Goal: Answer question/provide support: Share knowledge or assist other users

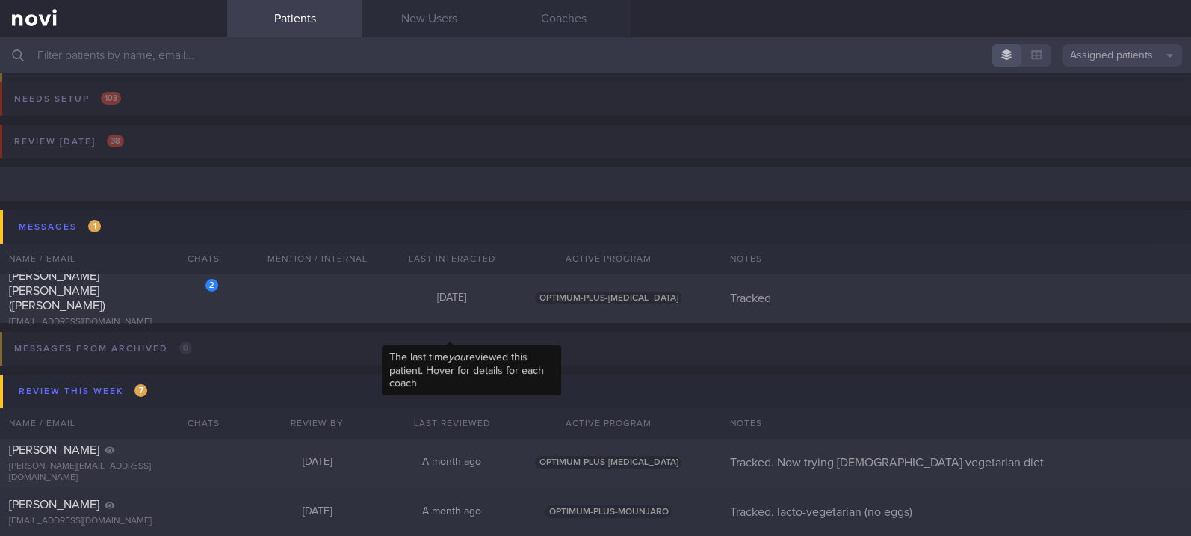
scroll to position [99, 0]
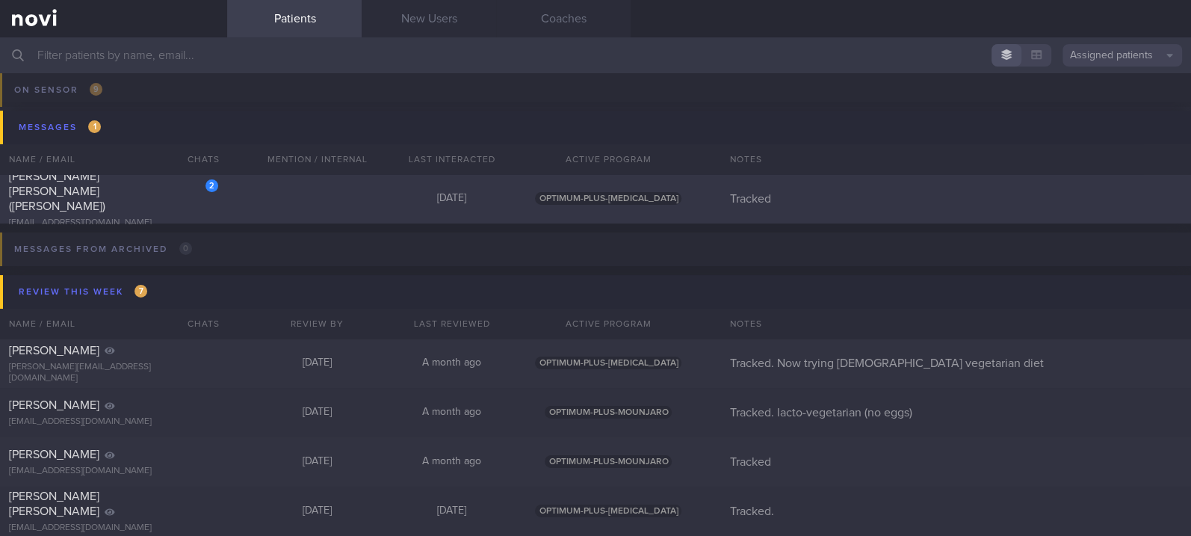
click at [341, 183] on div "2 [PERSON_NAME] [PERSON_NAME] ([PERSON_NAME]) [EMAIL_ADDRESS][DOMAIN_NAME] [DAT…" at bounding box center [595, 198] width 1191 height 49
select select "9"
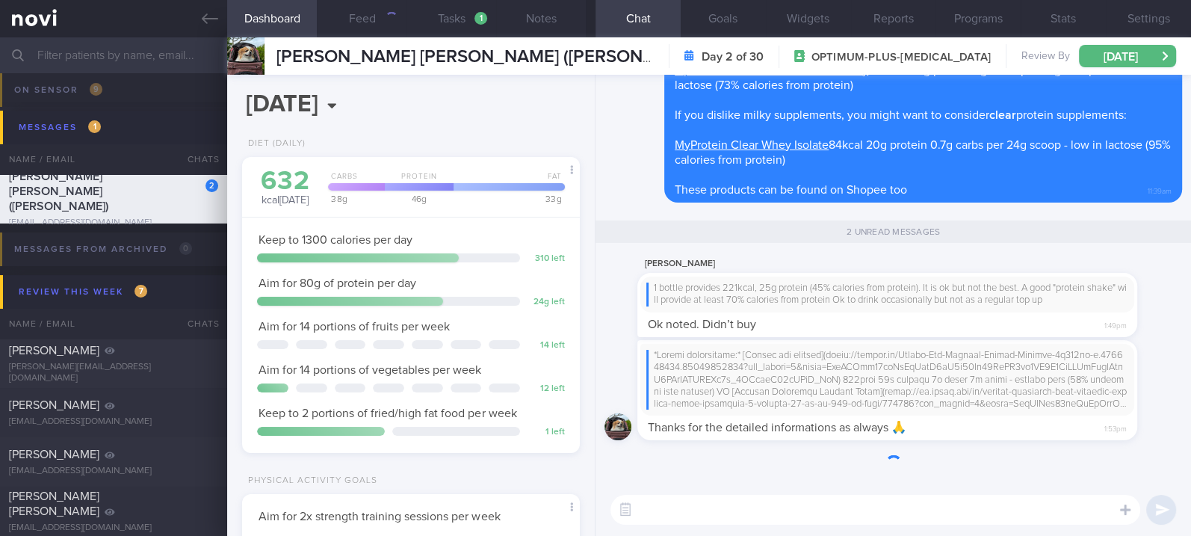
scroll to position [169, 294]
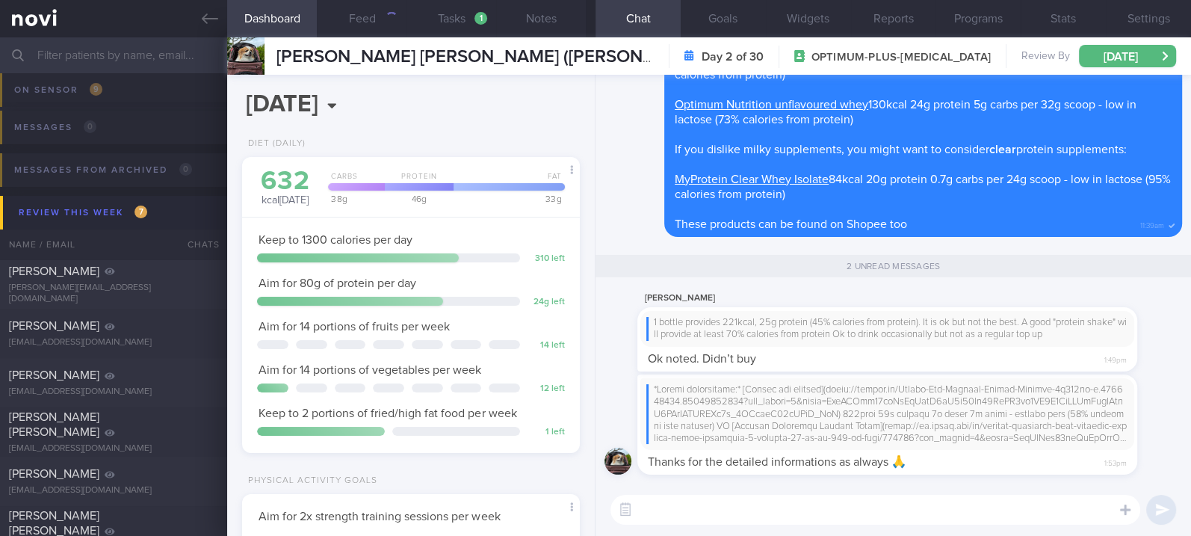
drag, startPoint x: 213, startPoint y: 20, endPoint x: 323, endPoint y: 27, distance: 110.7
click at [213, 20] on icon at bounding box center [210, 18] width 16 height 16
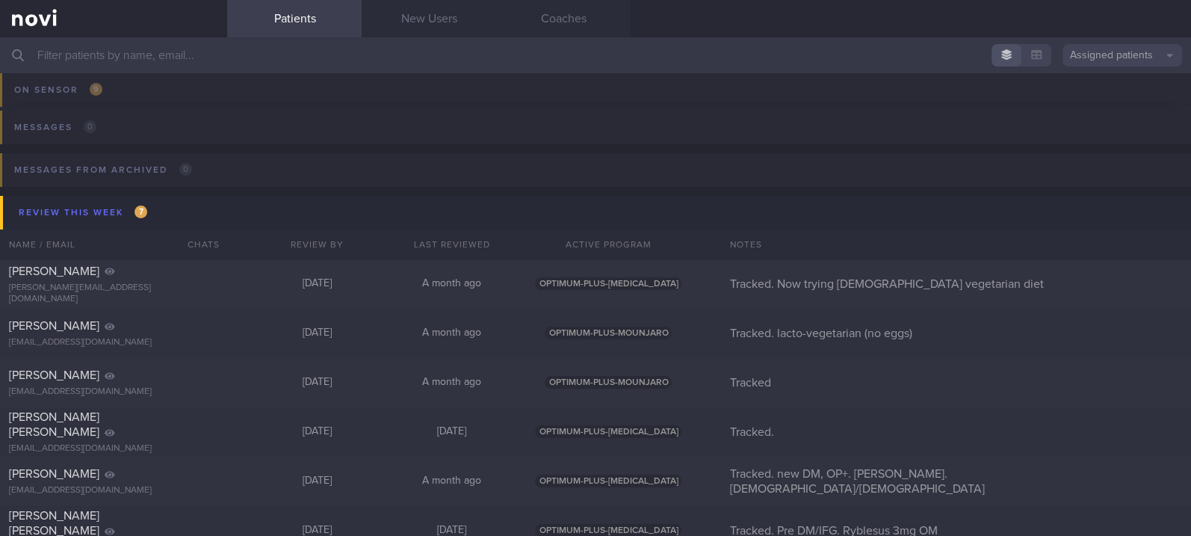
click at [627, 38] on input "text" at bounding box center [595, 55] width 1191 height 36
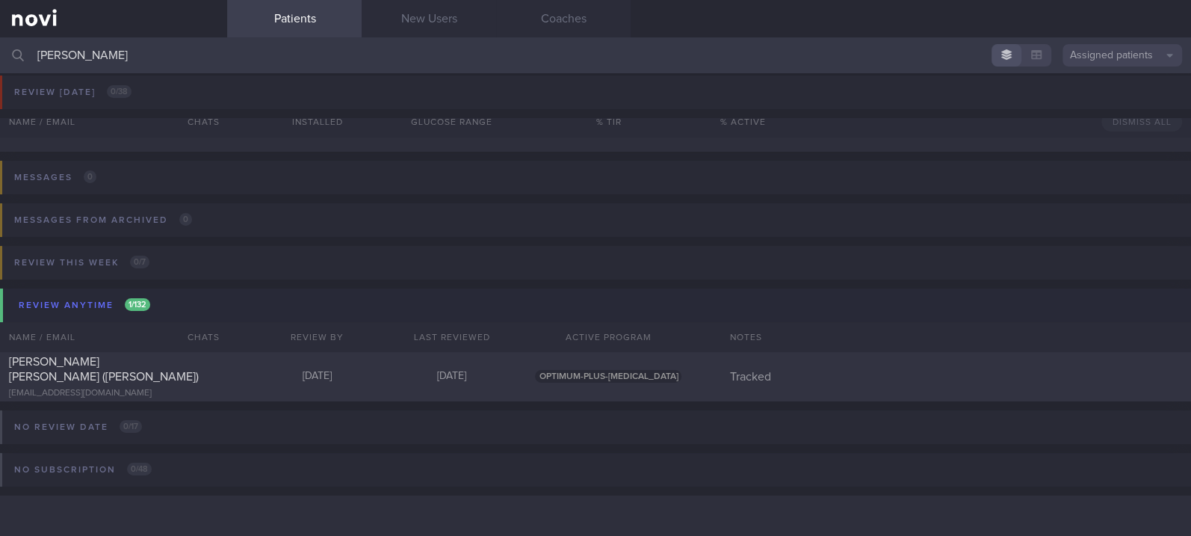
scroll to position [49, 0]
type input "[PERSON_NAME]"
click at [370, 383] on div "[PERSON_NAME] [PERSON_NAME] ([PERSON_NAME]) [EMAIL_ADDRESS][DOMAIN_NAME] [DATE]…" at bounding box center [595, 377] width 1191 height 49
select select "9"
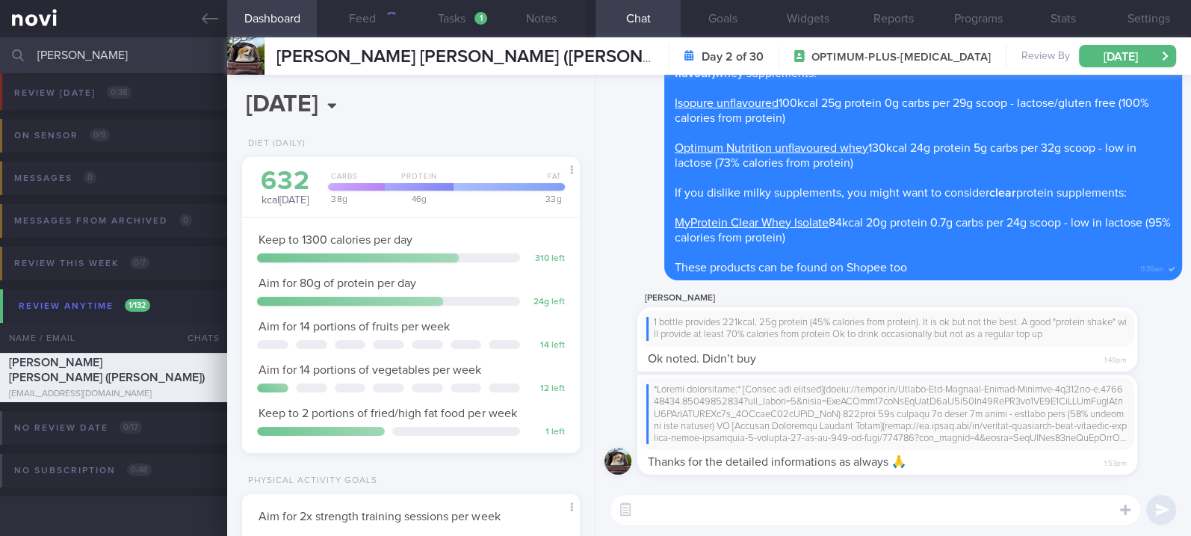
scroll to position [169, 294]
click at [825, 517] on textarea at bounding box center [875, 509] width 530 height 30
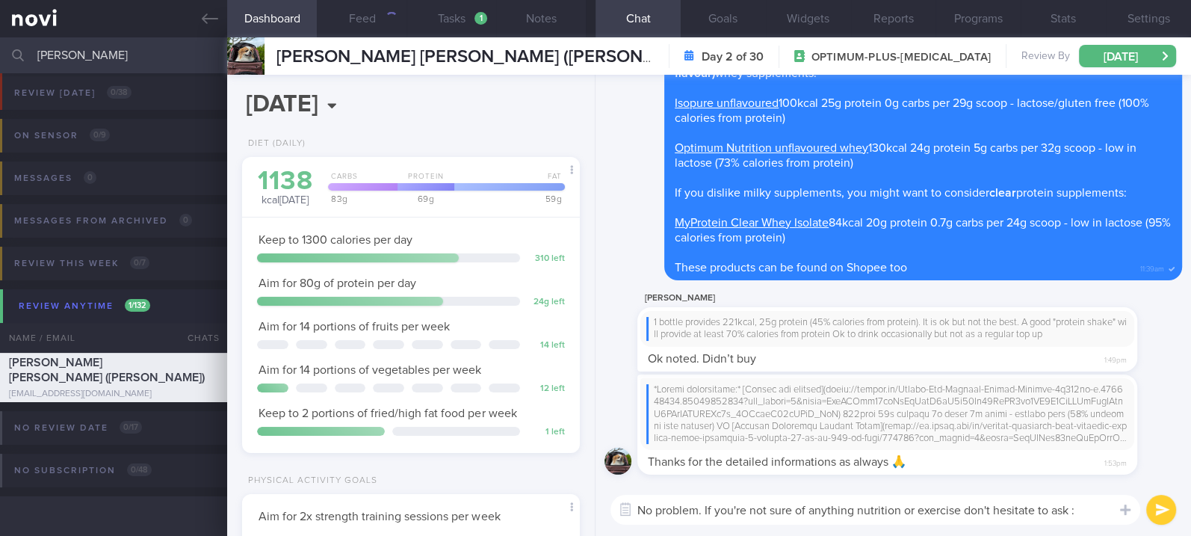
type textarea "No problem. If you're not sure of anything nutrition or exercise don't hesitate…"
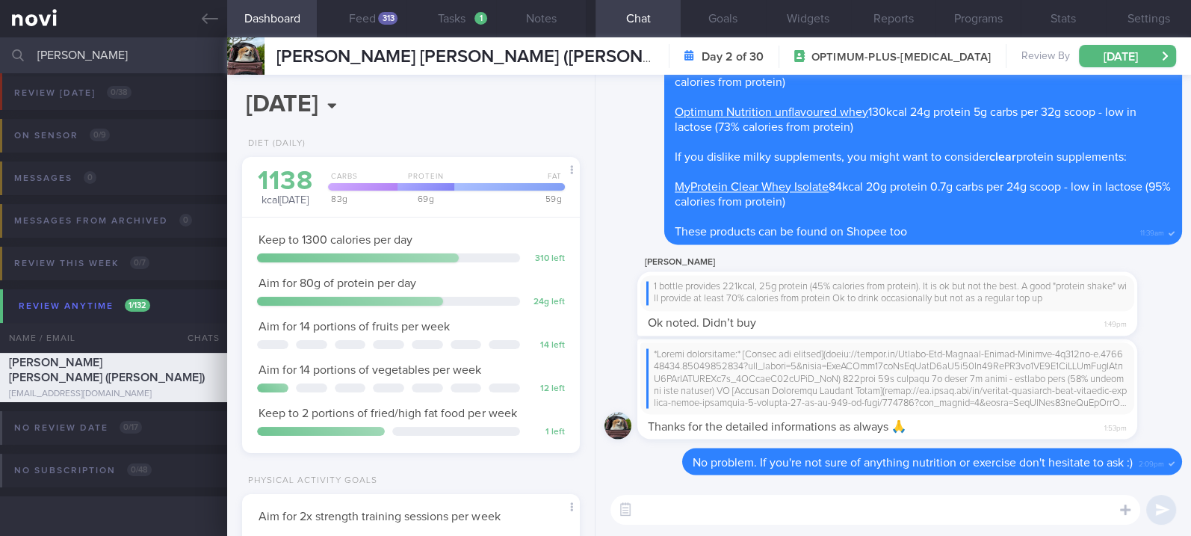
drag, startPoint x: 183, startPoint y: 57, endPoint x: -11, endPoint y: 58, distance: 194.2
click at [0, 58] on html "You are offline! Some functionality will be unavailable Patients New Users Coac…" at bounding box center [595, 268] width 1191 height 536
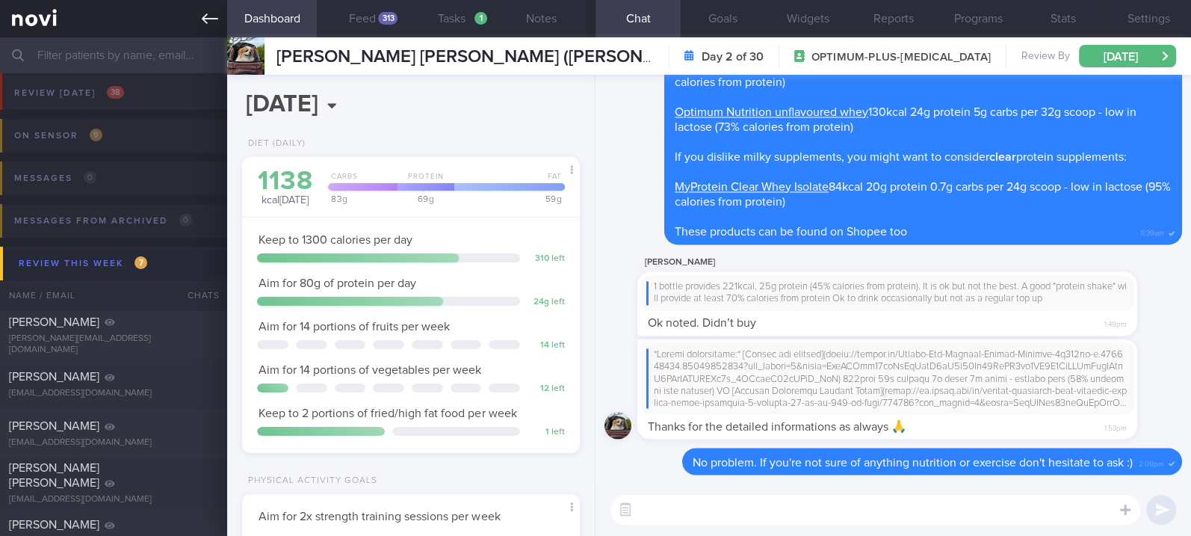
click at [219, 15] on link at bounding box center [113, 18] width 227 height 37
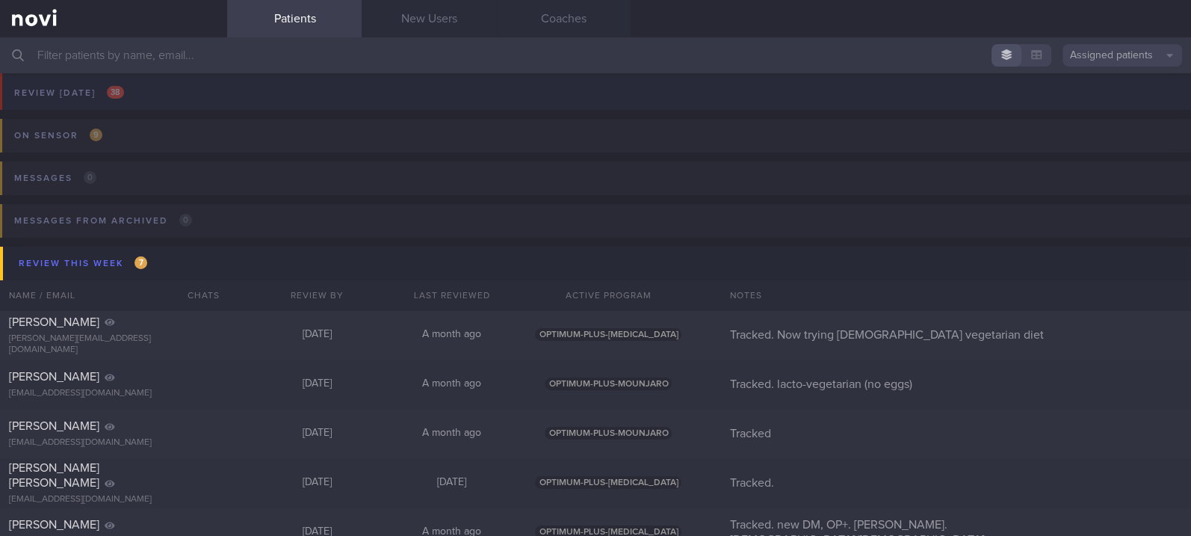
click at [177, 90] on button "Review [DATE] 38" at bounding box center [593, 97] width 1195 height 43
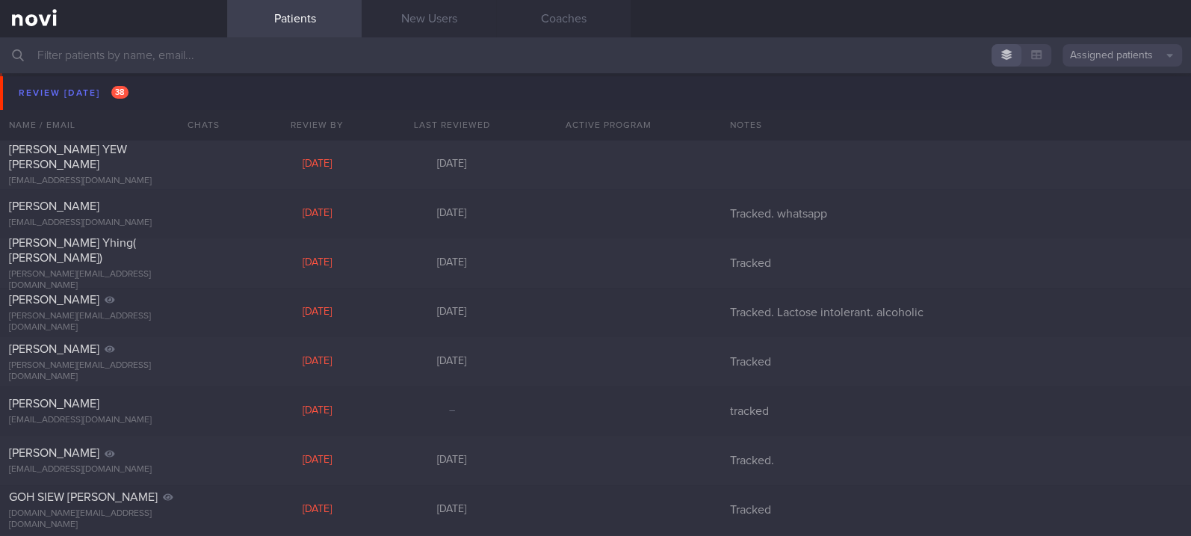
click at [206, 87] on button "Review [DATE] 38" at bounding box center [597, 93] width 1195 height 34
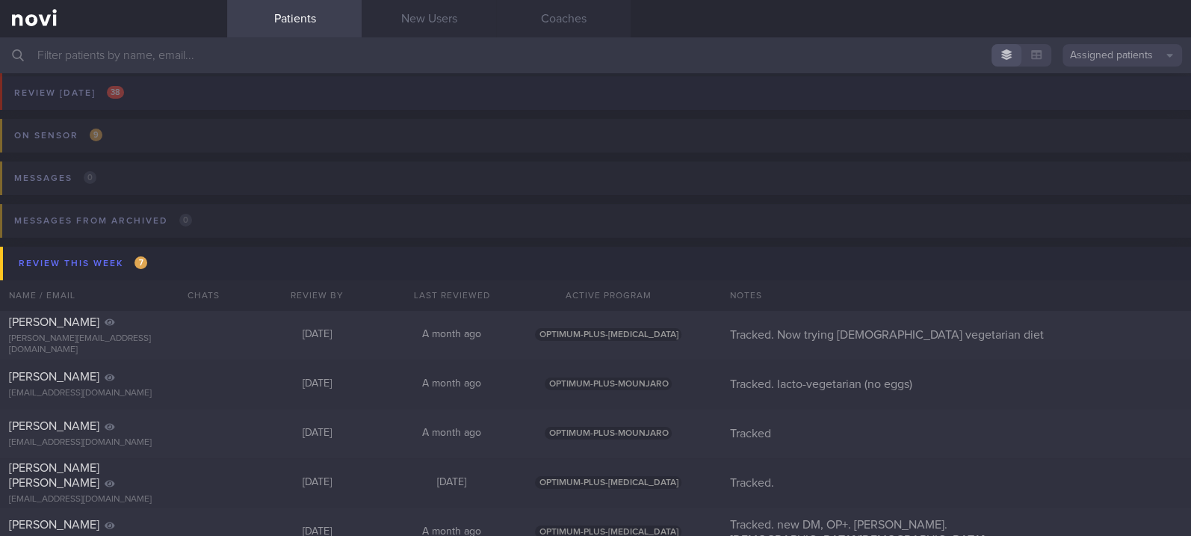
click at [170, 102] on button "Review [DATE] 38" at bounding box center [593, 97] width 1195 height 43
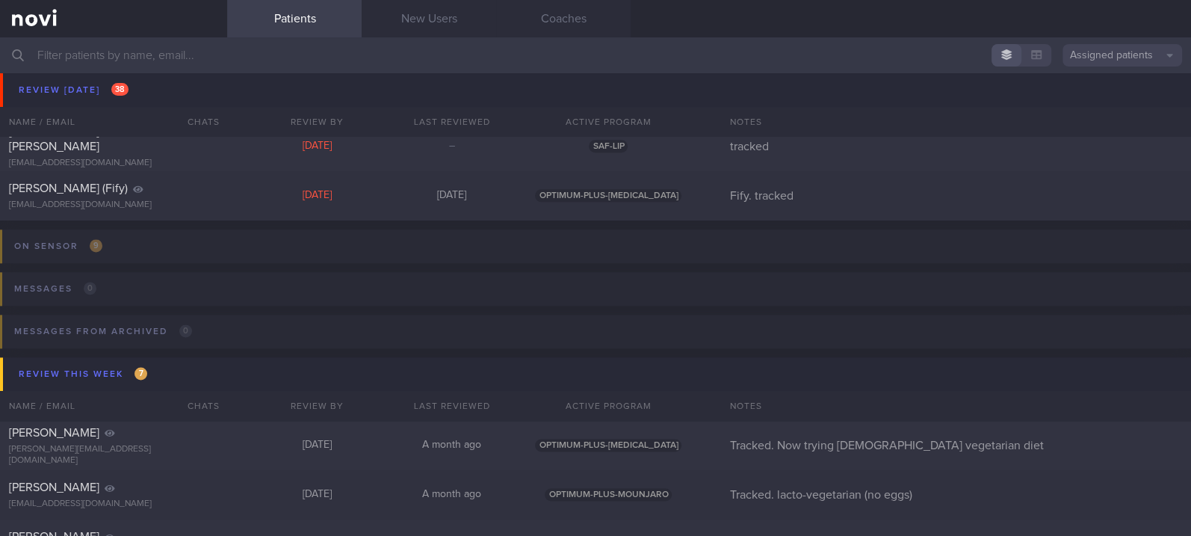
scroll to position [1542, 0]
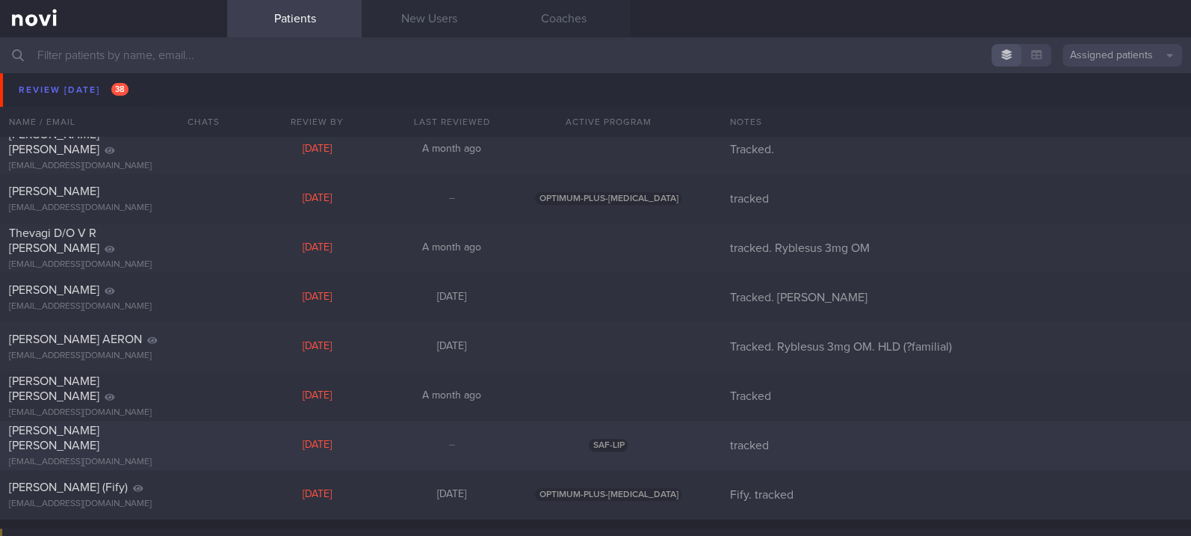
click at [205, 431] on div at bounding box center [201, 427] width 33 height 8
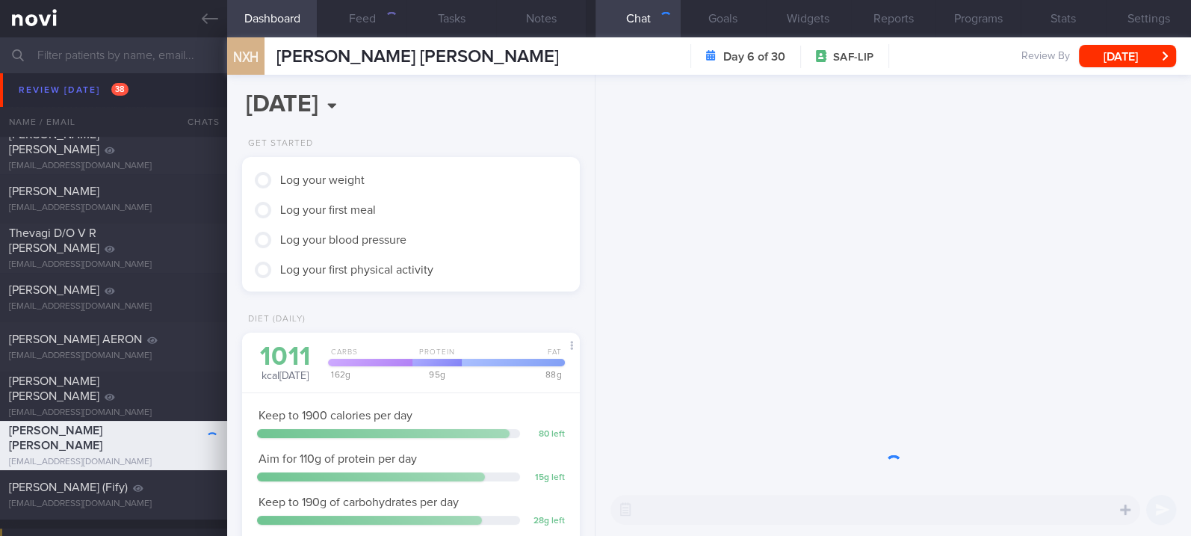
scroll to position [169, 294]
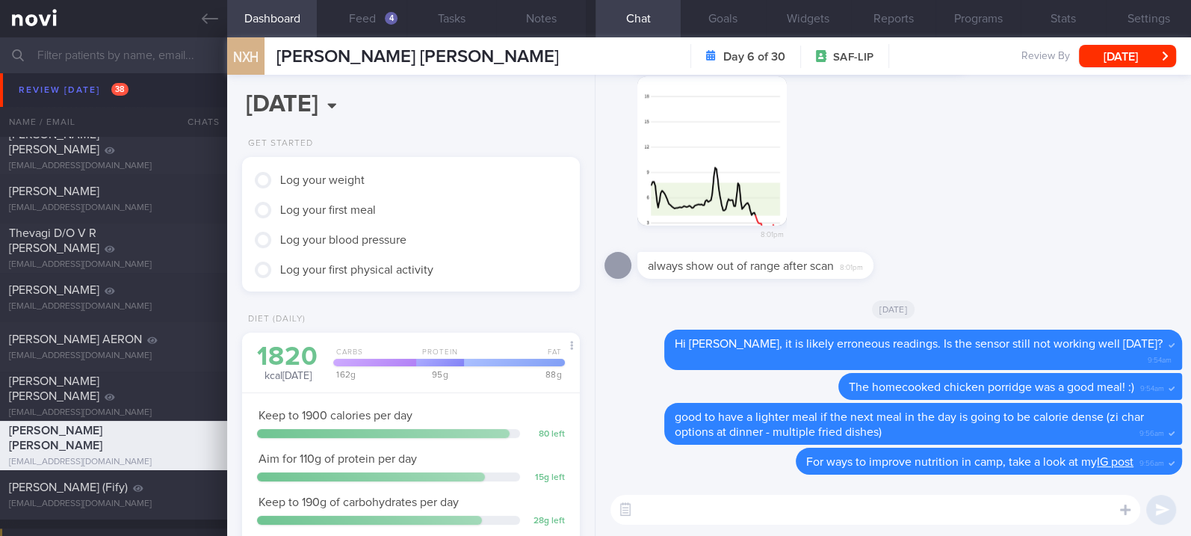
click at [379, 37] on div "NXH NG [PERSON_NAME] [PERSON_NAME] XIAN [PERSON_NAME] [EMAIL_ADDRESS][DOMAIN_NA…" at bounding box center [392, 55] width 331 height 37
click at [382, 18] on button "Feed 4" at bounding box center [362, 18] width 90 height 37
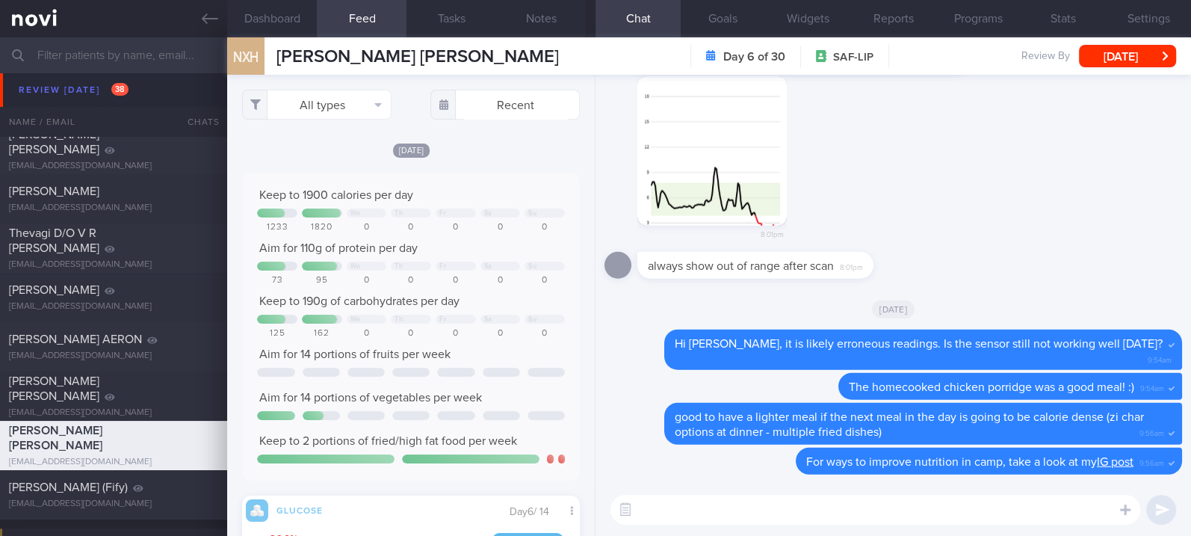
scroll to position [205, 308]
click at [359, 99] on button "All types" at bounding box center [316, 105] width 149 height 30
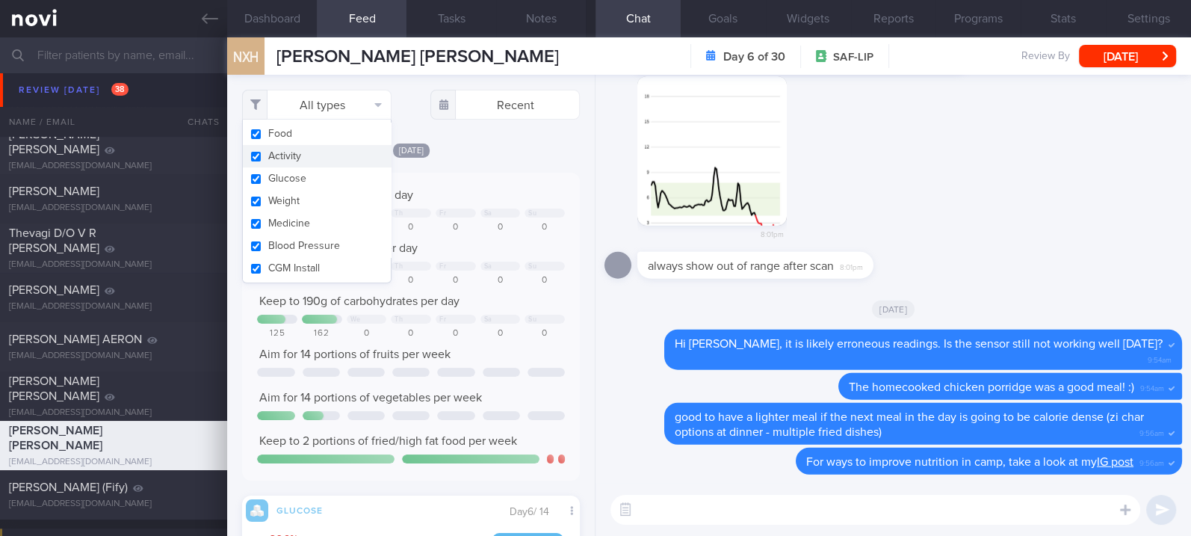
click at [308, 152] on button "Activity" at bounding box center [317, 156] width 148 height 22
click at [435, 222] on div "0" at bounding box center [455, 227] width 40 height 11
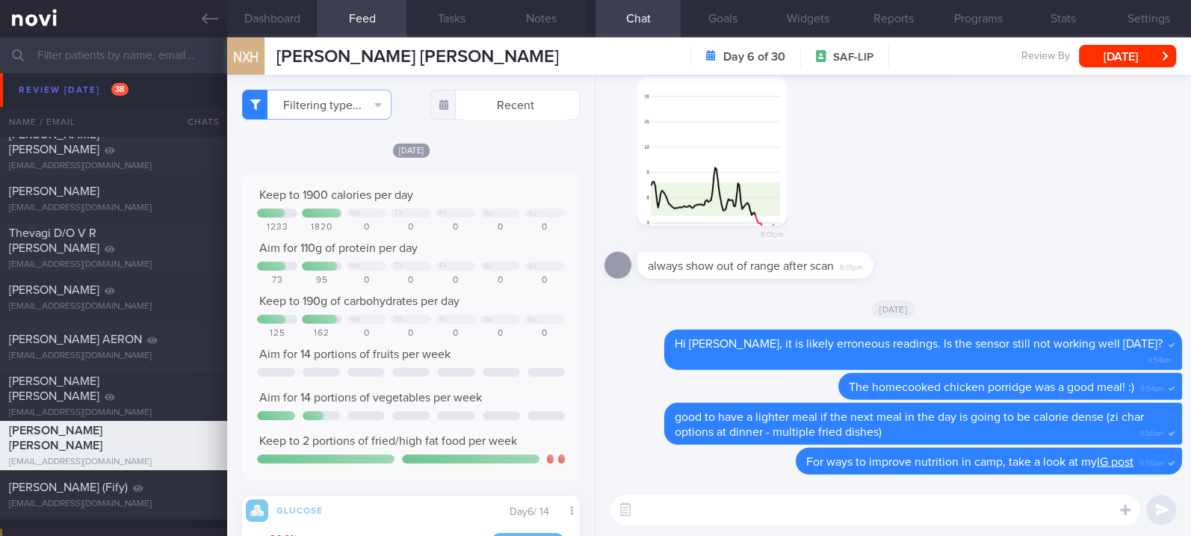
checkbox input "false"
click at [480, 275] on div "0" at bounding box center [500, 280] width 40 height 11
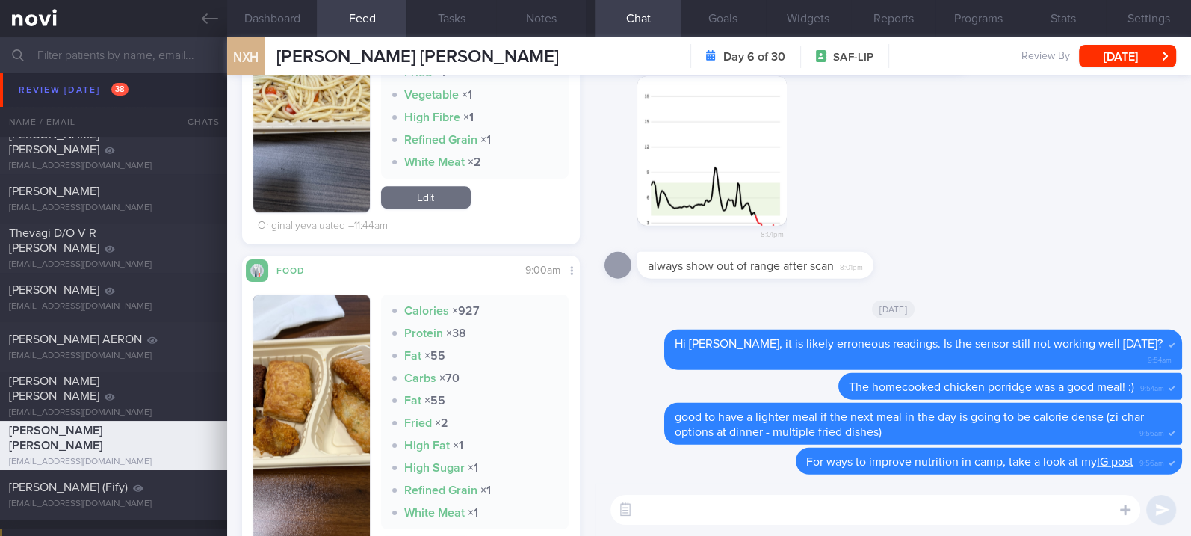
scroll to position [996, 0]
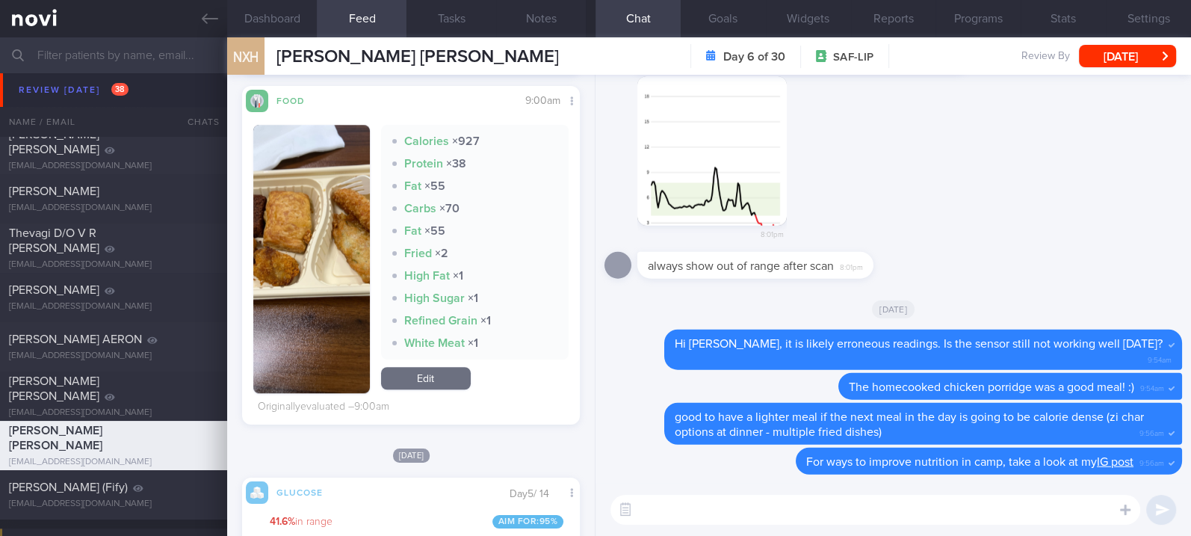
click at [307, 299] on button "button" at bounding box center [311, 259] width 116 height 268
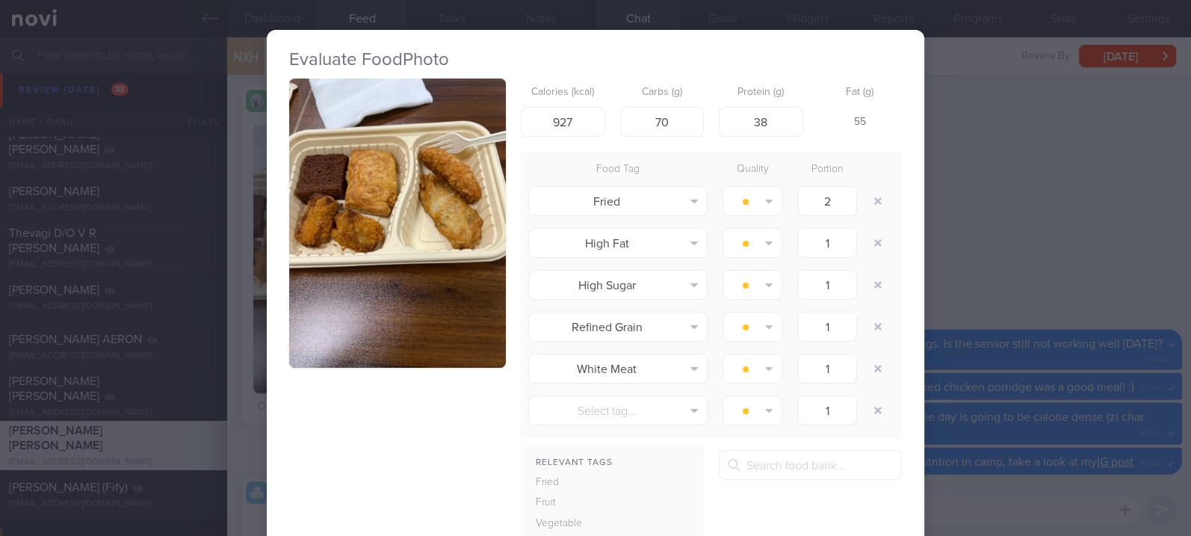
click at [394, 167] on button "button" at bounding box center [397, 222] width 217 height 289
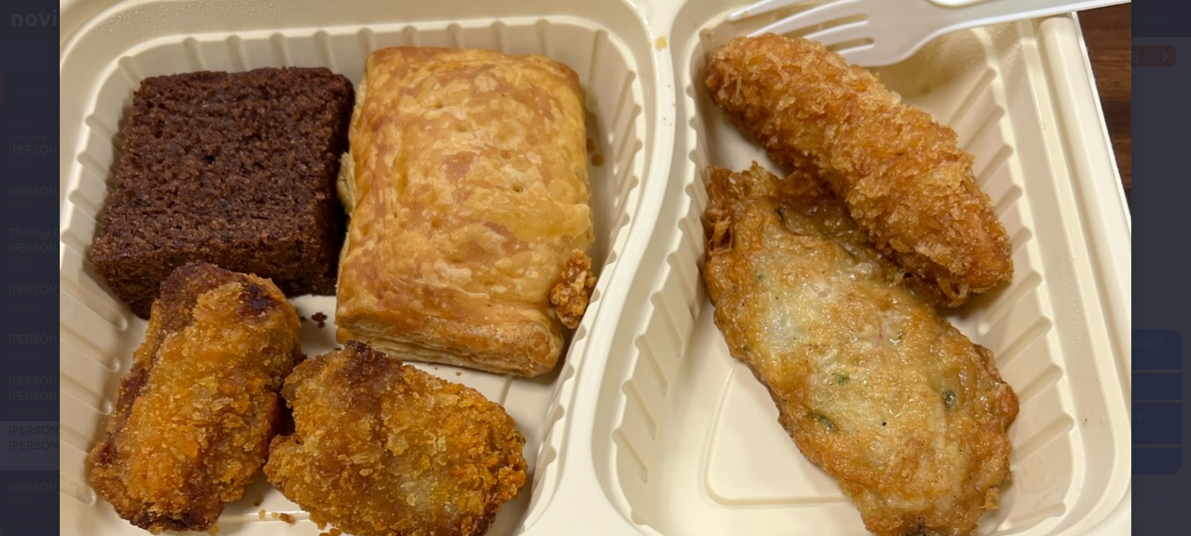
scroll to position [398, 0]
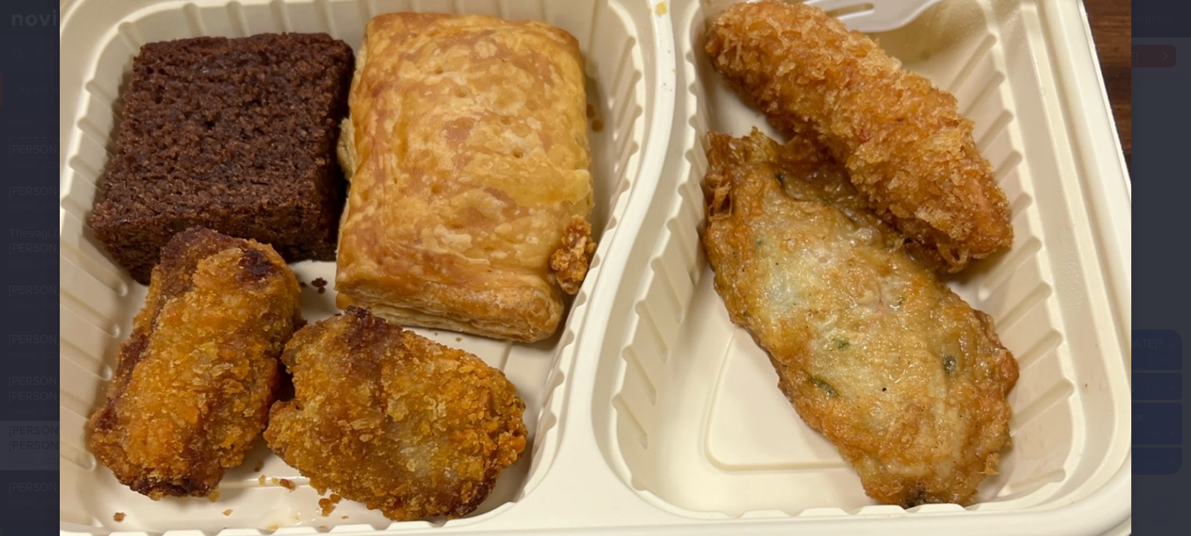
click at [1061, 199] on img at bounding box center [595, 376] width 1071 height 1428
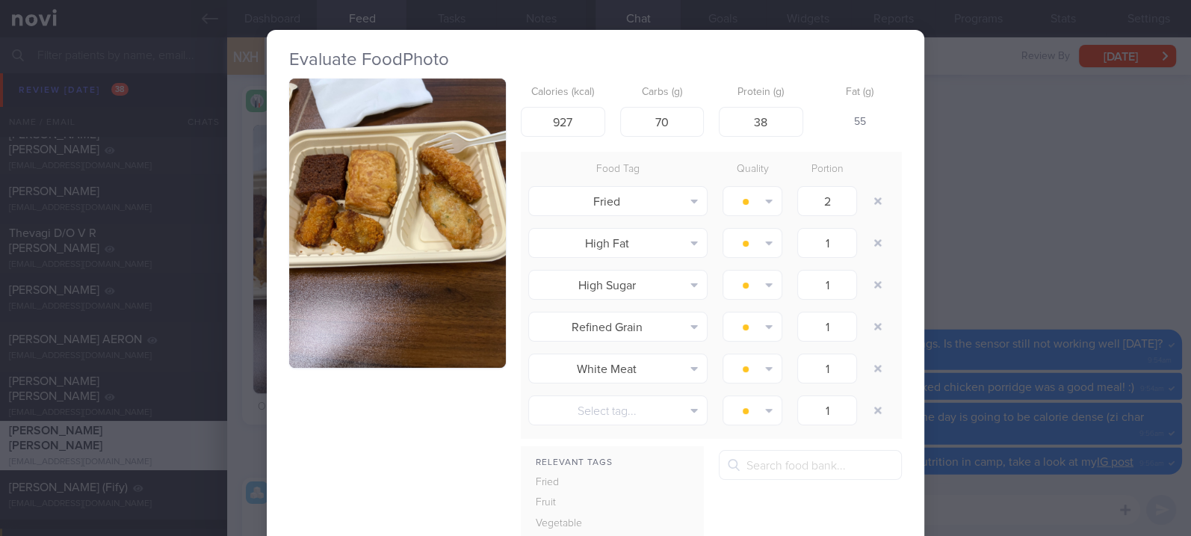
click at [1049, 260] on div "Evaluate Food Photo Calories (kcal) 927 Carbs (g) 70 Protein (g) 38 Fat (g) 55 …" at bounding box center [595, 268] width 1191 height 536
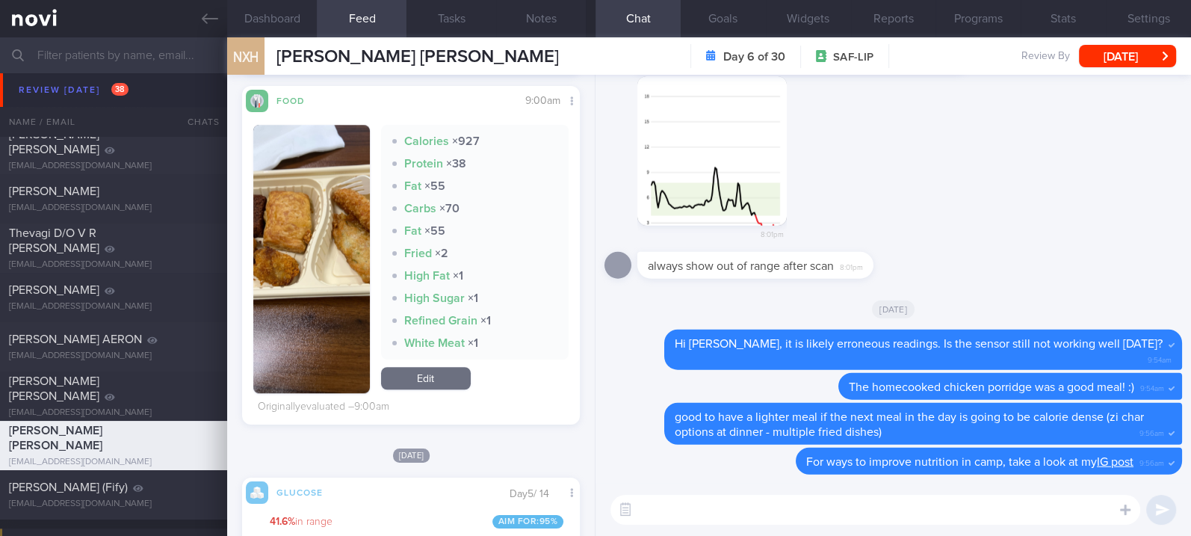
click at [764, 517] on textarea at bounding box center [875, 509] width 530 height 30
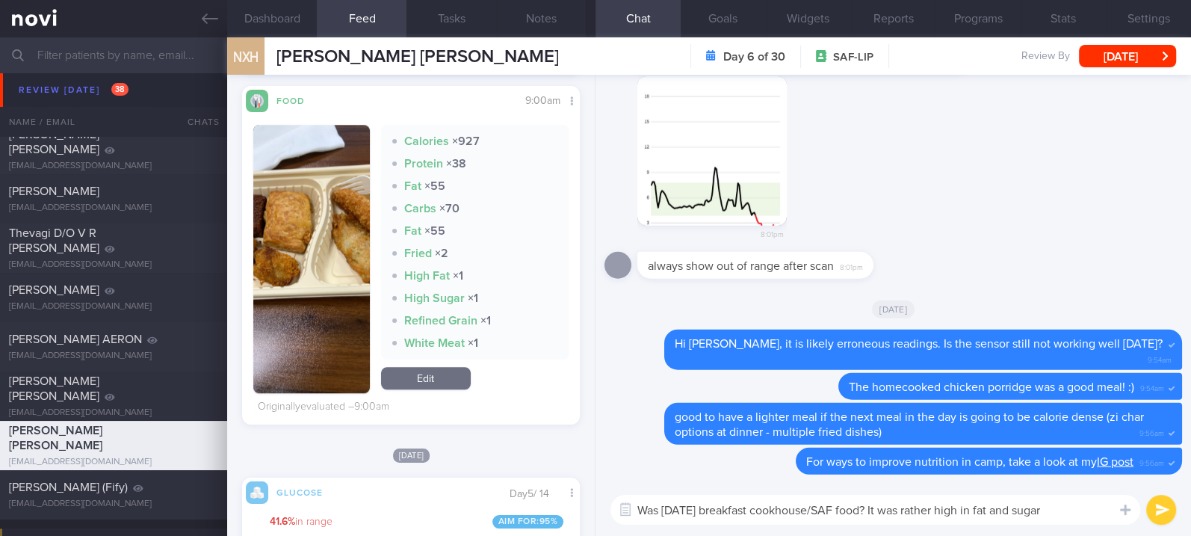
click at [308, 263] on button "button" at bounding box center [311, 259] width 116 height 268
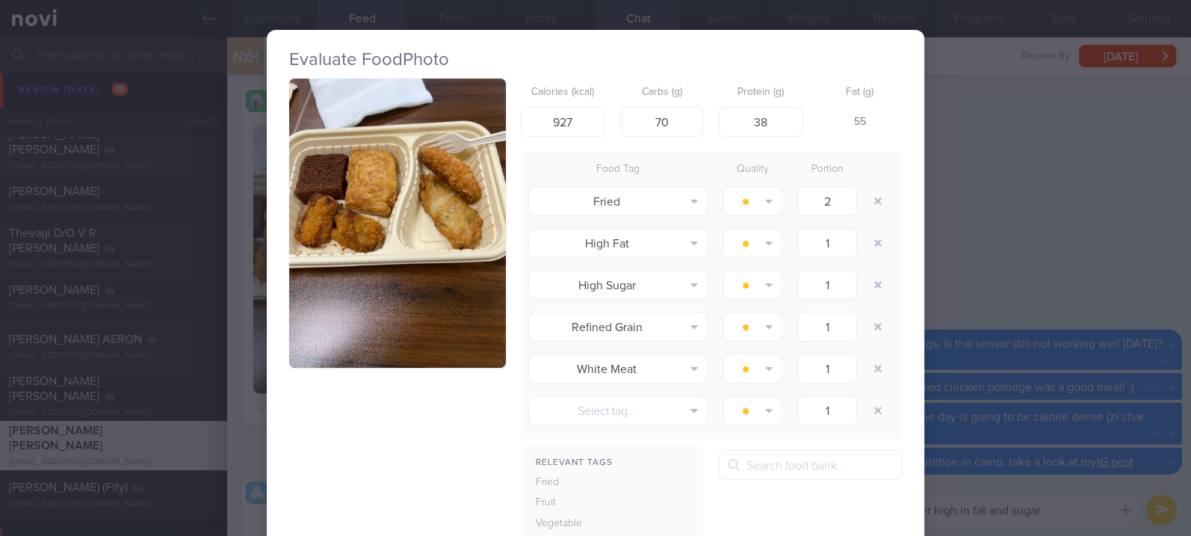
click at [390, 226] on button "button" at bounding box center [397, 222] width 217 height 289
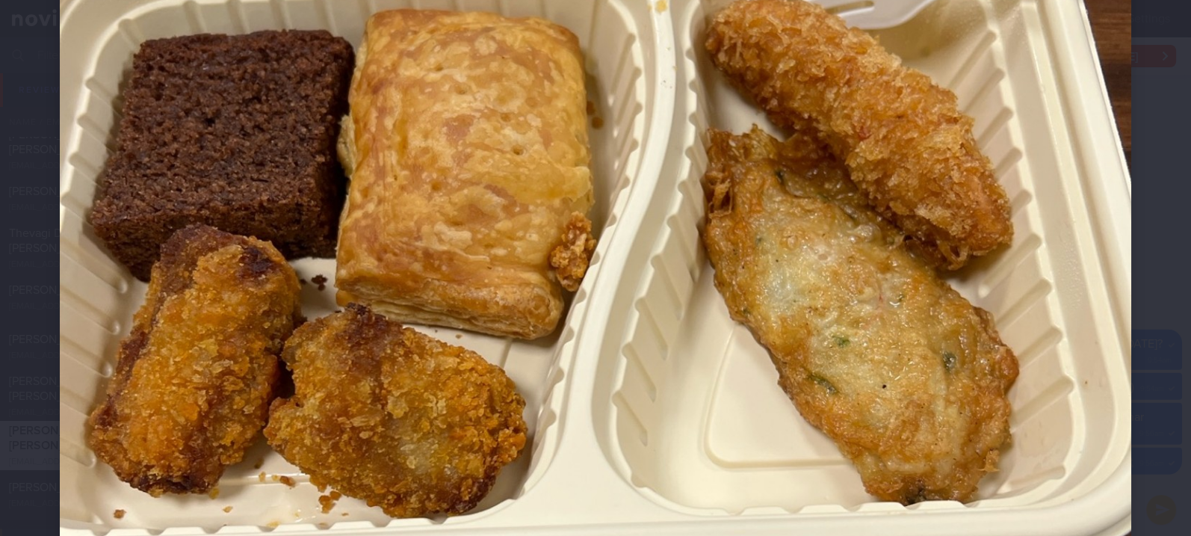
scroll to position [398, 0]
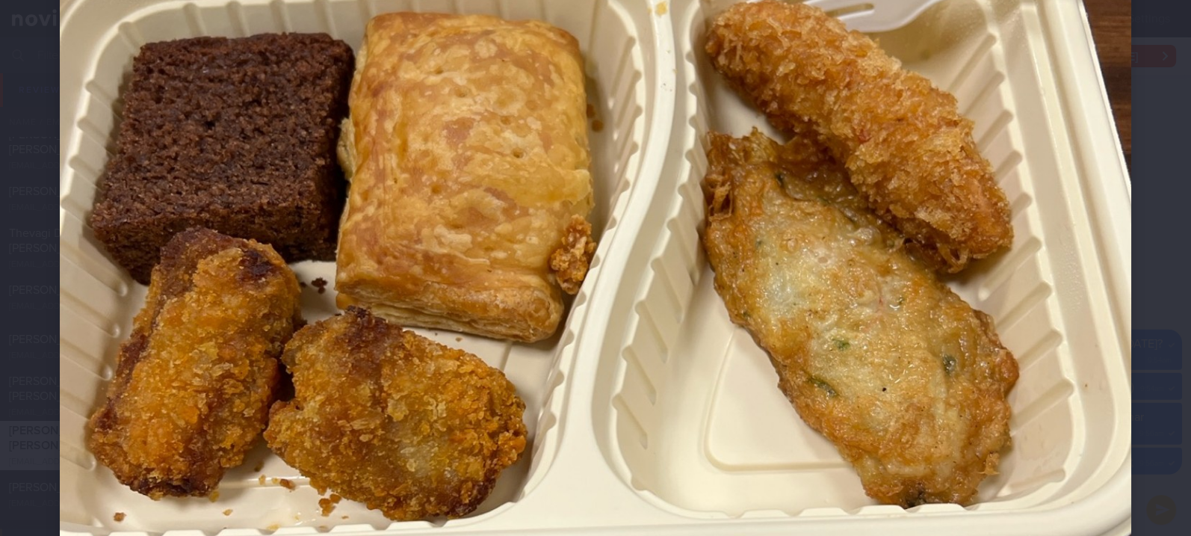
click at [1013, 384] on img at bounding box center [595, 376] width 1071 height 1428
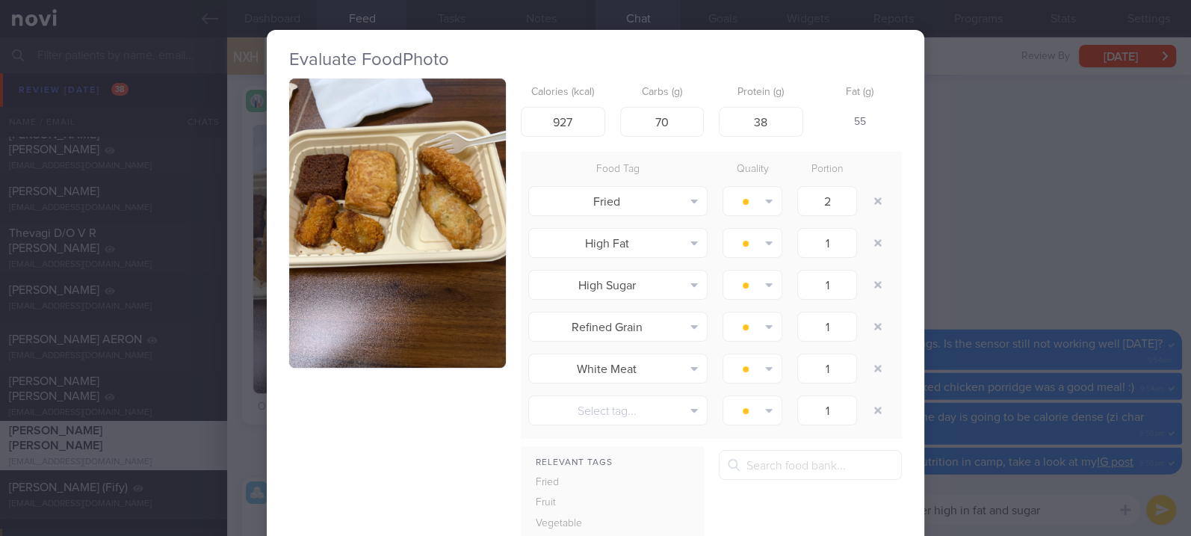
click at [1030, 426] on div "Evaluate Food Photo Calories (kcal) 927 Carbs (g) 70 Protein (g) 38 Fat (g) 55 …" at bounding box center [595, 268] width 1191 height 536
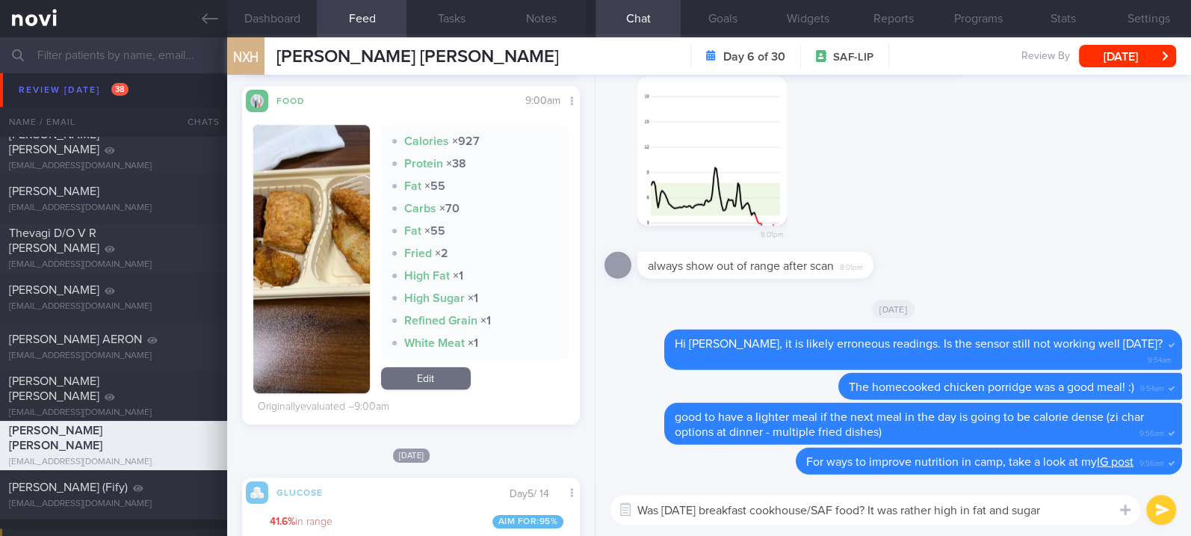
click at [1055, 502] on textarea "Was [DATE] breakfast cookhouse/SAF food? It was rather high in fat and sugar" at bounding box center [875, 509] width 530 height 30
type textarea "Was [DATE] breakfast cookhouse/SAF food? It was rather high in fat and sugar!"
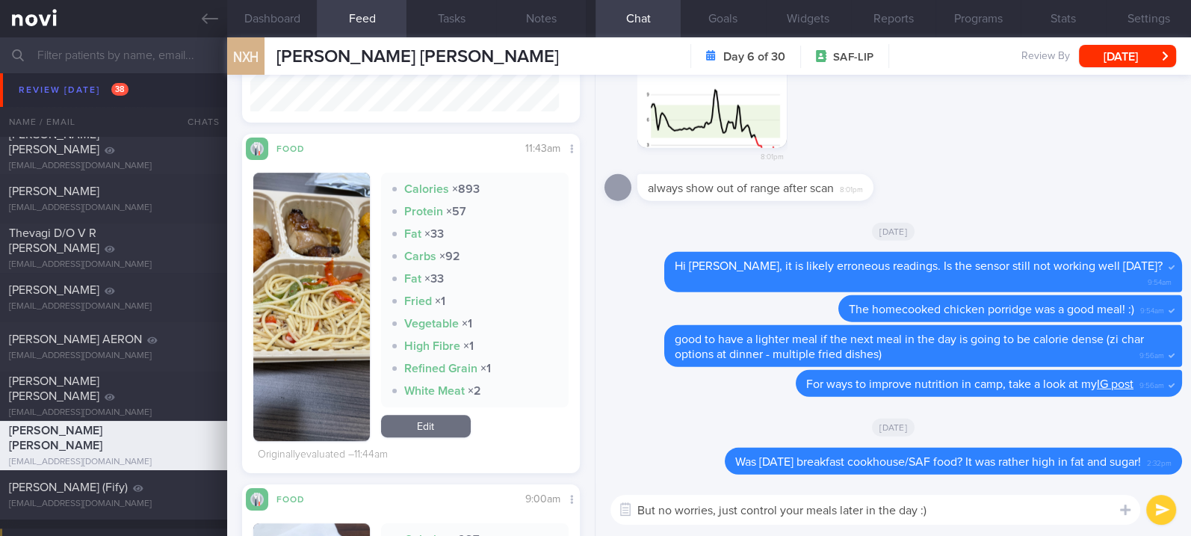
scroll to position [203, 308]
click at [305, 302] on button "button" at bounding box center [311, 307] width 116 height 268
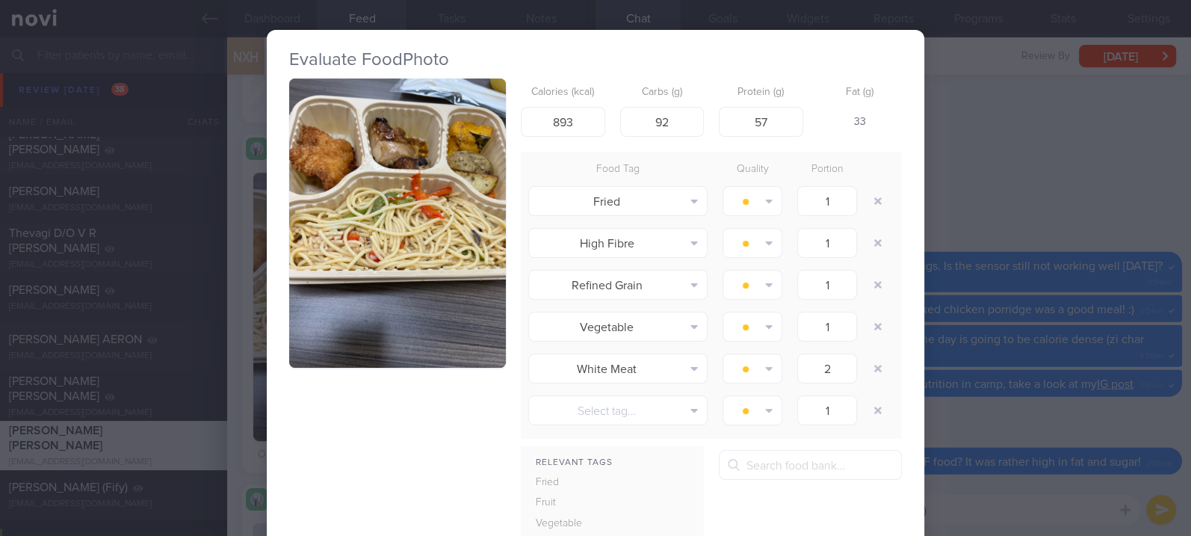
click at [974, 224] on div "Evaluate Food Photo Calories (kcal) 893 Carbs (g) 92 Protein (g) 57 Fat (g) 33 …" at bounding box center [595, 268] width 1191 height 536
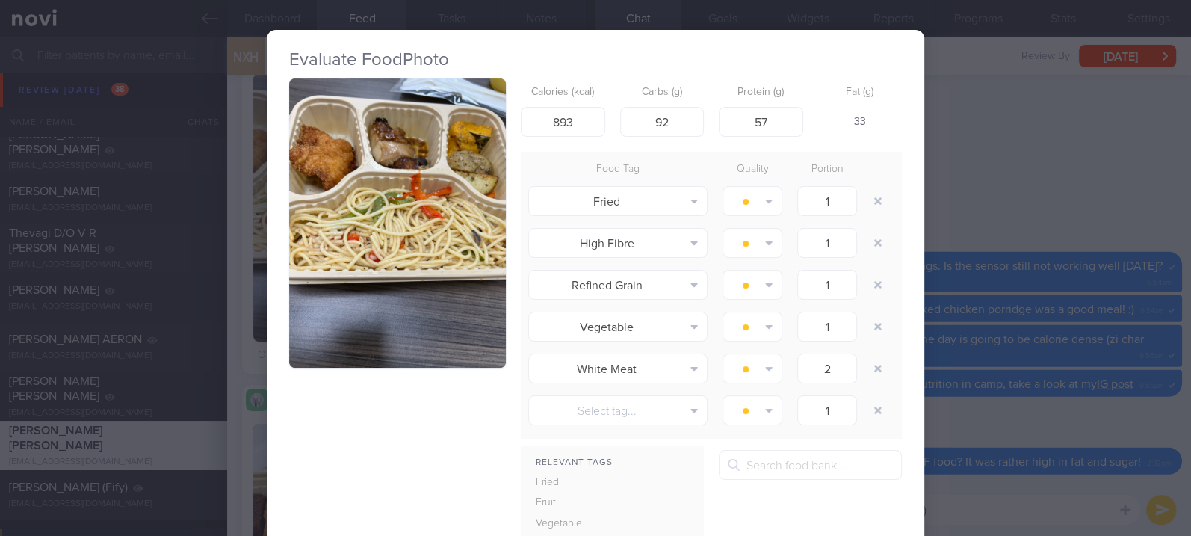
click at [435, 153] on img "button" at bounding box center [397, 222] width 217 height 289
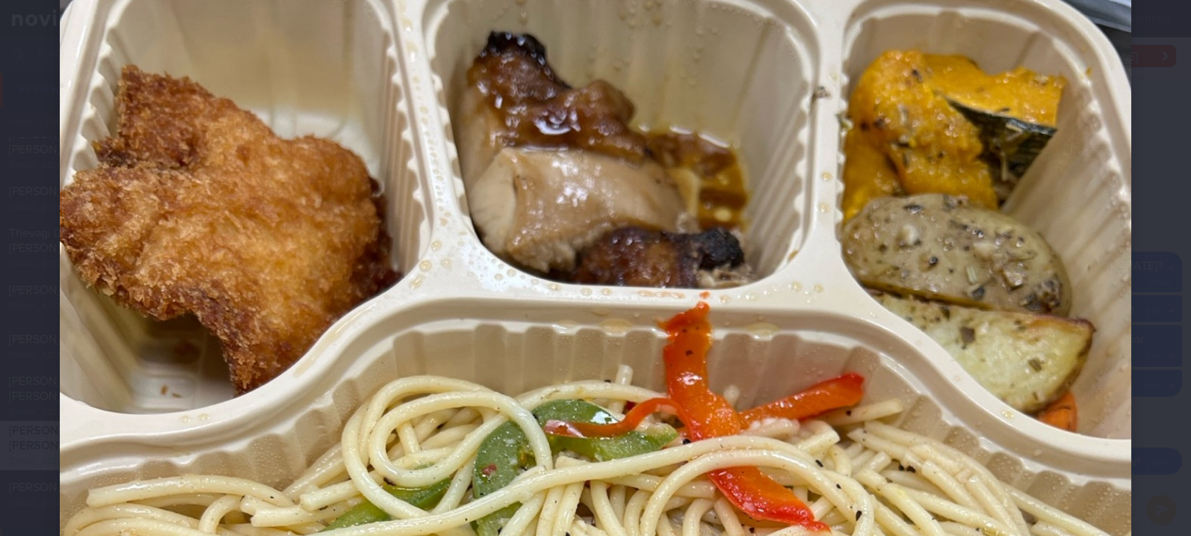
scroll to position [299, 0]
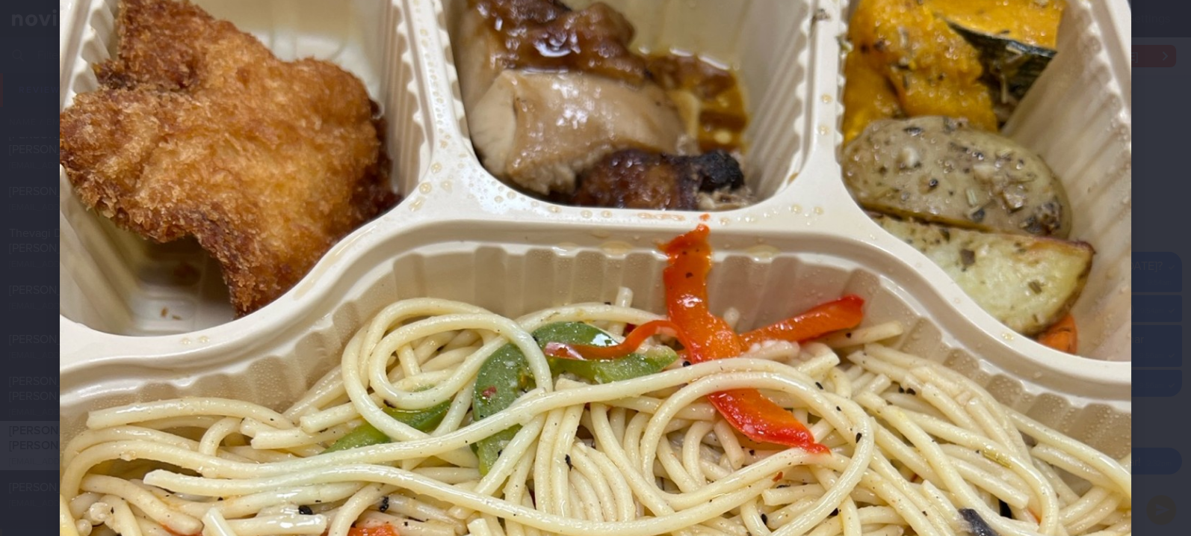
click at [1121, 409] on div at bounding box center [595, 475] width 1191 height 1548
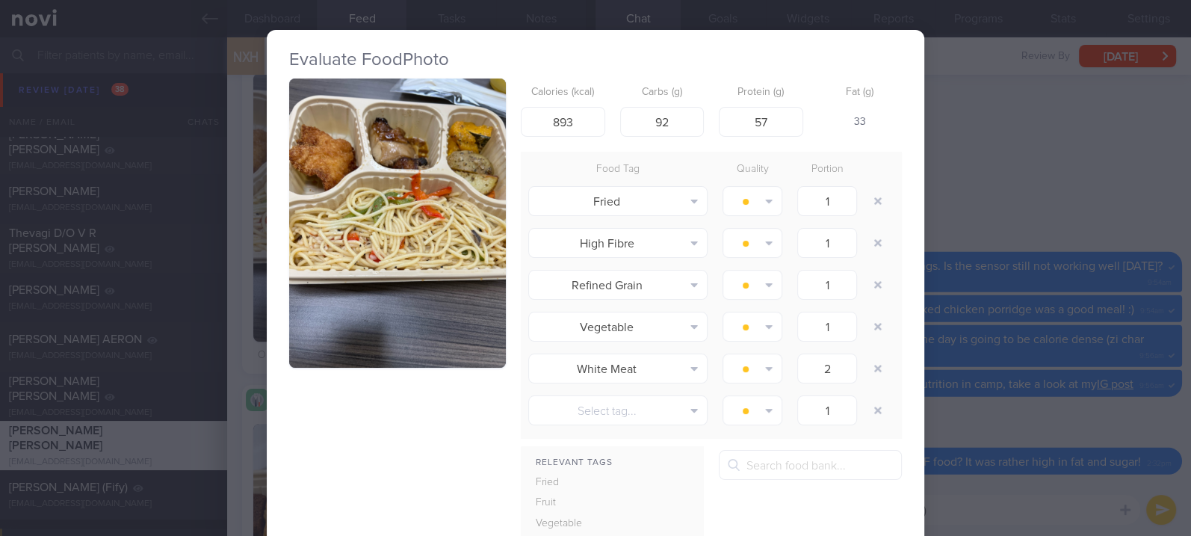
click at [1084, 384] on div "Evaluate Food Photo Calories (kcal) 893 Carbs (g) 92 Protein (g) 57 Fat (g) 33 …" at bounding box center [595, 268] width 1191 height 536
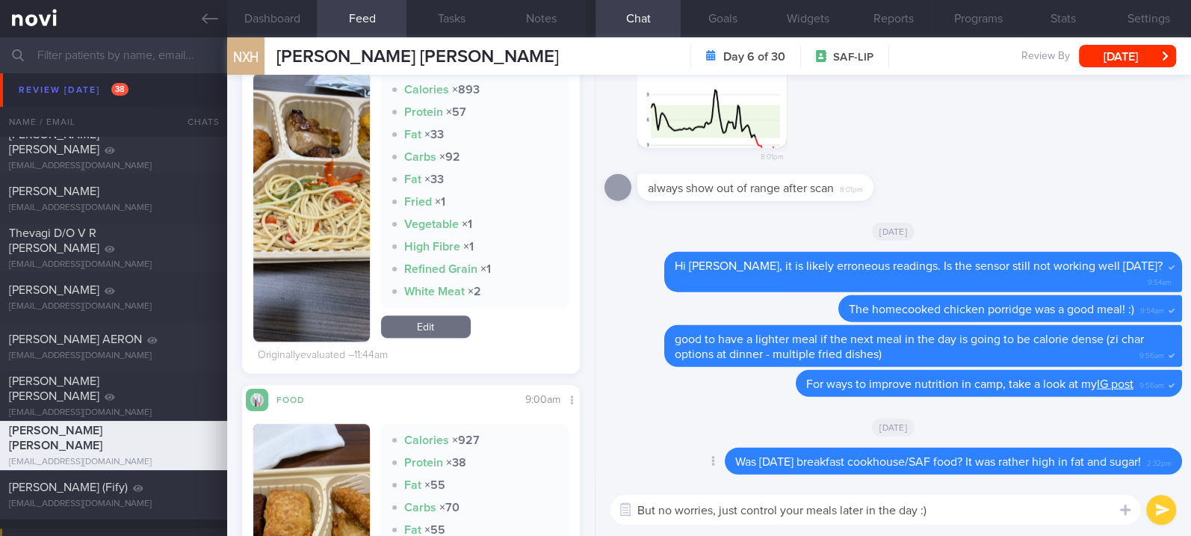
scroll to position [996, 0]
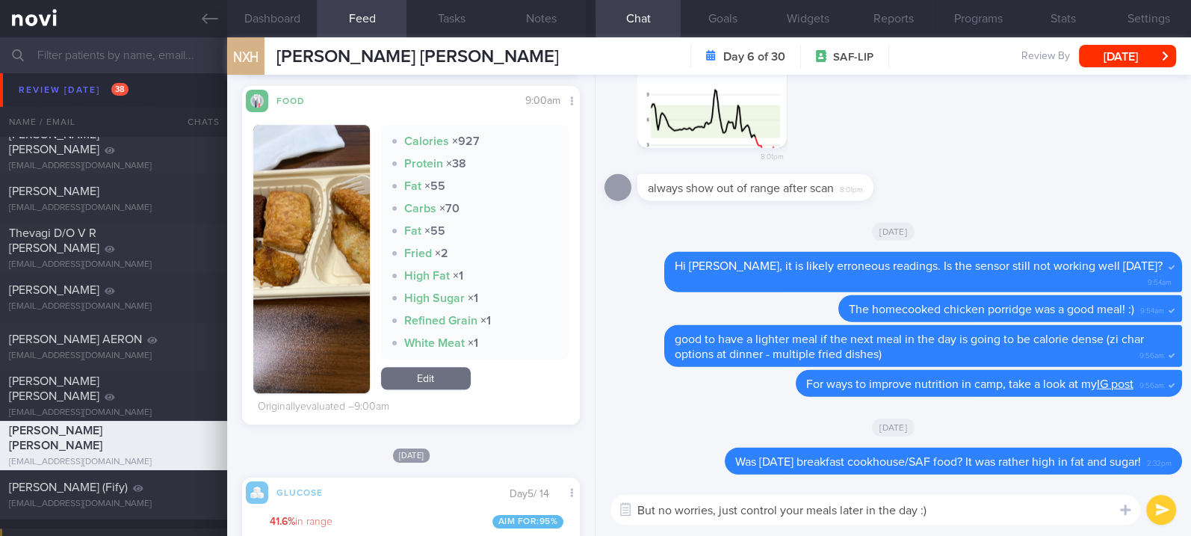
click at [927, 500] on textarea "But no worries, just control your meals later in the day :)" at bounding box center [875, 509] width 530 height 30
click at [960, 509] on textarea "But no worries, just control your meals later in the day :)" at bounding box center [875, 509] width 530 height 30
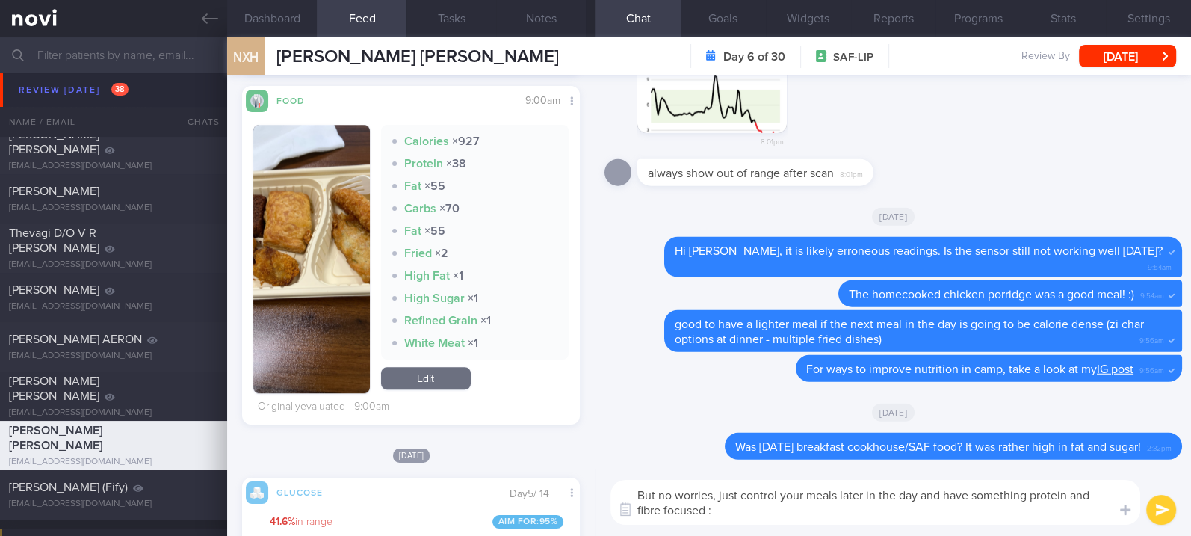
type textarea "But no worries, just control your meals later in the day and have something pro…"
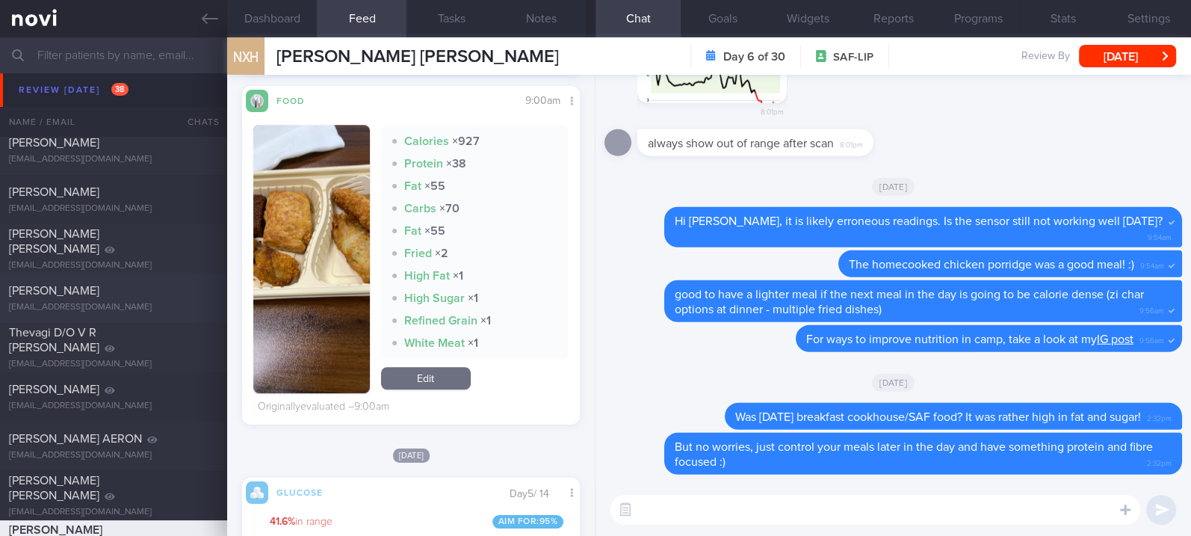
scroll to position [1344, 0]
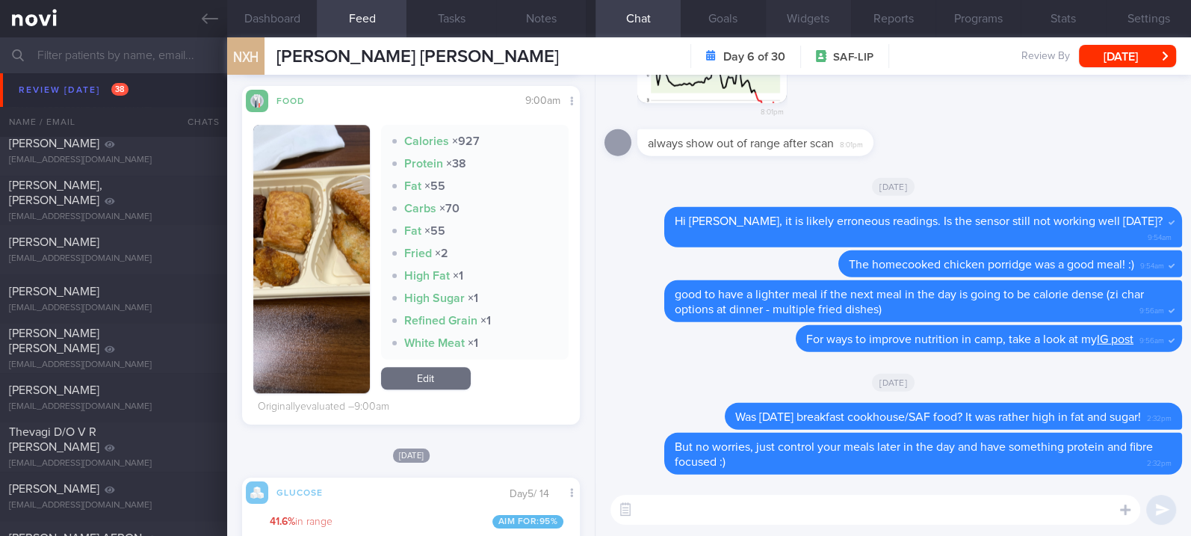
drag, startPoint x: 148, startPoint y: 290, endPoint x: 797, endPoint y: 12, distance: 706.0
click at [148, 290] on div "[PERSON_NAME]" at bounding box center [111, 291] width 205 height 15
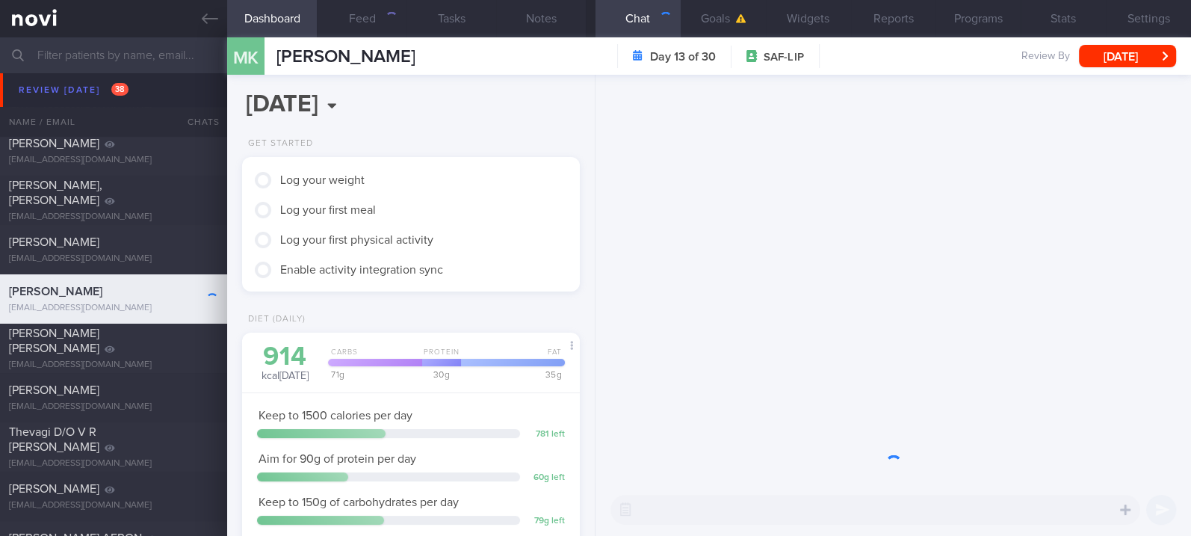
scroll to position [190, 300]
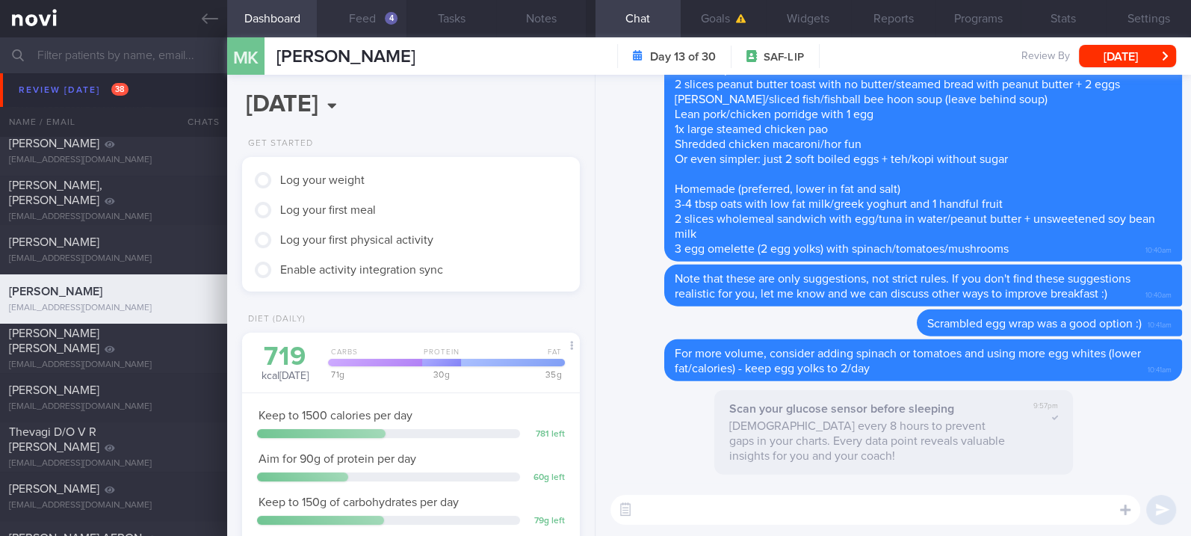
click at [370, 19] on button "Feed 4" at bounding box center [362, 18] width 90 height 37
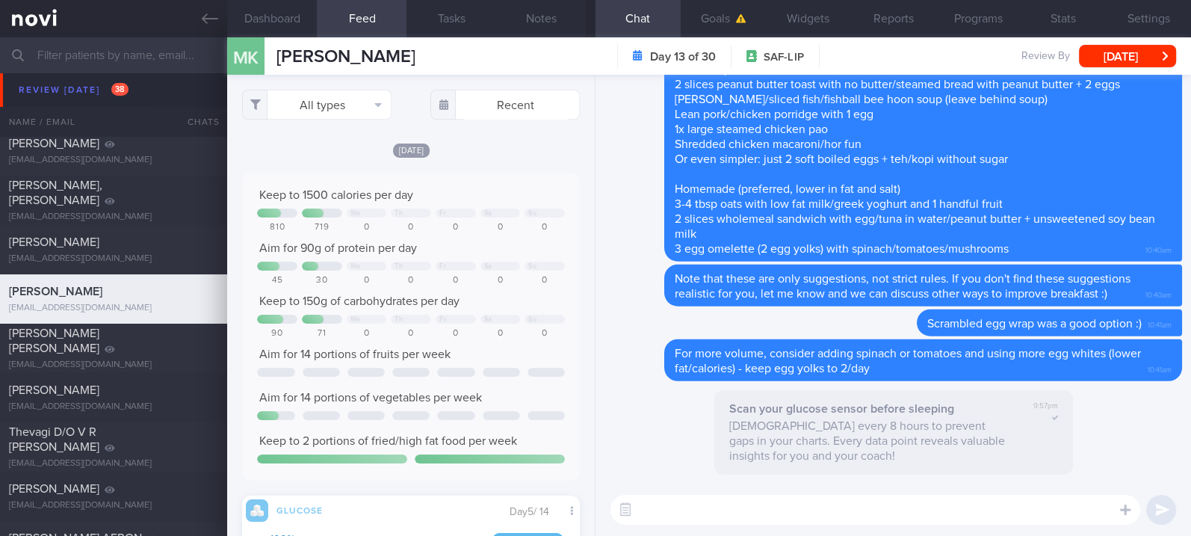
scroll to position [205, 308]
click at [353, 105] on button "All types" at bounding box center [316, 105] width 149 height 30
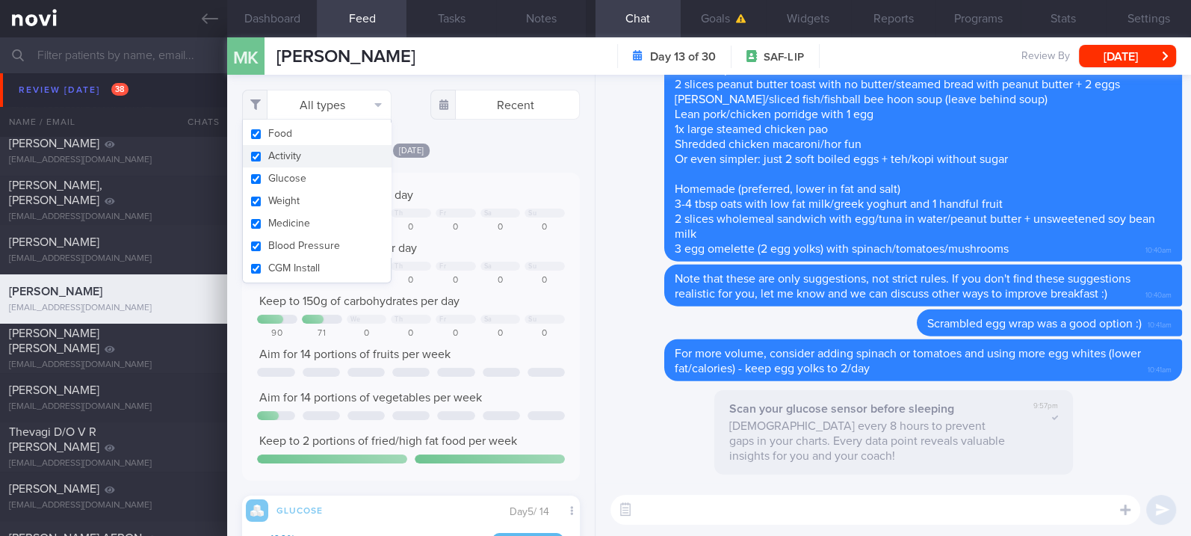
click at [344, 152] on button "Activity" at bounding box center [317, 156] width 148 height 22
checkbox input "false"
click at [499, 173] on div "Keep to 1500 calories per day We Th Fr Sa Su 810 719 0 0 0 0 0 Aim for 90g of p…" at bounding box center [411, 327] width 338 height 308
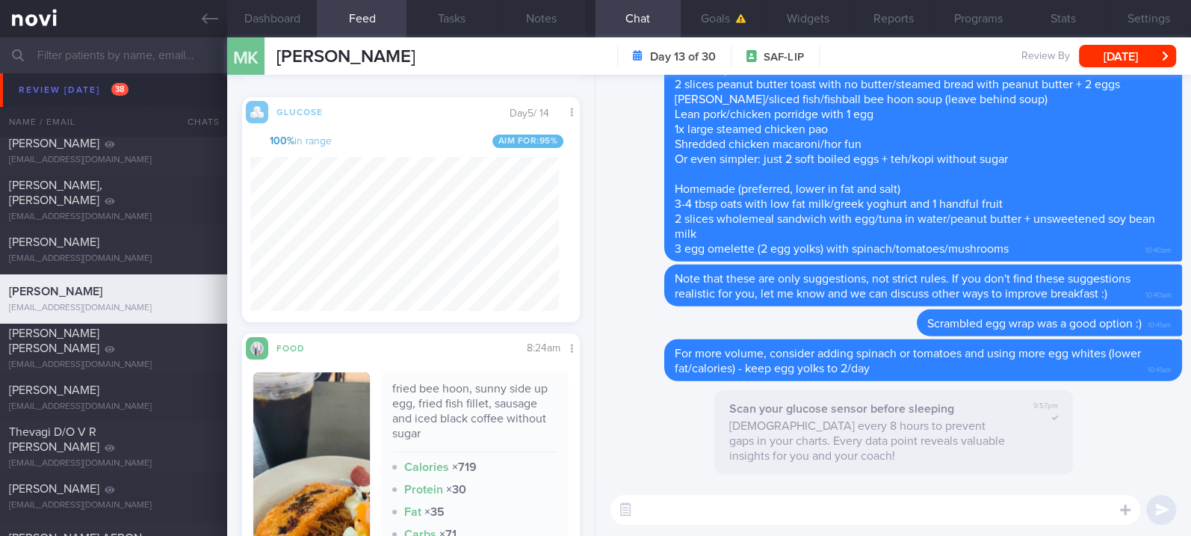
scroll to position [697, 0]
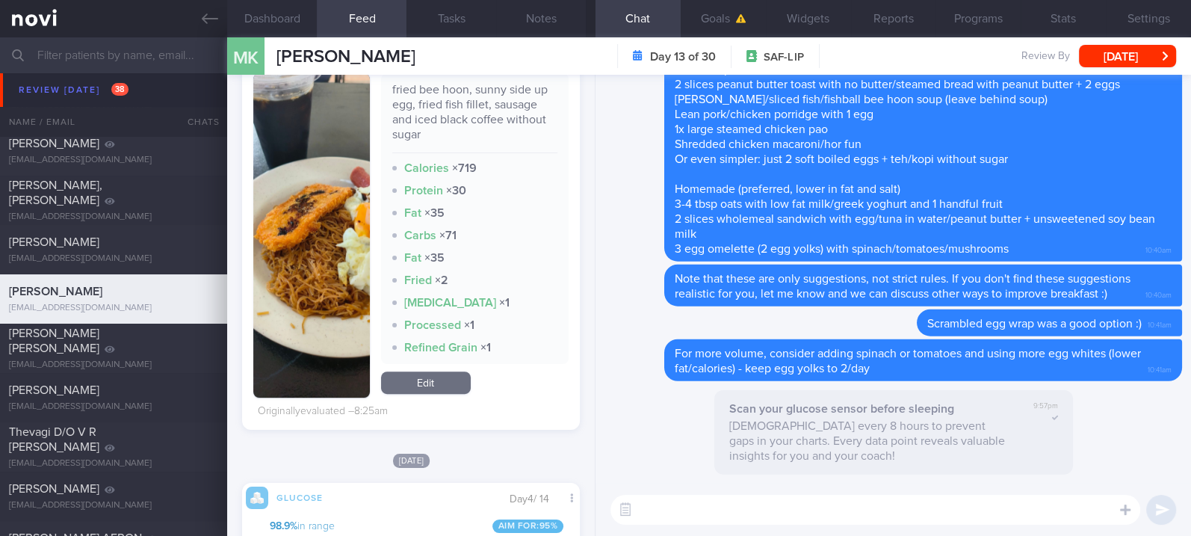
click at [293, 226] on button "button" at bounding box center [311, 235] width 116 height 324
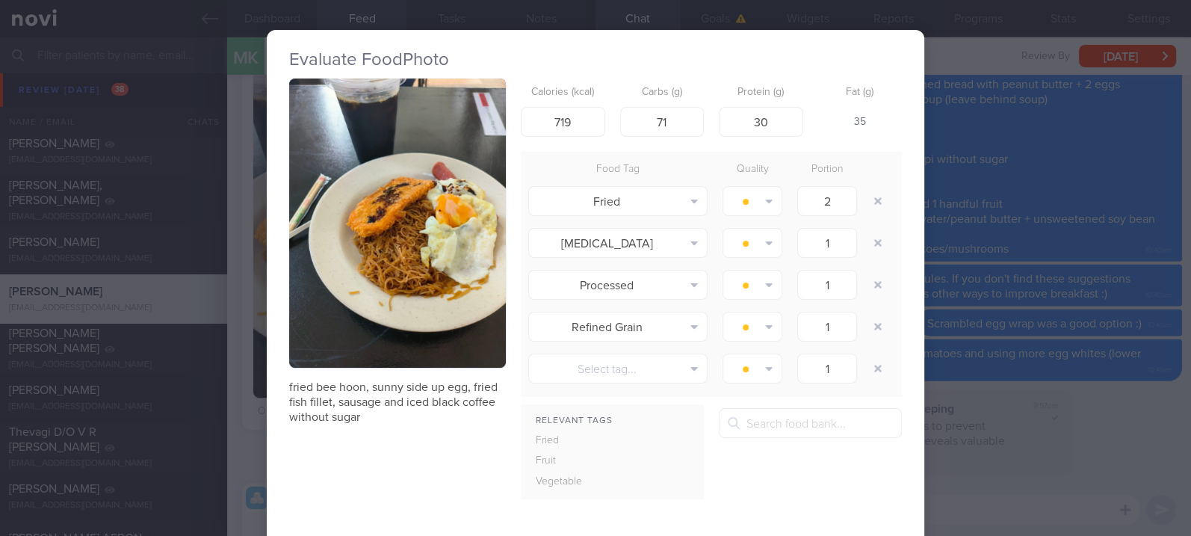
click at [407, 290] on button "button" at bounding box center [397, 222] width 217 height 289
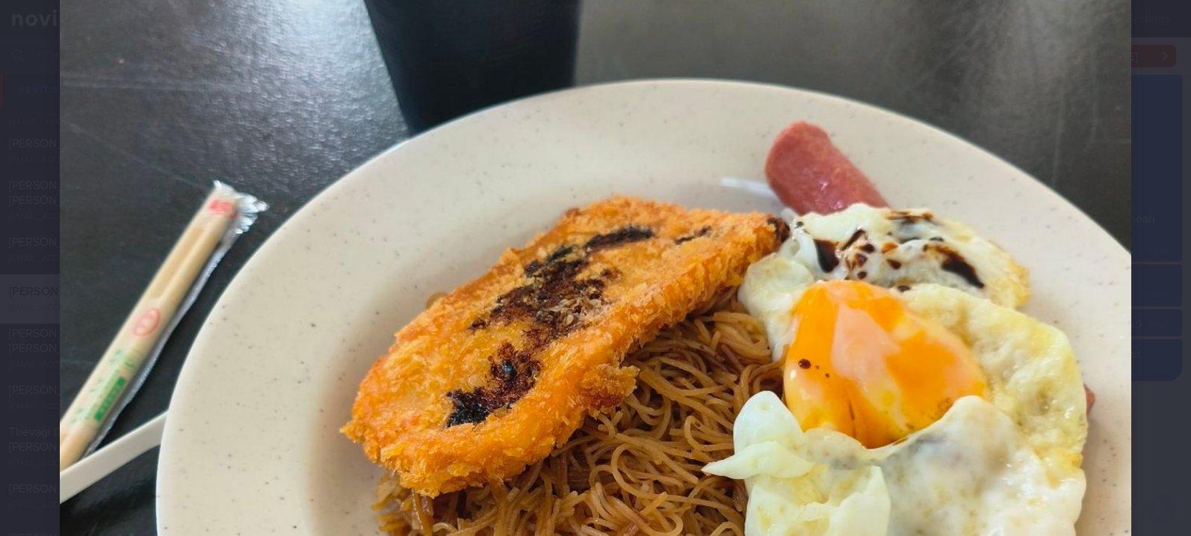
scroll to position [497, 0]
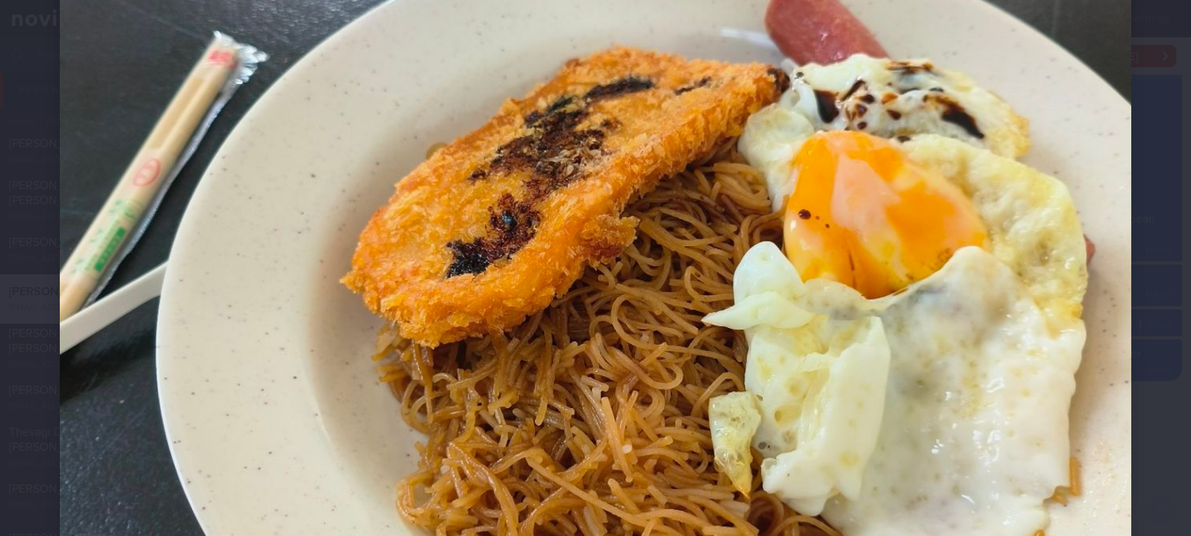
click at [1084, 400] on img at bounding box center [595, 276] width 1071 height 1428
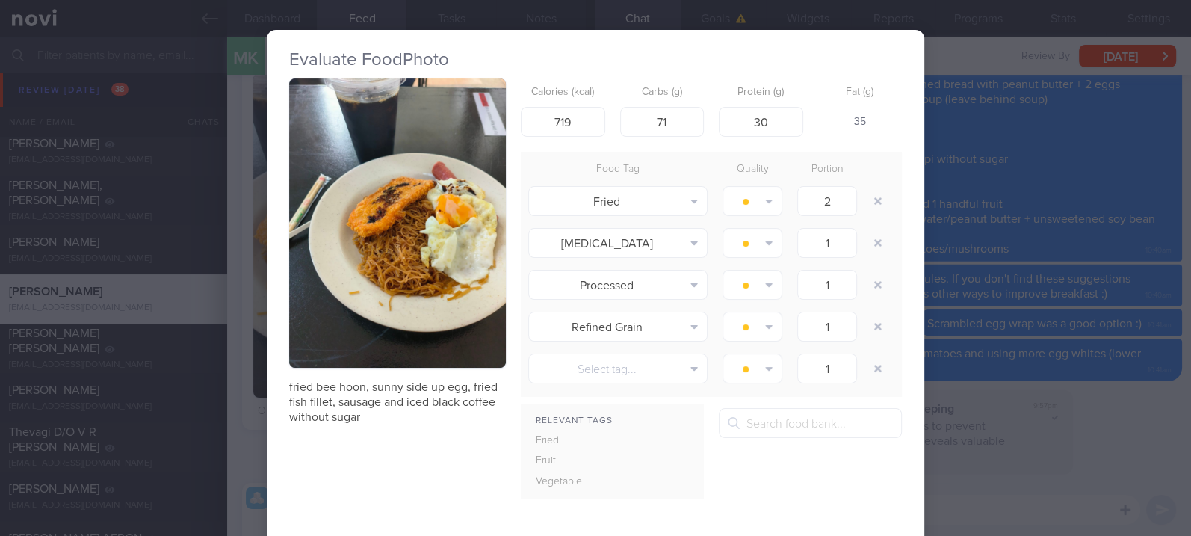
click at [1064, 323] on div "Evaluate Food Photo [PERSON_NAME], sunny side up egg, fried fish fillet, sausag…" at bounding box center [595, 268] width 1191 height 536
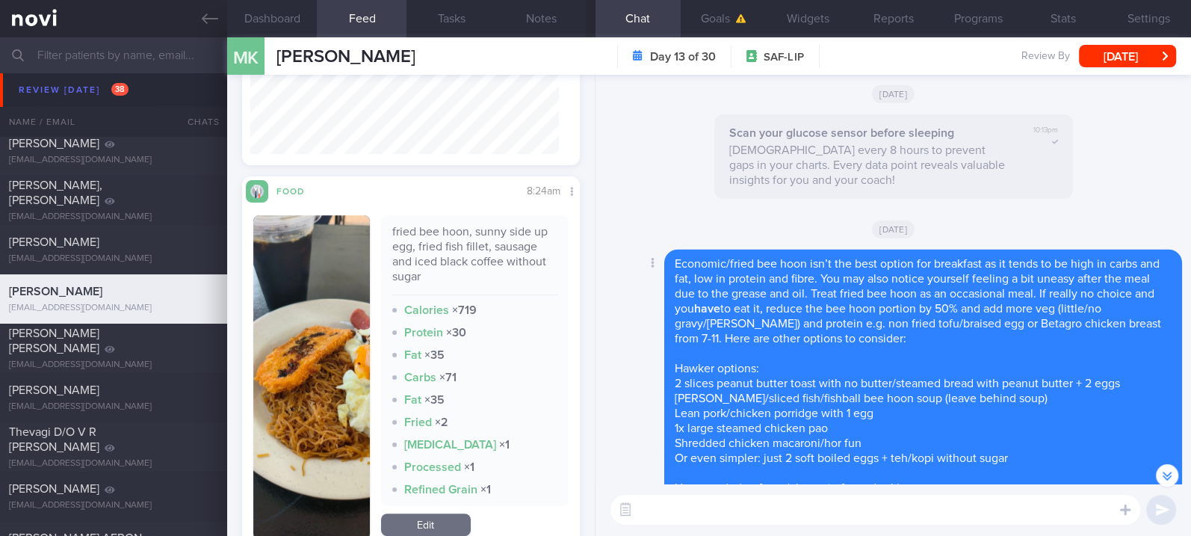
scroll to position [598, 0]
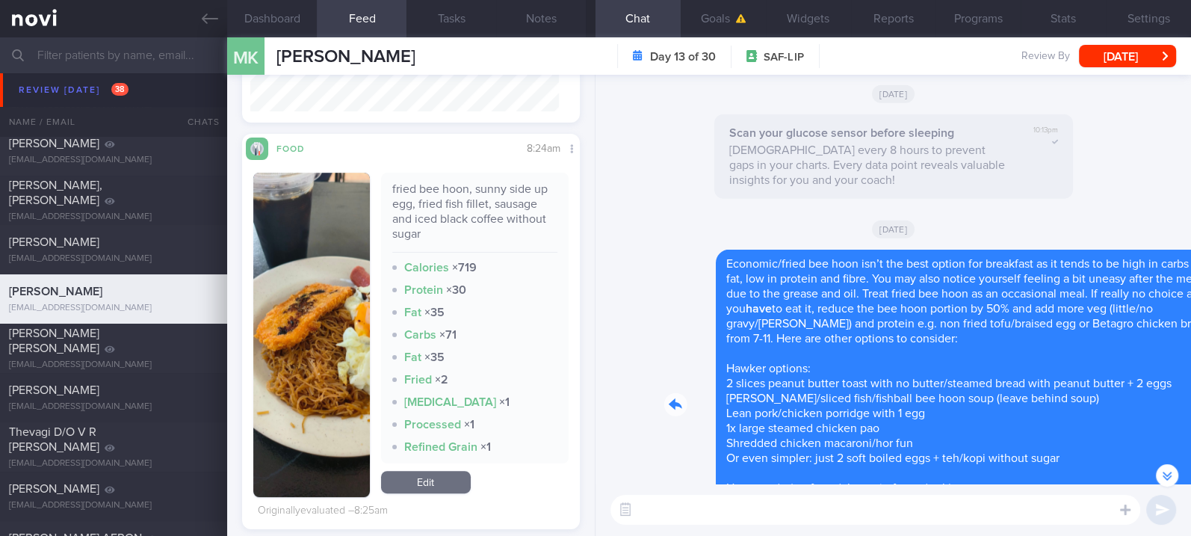
drag, startPoint x: 807, startPoint y: 364, endPoint x: 1099, endPoint y: 370, distance: 292.1
click at [1099, 370] on div "Delete Economic/fried bee hoon isn’t the best option for breakfast as it tends …" at bounding box center [892, 404] width 577 height 311
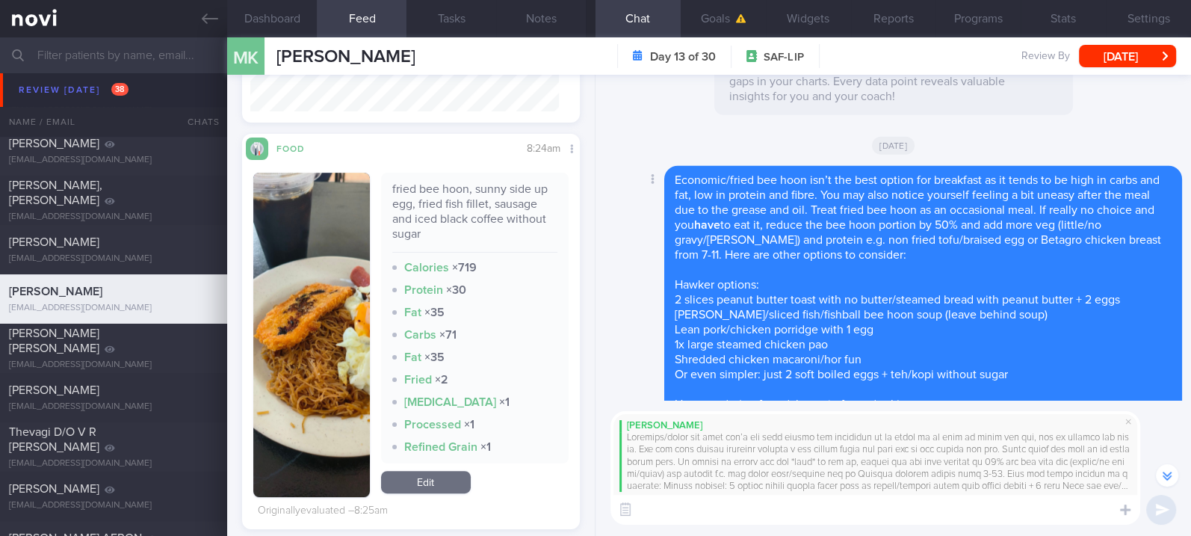
scroll to position [0, 0]
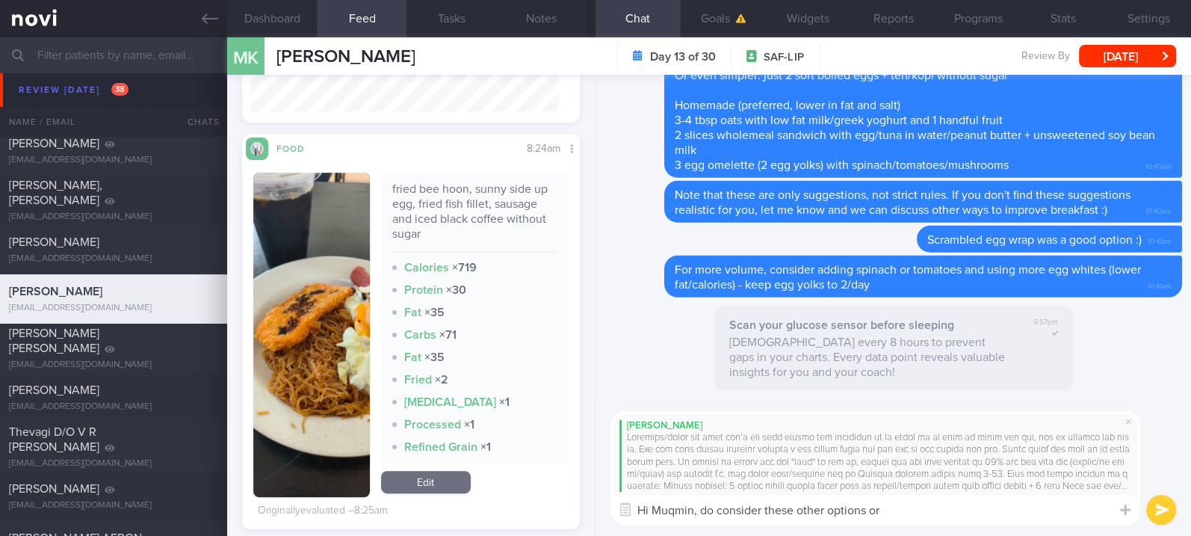
click at [937, 506] on textarea "Hi Muqmin, do consider these other options or" at bounding box center [875, 509] width 530 height 30
type textarea "Hi Muqmin, do consider these other options or customisations for breakfast :)"
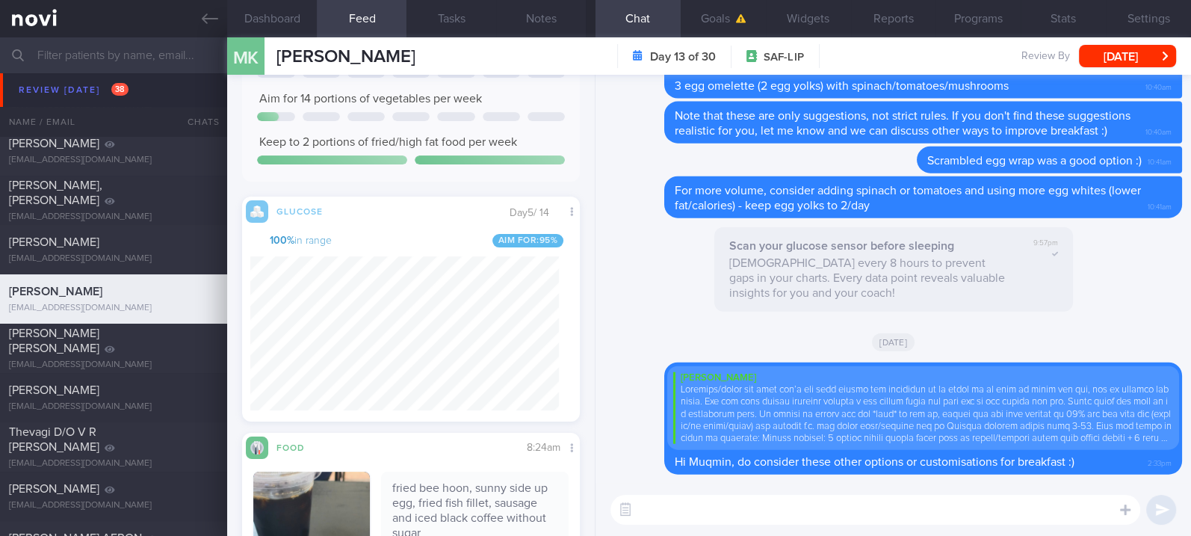
scroll to position [137, 0]
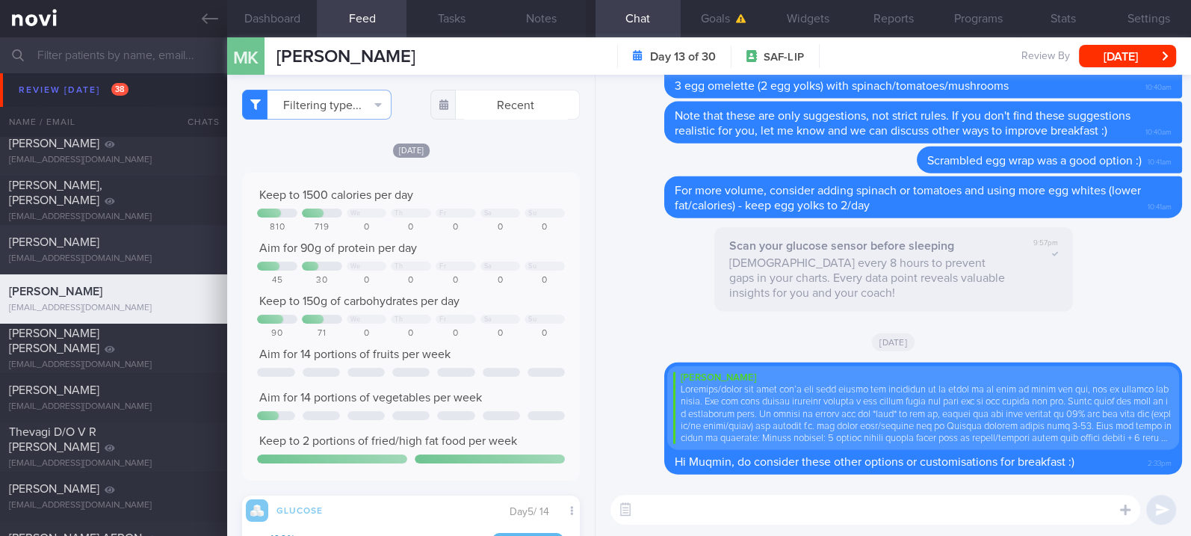
click at [158, 238] on div "[PERSON_NAME]" at bounding box center [111, 242] width 205 height 15
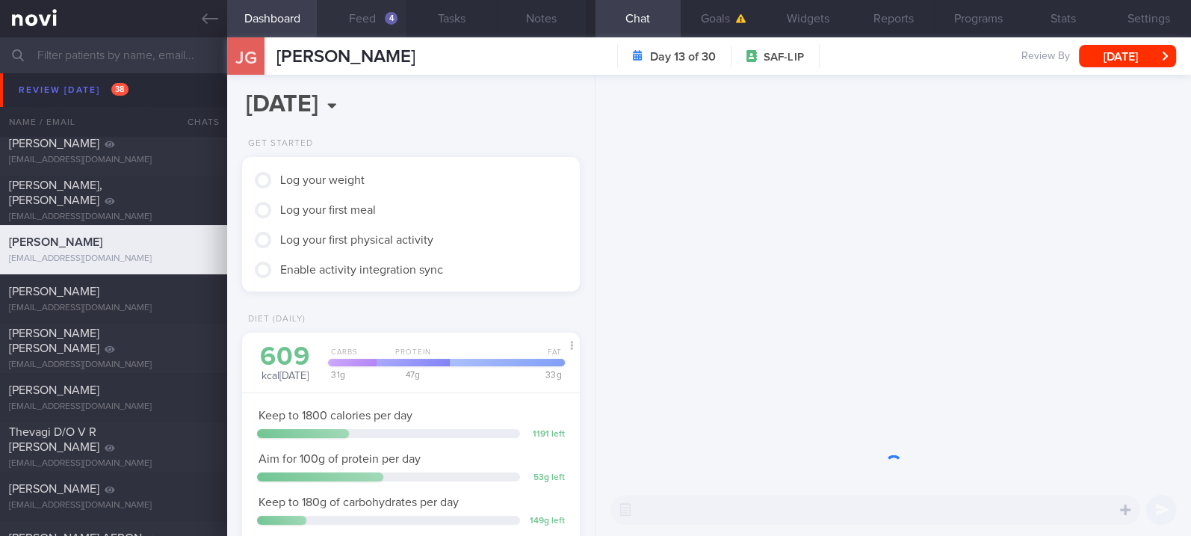
click at [388, 20] on div "4" at bounding box center [391, 18] width 13 height 13
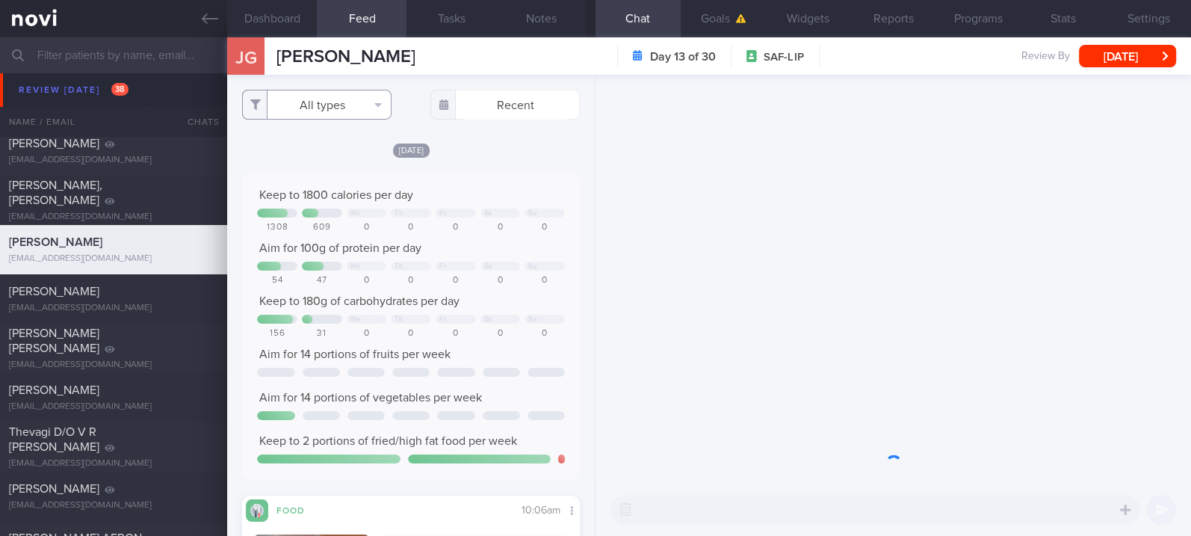
click at [329, 105] on button "All types" at bounding box center [316, 105] width 149 height 30
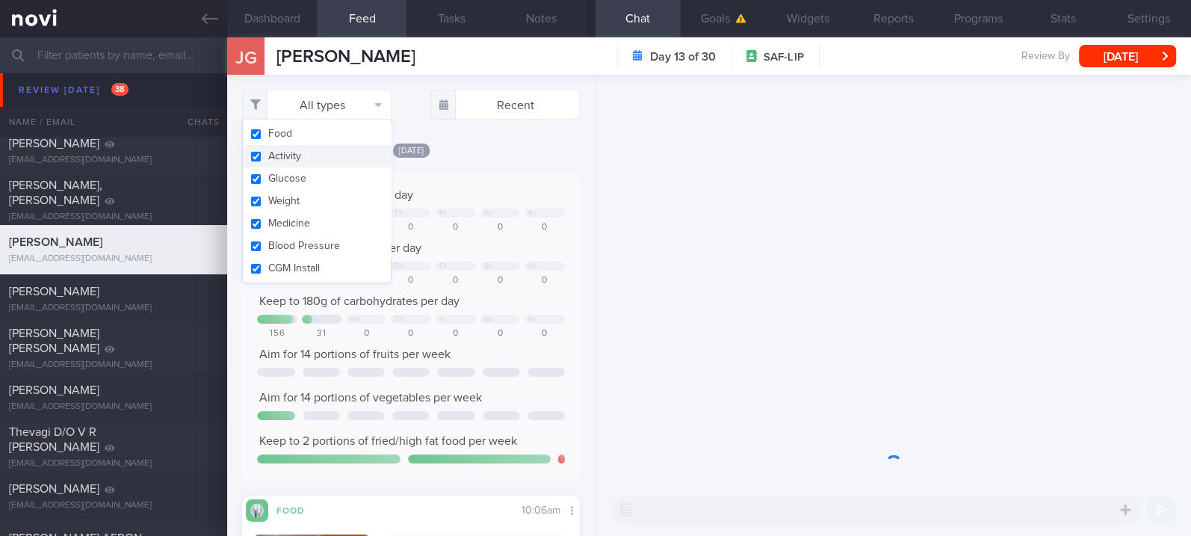
click at [300, 158] on button "Activity" at bounding box center [317, 156] width 148 height 22
checkbox input "false"
click at [505, 173] on div "Keep to 1800 calories per day We Th Fr Sa Su 1308 609 0 0 0 0 0 Aim for 100g of…" at bounding box center [411, 327] width 338 height 308
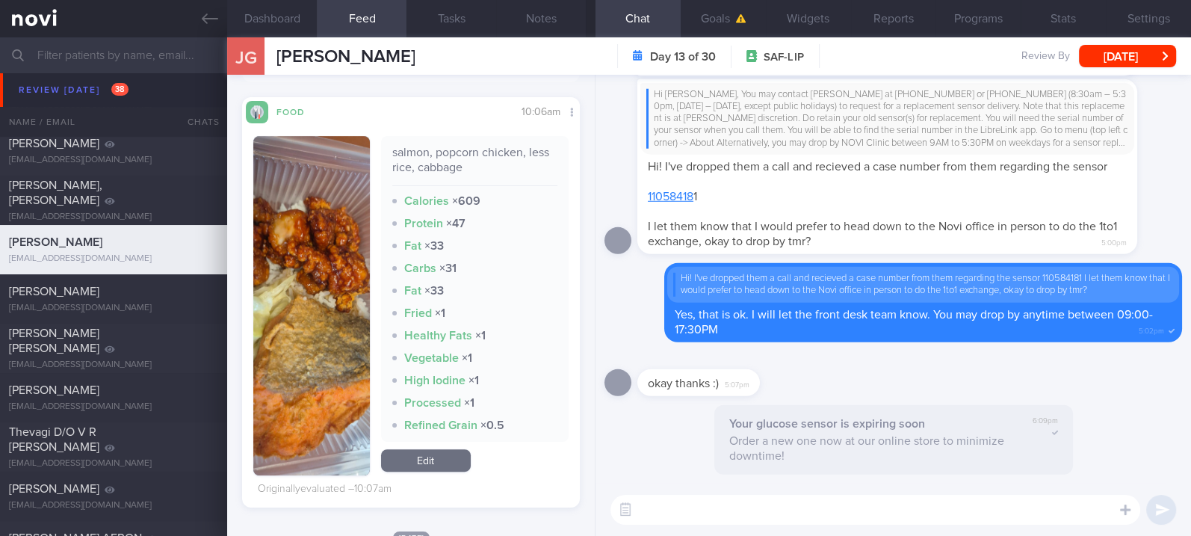
click at [338, 296] on button "button" at bounding box center [311, 305] width 116 height 339
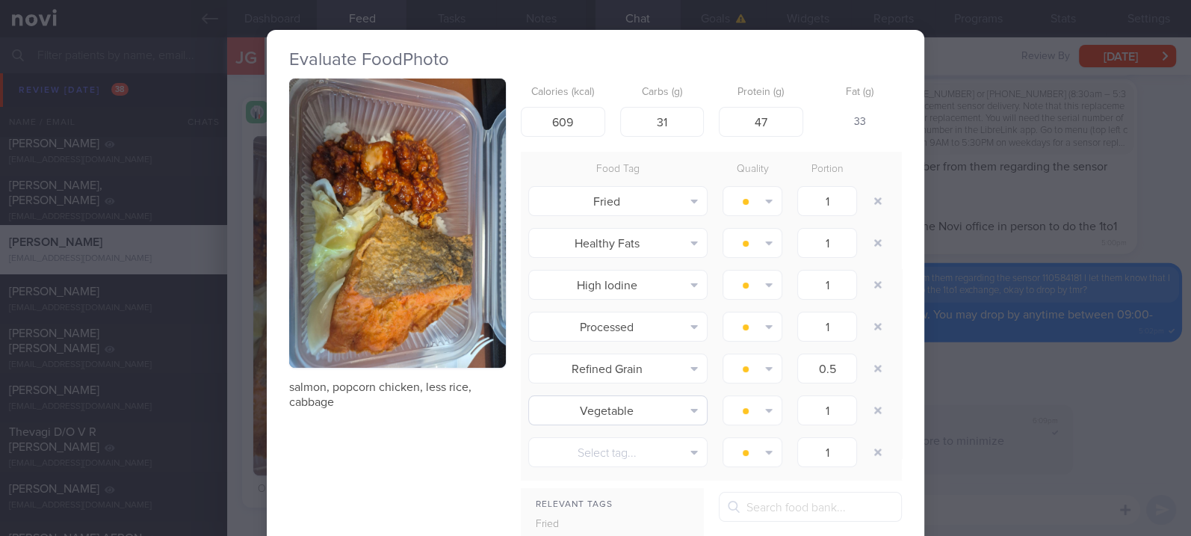
click at [418, 249] on button "button" at bounding box center [397, 222] width 217 height 289
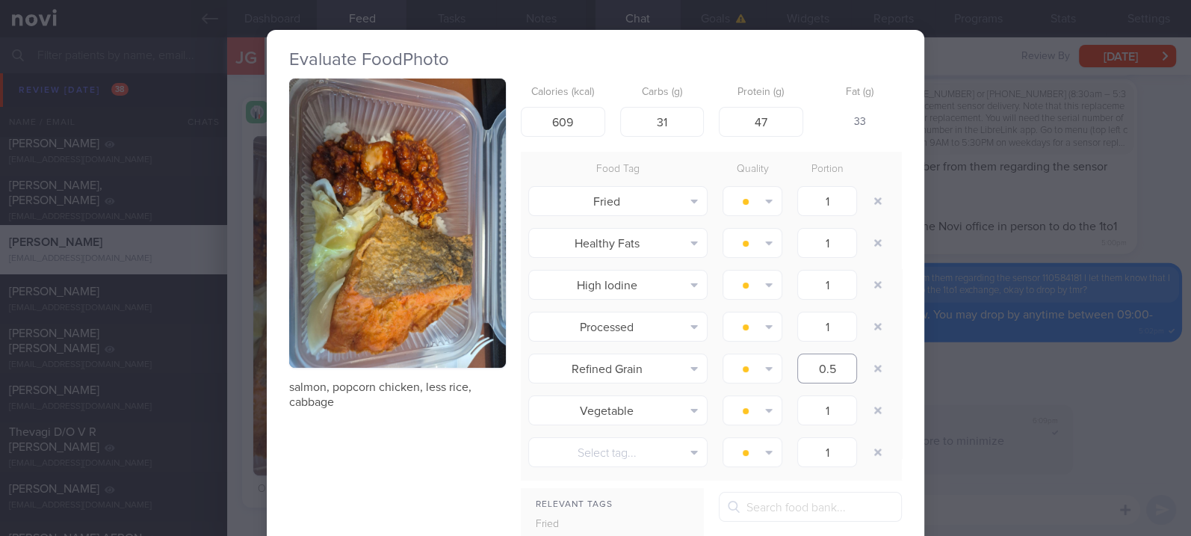
click at [797, 368] on input "0.5" at bounding box center [827, 368] width 60 height 30
click at [937, 356] on div "Evaluate Food Photo salmon, popcorn chicken, less rice, cabbage Calories (kcal)…" at bounding box center [595, 268] width 1191 height 536
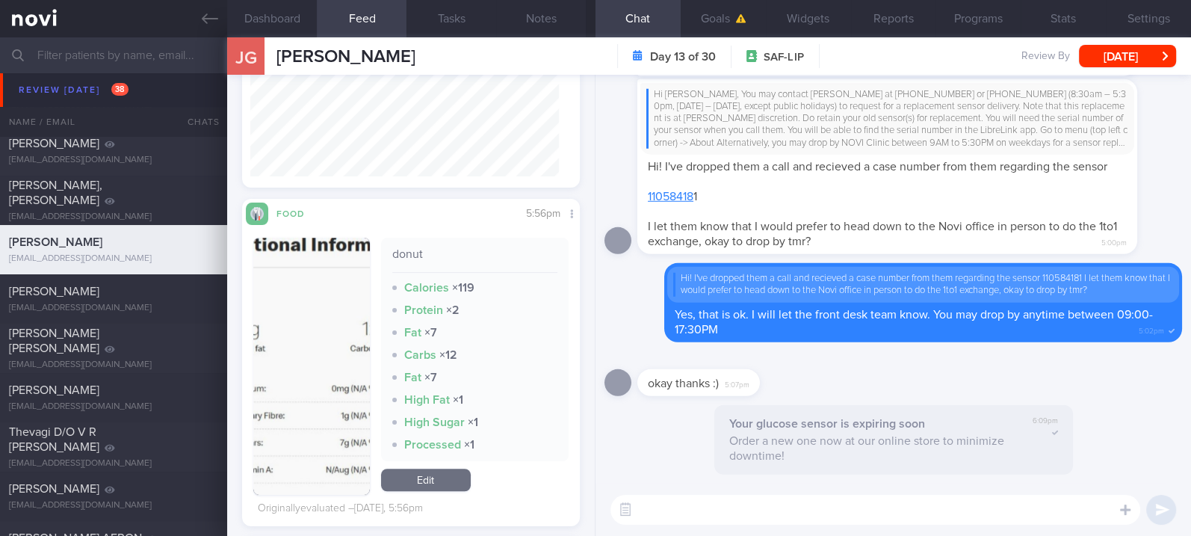
click at [338, 379] on button "button" at bounding box center [311, 366] width 116 height 257
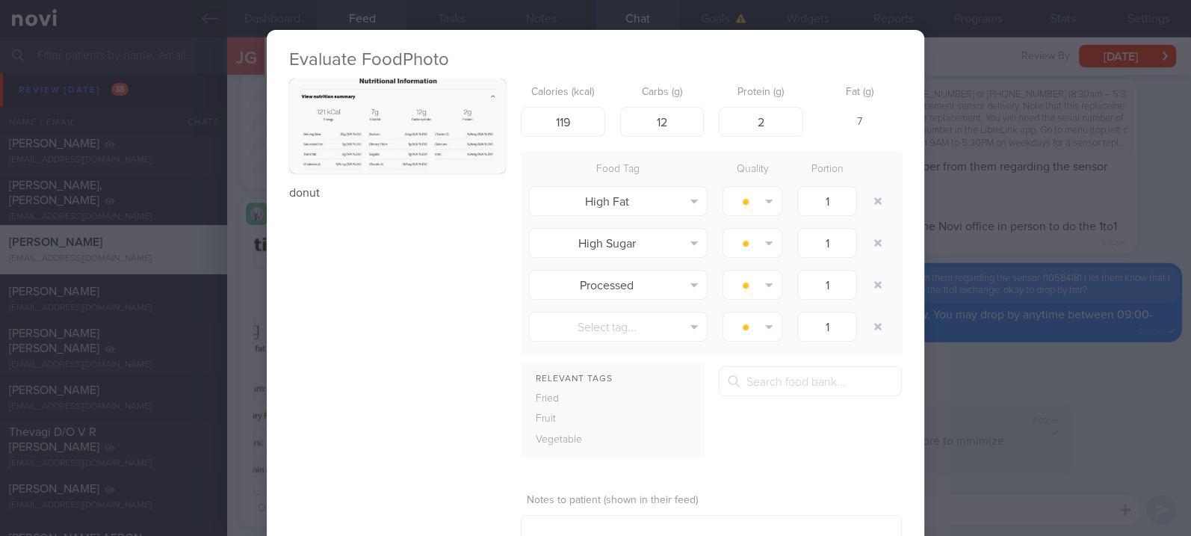
click at [868, 194] on button "button" at bounding box center [877, 200] width 27 height 27
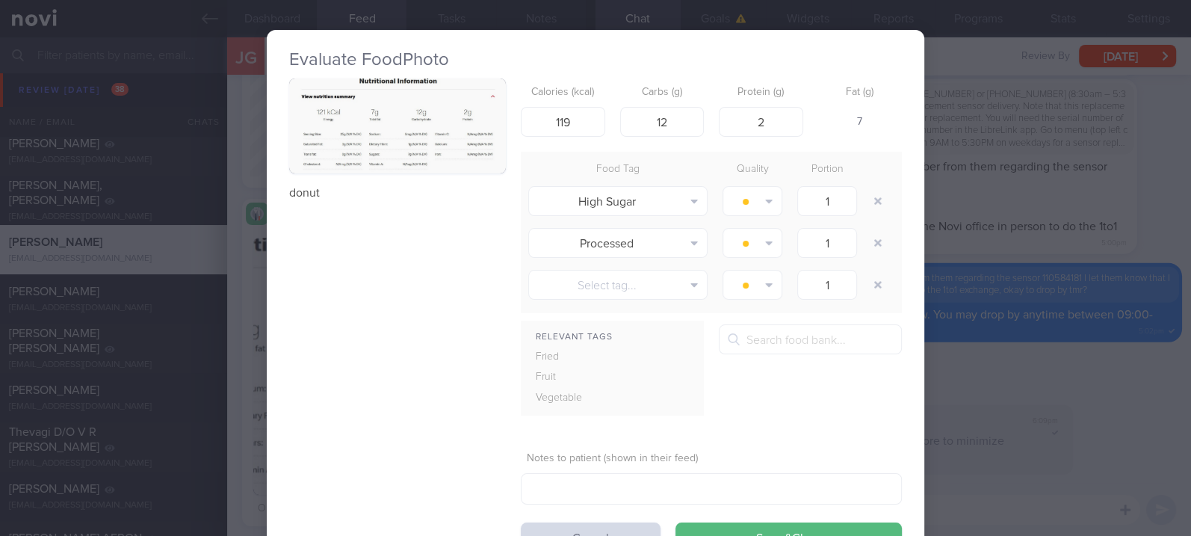
click at [946, 184] on div "Evaluate Food Photo donut Calories (kcal) 119 Carbs (g) 12 Protein (g) 2 Fat (g…" at bounding box center [595, 268] width 1191 height 536
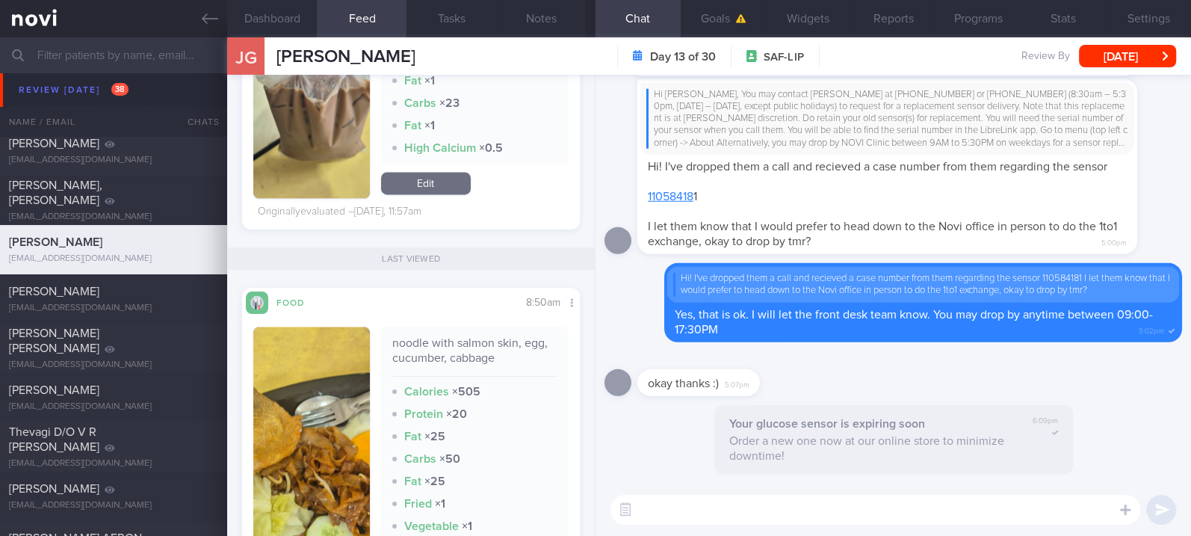
scroll to position [2290, 0]
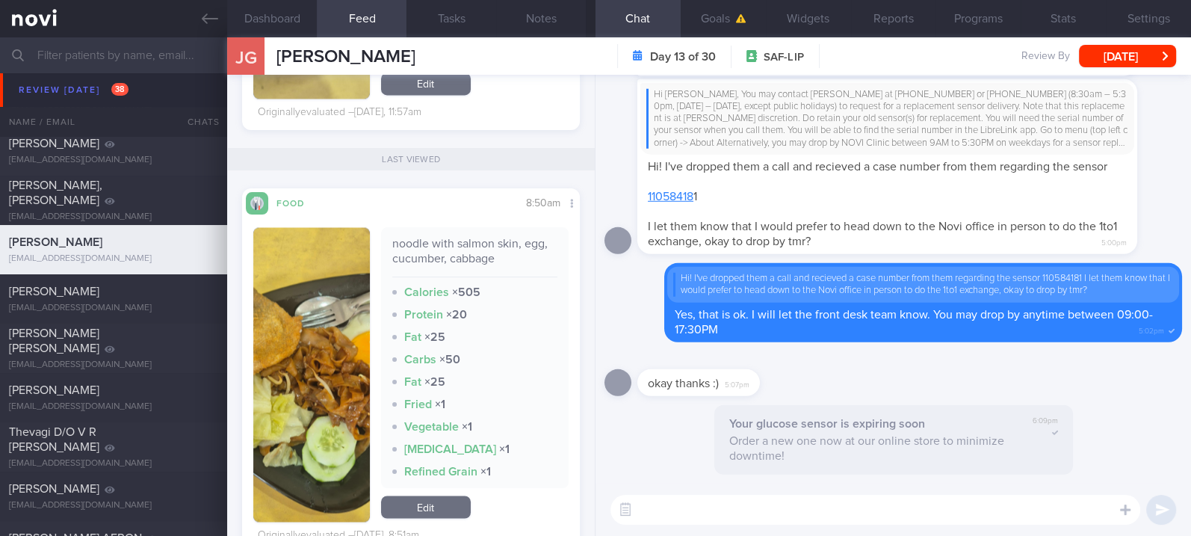
drag, startPoint x: 262, startPoint y: 405, endPoint x: 329, endPoint y: 395, distance: 67.9
click at [262, 405] on img "button" at bounding box center [311, 374] width 116 height 294
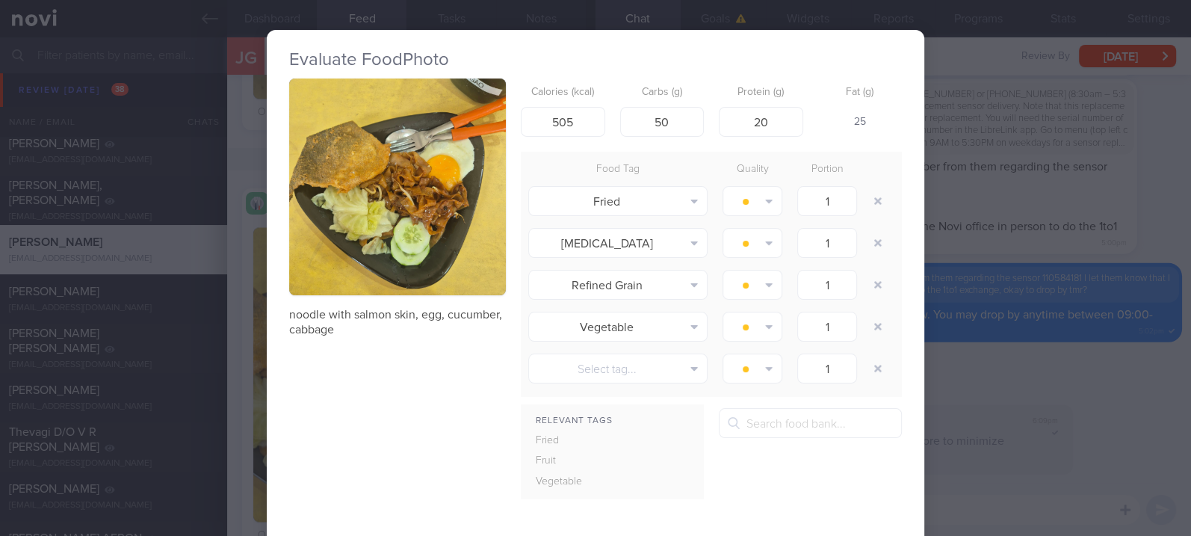
click at [367, 205] on button "button" at bounding box center [397, 186] width 217 height 217
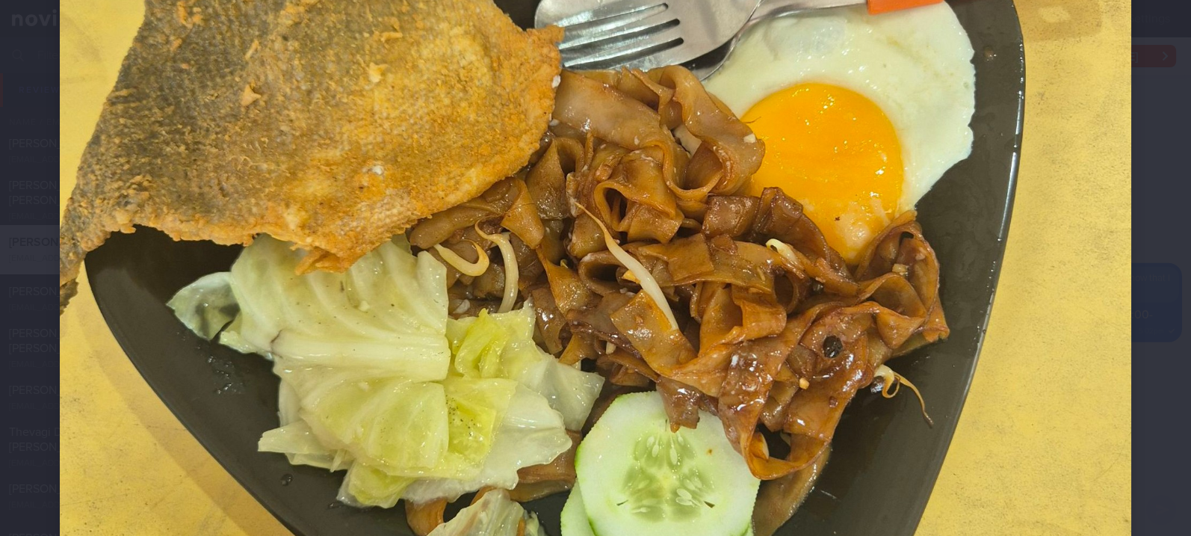
scroll to position [398, 0]
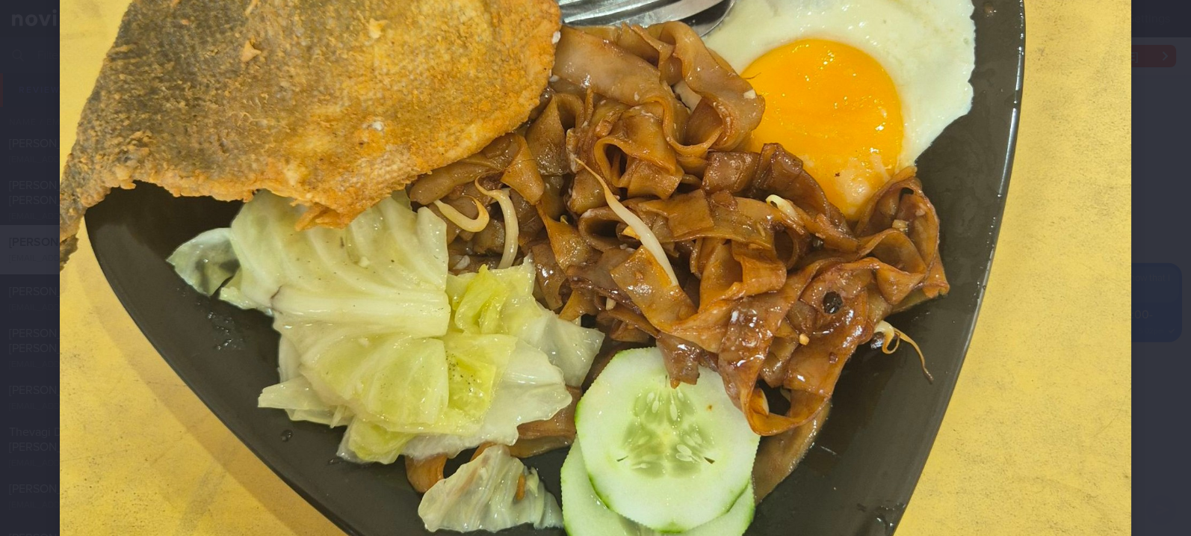
click at [1120, 382] on div at bounding box center [595, 197] width 1191 height 1191
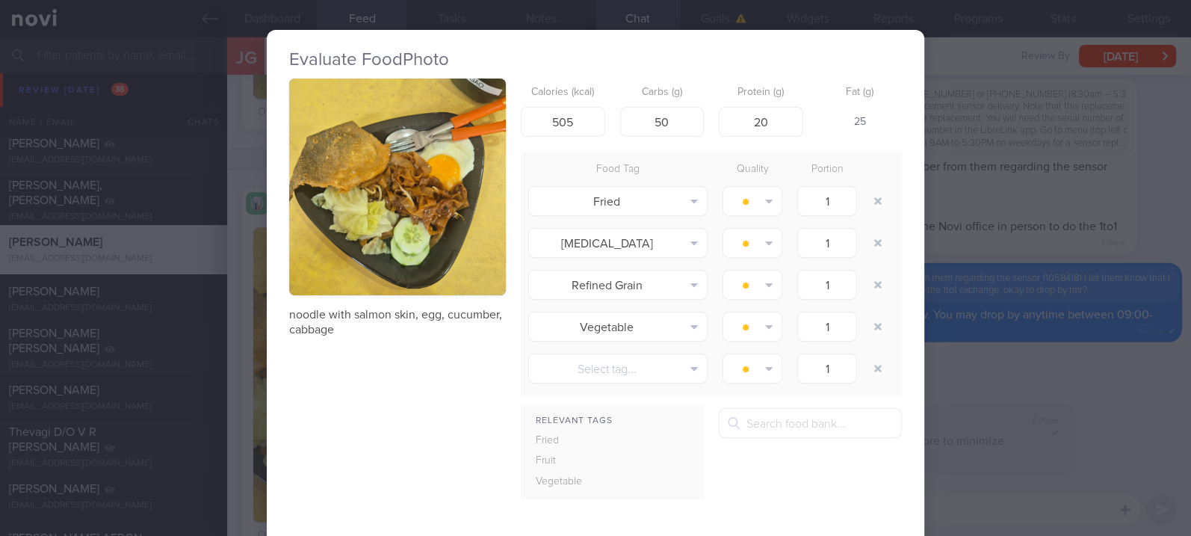
click at [1109, 330] on div "Evaluate Food Photo noodle with salmon skin, egg, cucumber, cabbage Calories (k…" at bounding box center [595, 268] width 1191 height 536
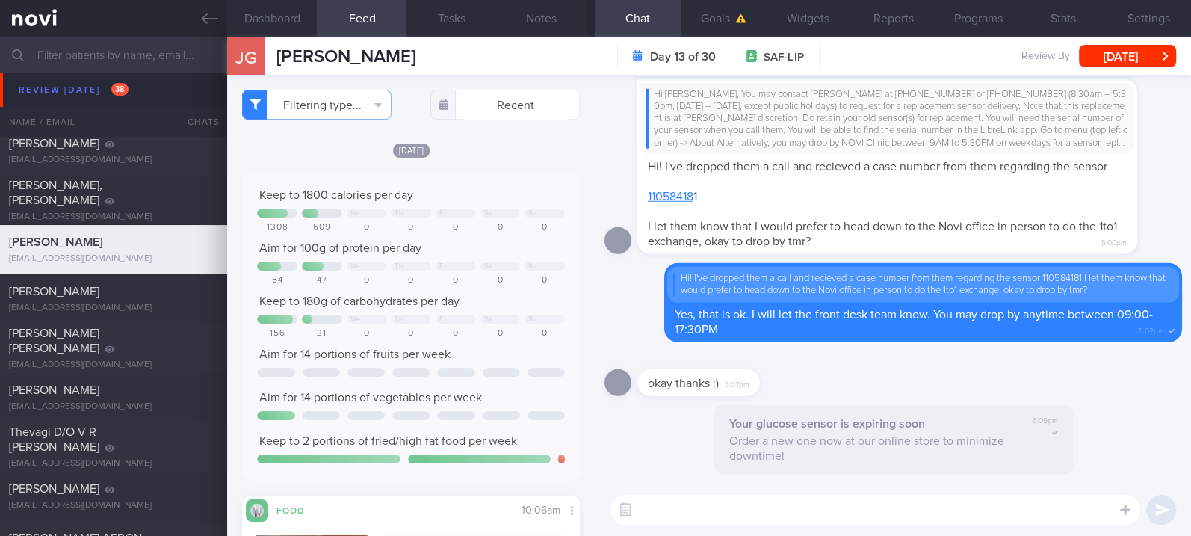
click at [748, 520] on textarea at bounding box center [875, 509] width 530 height 30
type textarea "Do consider lean protein options for lower fat :)"
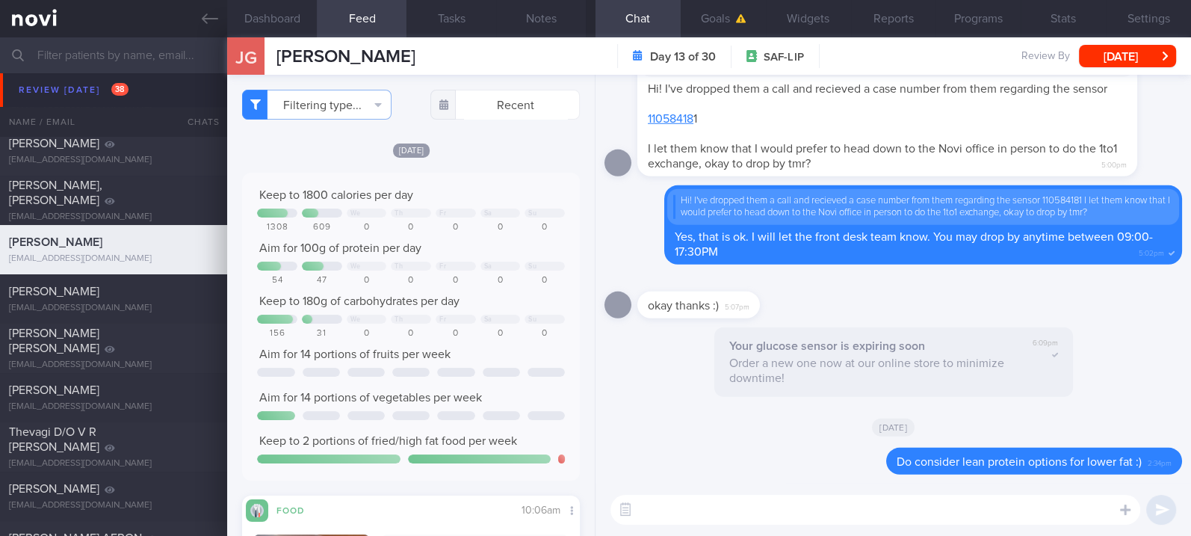
click at [855, 501] on textarea at bounding box center [875, 509] width 530 height 30
paste textarea "Try to choose lean proteins over fried/breaded/saucy/oily/processed/fatty forms…"
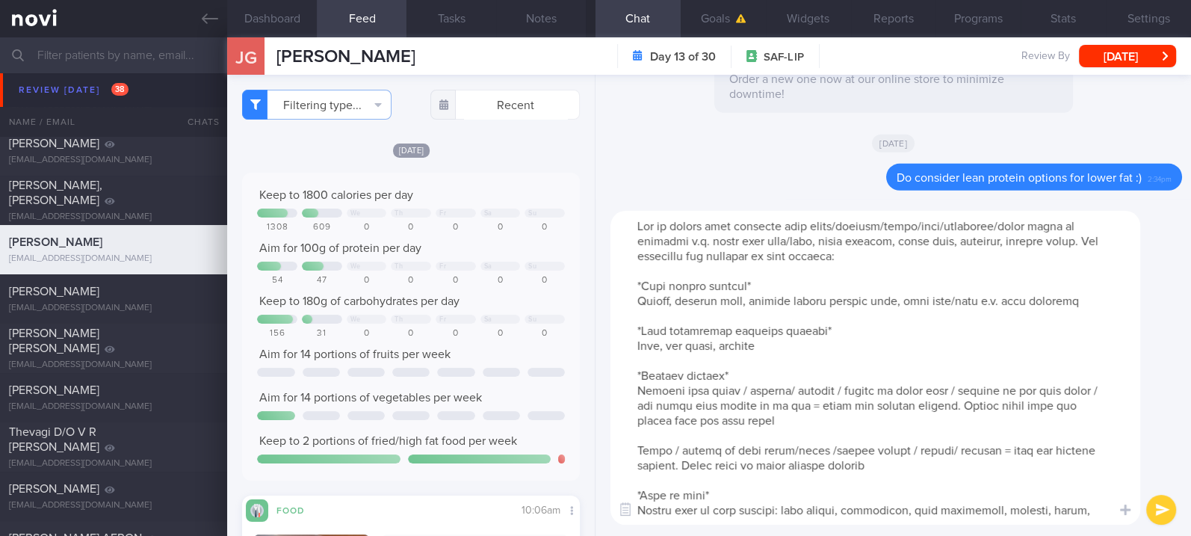
click at [820, 237] on textarea at bounding box center [875, 368] width 530 height 314
type textarea "Try to choose lean proteins over fried/breaded/saucy/oily/processed/fatty forms…"
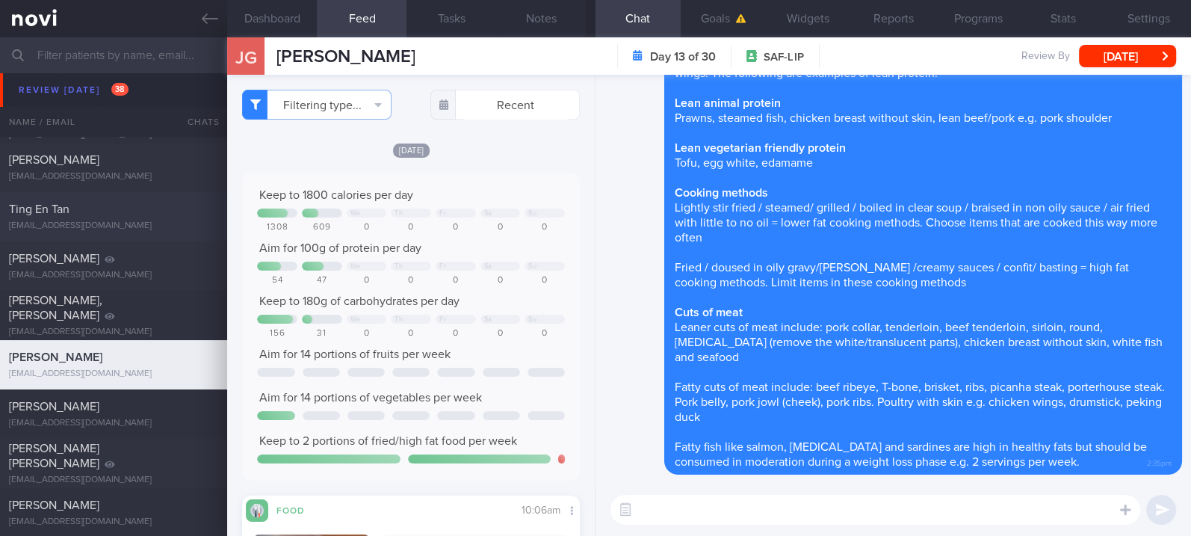
scroll to position [1144, 0]
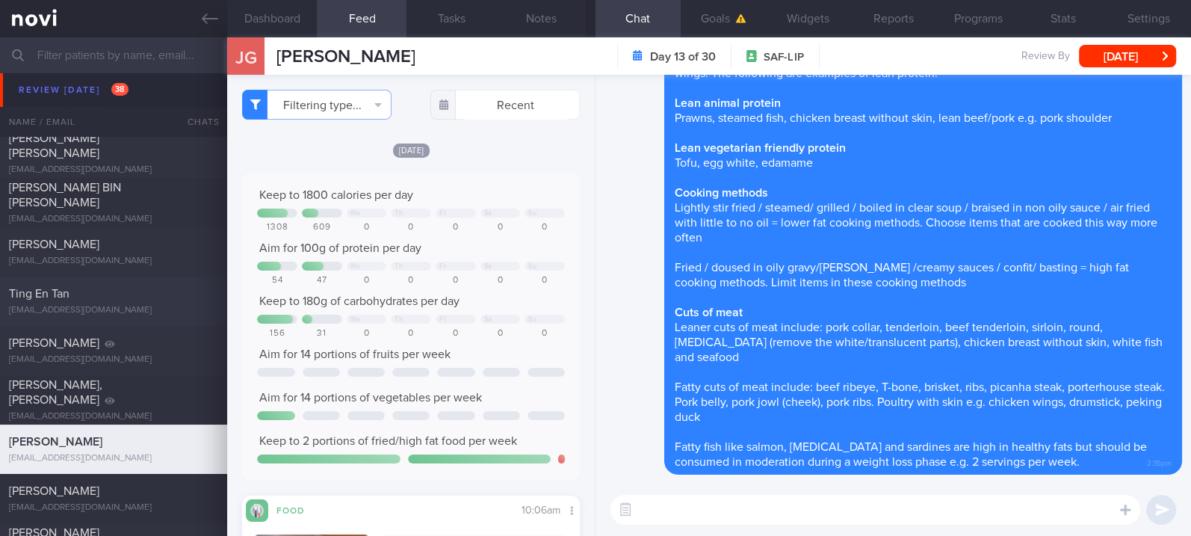
click at [130, 305] on div "[EMAIL_ADDRESS][DOMAIN_NAME]" at bounding box center [113, 310] width 209 height 11
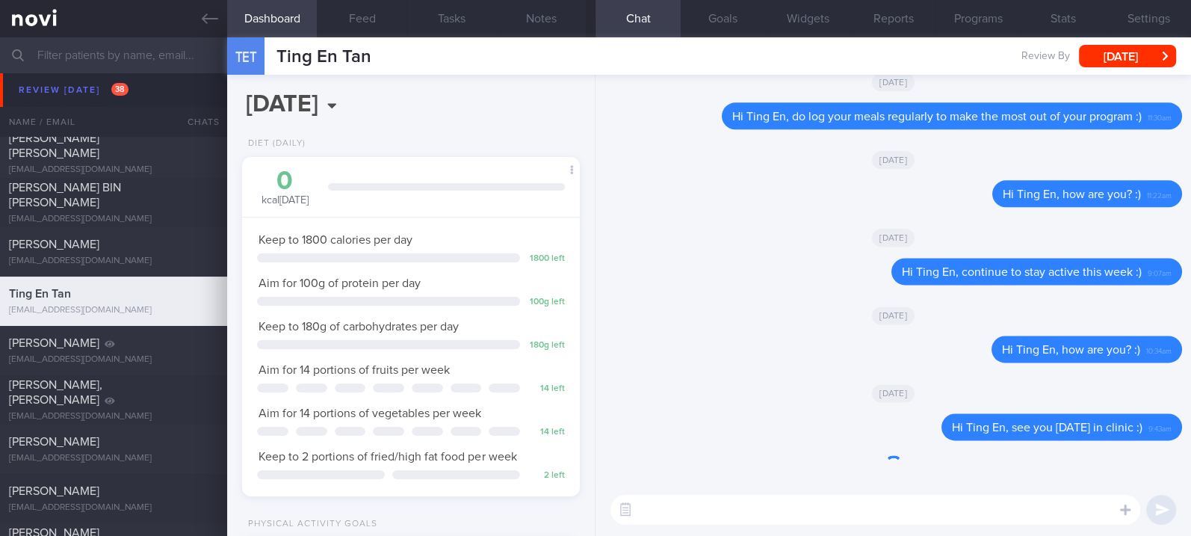
scroll to position [149, 300]
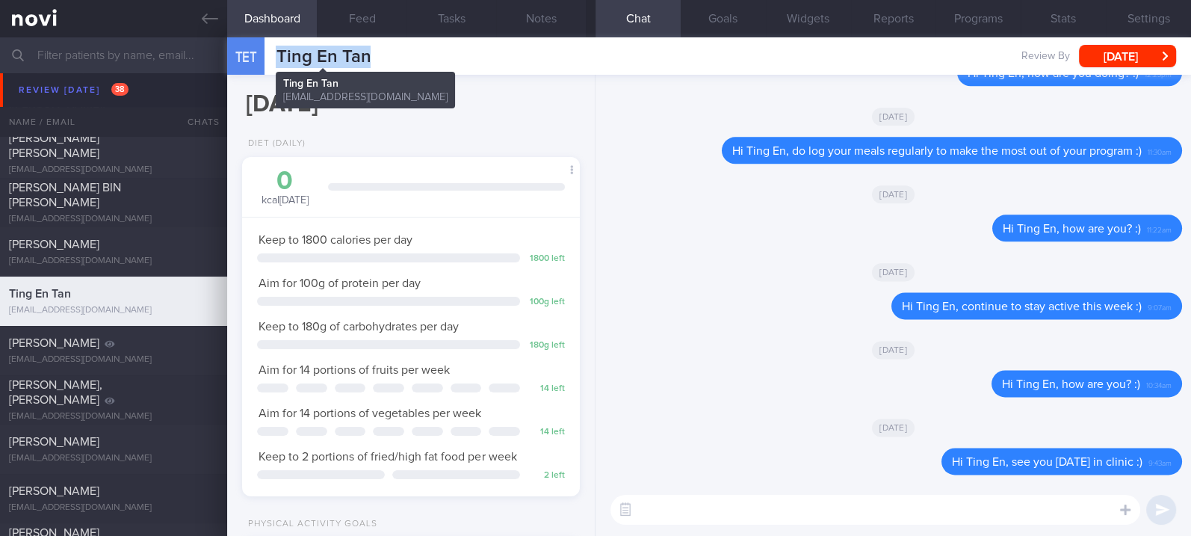
drag, startPoint x: 418, startPoint y: 54, endPoint x: 273, endPoint y: 52, distance: 145.7
click at [273, 52] on div "TET Ting En Tan Ting En Tan [EMAIL_ADDRESS][DOMAIN_NAME] Review By [DATE] Set N…" at bounding box center [709, 55] width 964 height 37
copy span "Ting En Tan"
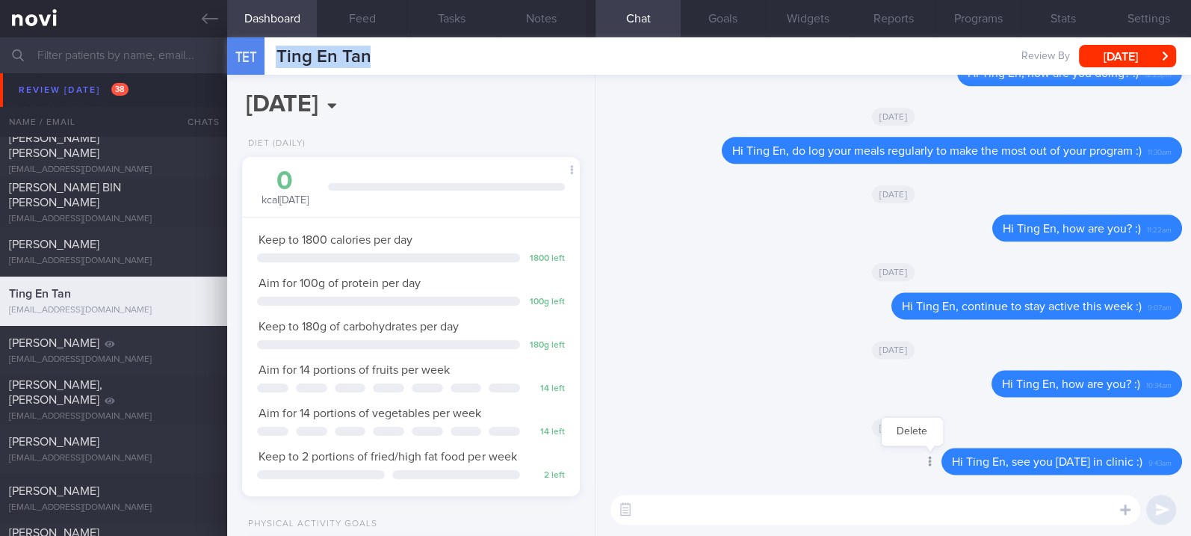
drag, startPoint x: 1128, startPoint y: 459, endPoint x: 895, endPoint y: 452, distance: 233.1
click at [895, 452] on div "Delete Hi Ting En, see you [DATE] in clinic :) 9:43am" at bounding box center [1031, 460] width 300 height 27
copy span "Hi Ting En, see you [DATE] in clinic :)"
click at [915, 452] on div at bounding box center [928, 462] width 27 height 28
click at [887, 436] on button "Delete" at bounding box center [911, 431] width 60 height 22
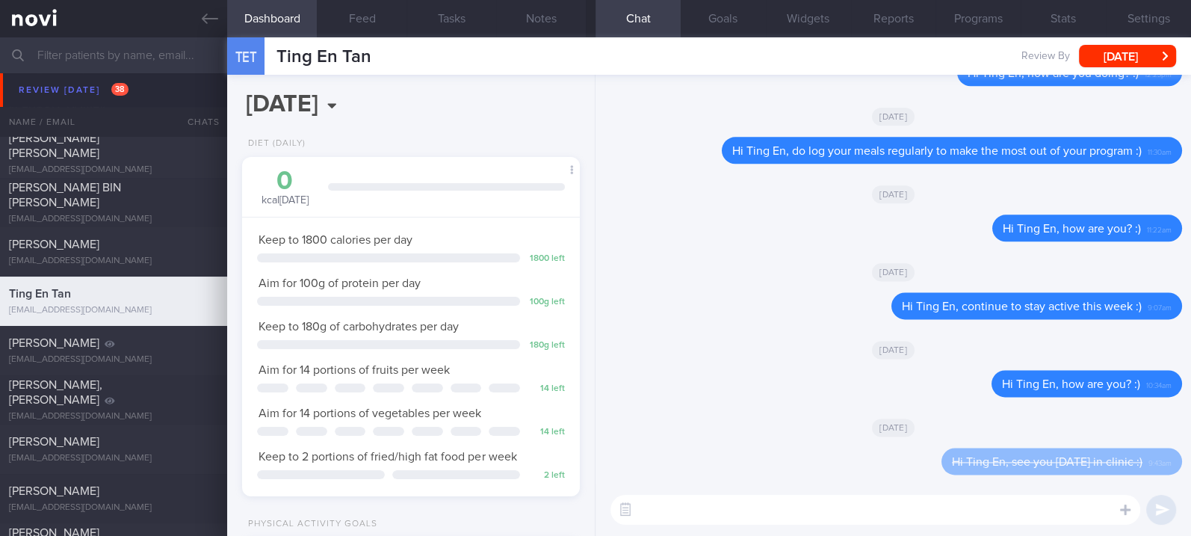
click at [769, 517] on textarea at bounding box center [875, 509] width 530 height 30
paste textarea "Hi Ting En, see you [DATE] in clinic :)"
click at [753, 509] on textarea "Hi Ting En, see you [DATE] in clinic :)" at bounding box center [875, 509] width 530 height 30
click at [878, 509] on textarea "Hi Ting En, see you in clinic :)" at bounding box center [875, 509] width 530 height 30
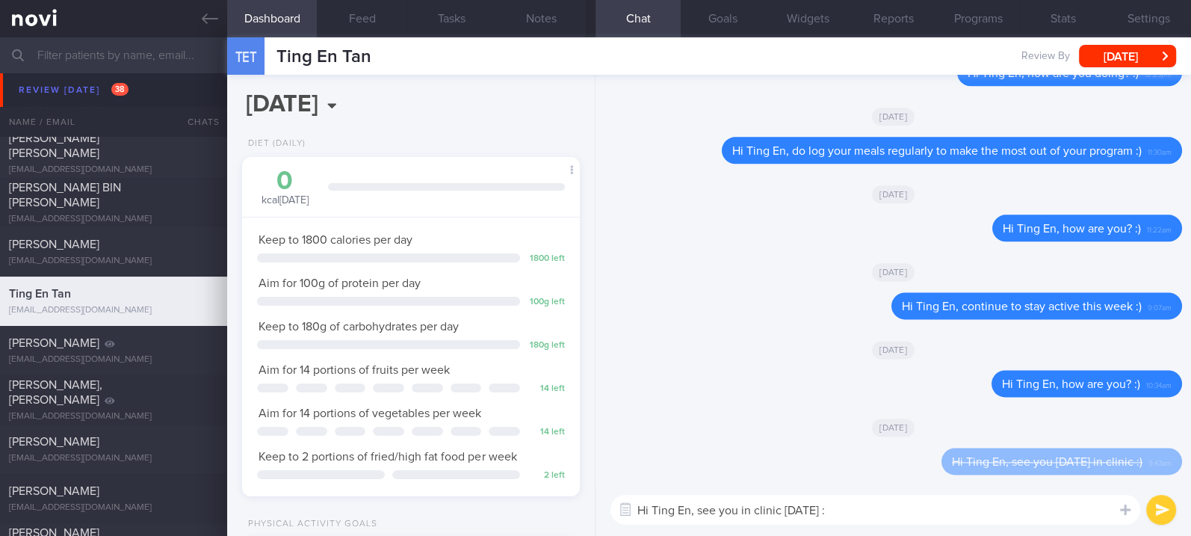
type textarea "Hi Ting En, see you in clinic [DATE] :)"
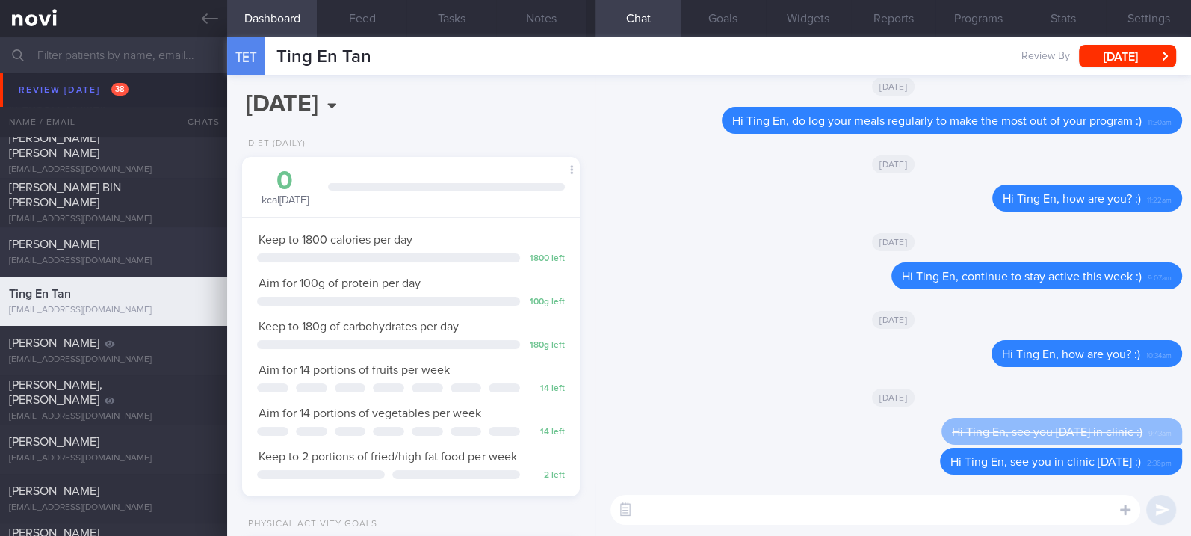
scroll to position [1045, 0]
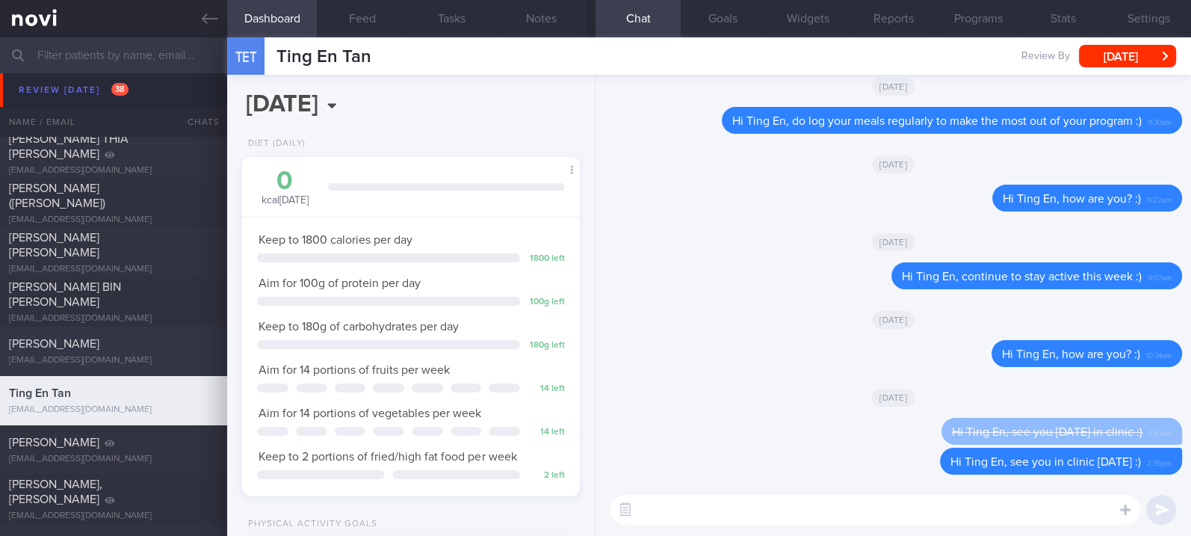
click at [120, 355] on div "[EMAIL_ADDRESS][DOMAIN_NAME]" at bounding box center [113, 360] width 209 height 11
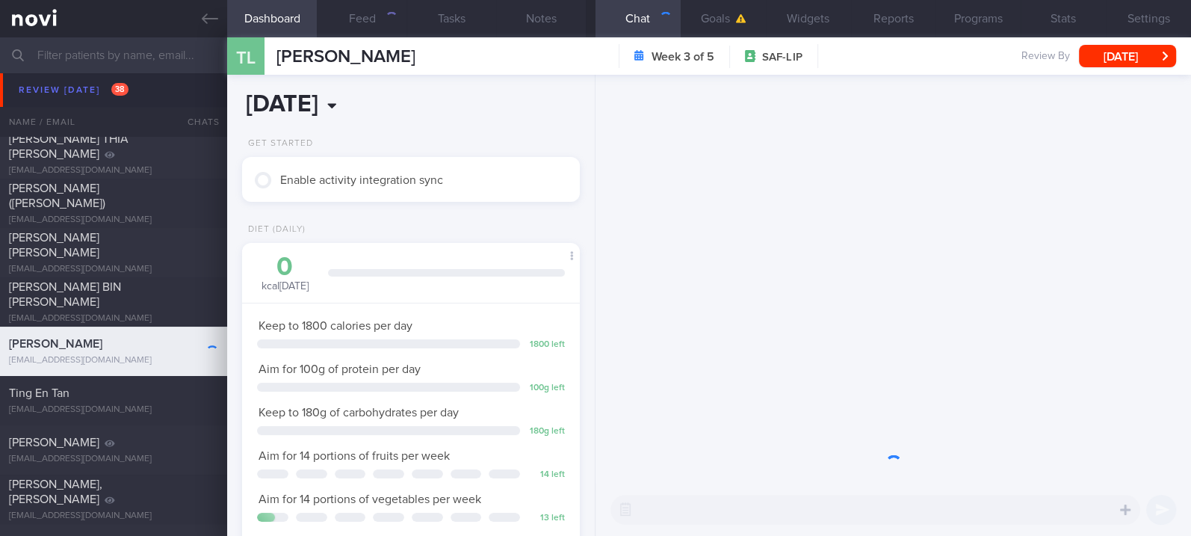
scroll to position [169, 294]
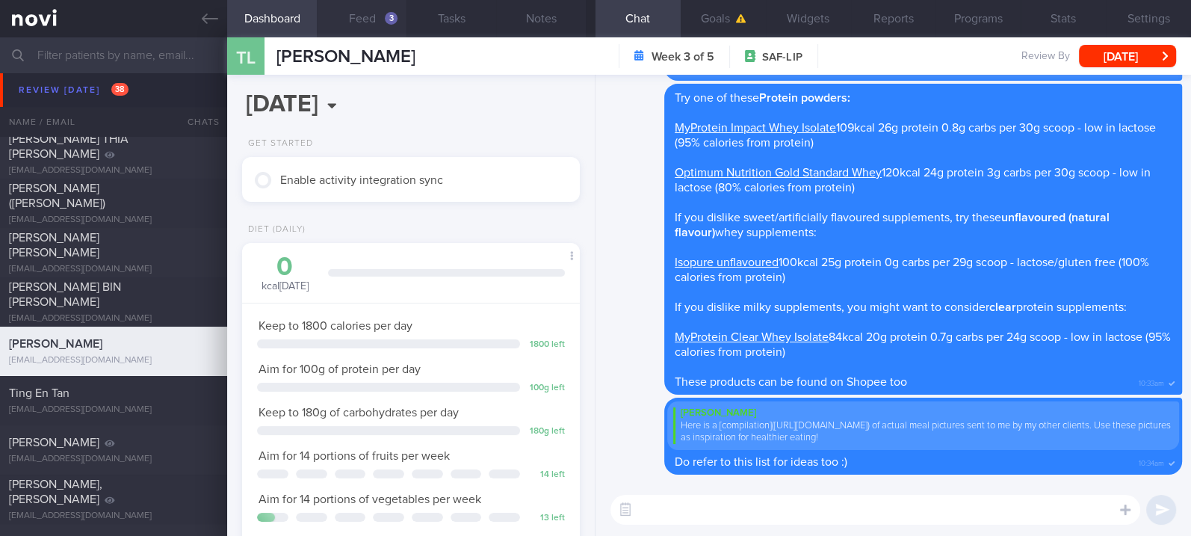
click at [368, 25] on button "Feed 3" at bounding box center [362, 18] width 90 height 37
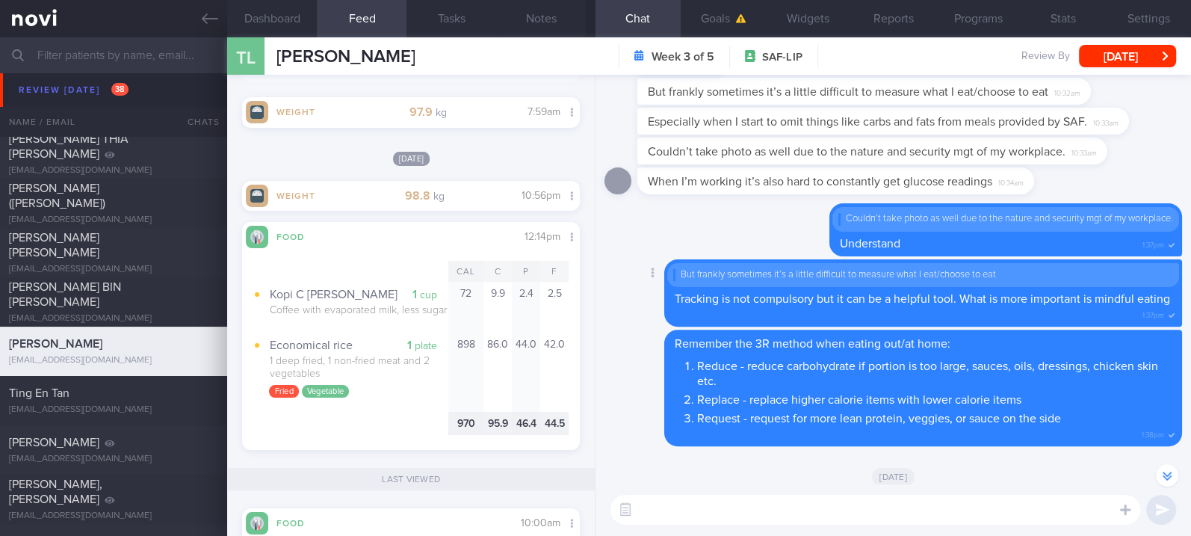
scroll to position [-1593, 0]
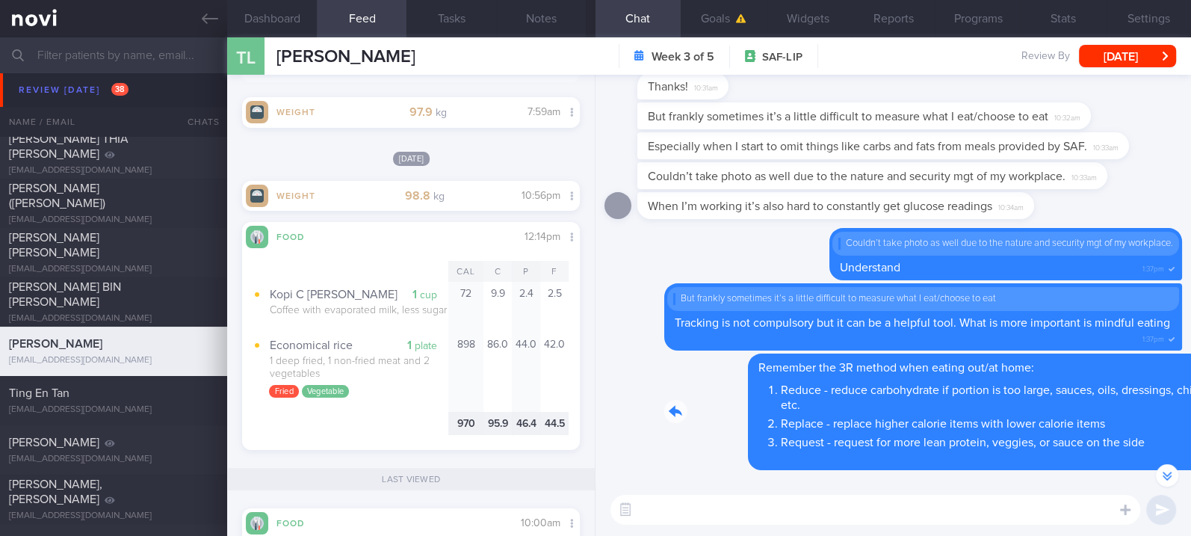
drag, startPoint x: 814, startPoint y: 362, endPoint x: 1052, endPoint y: 352, distance: 238.5
click at [1052, 353] on div "Delete Remember the 3R method when eating out/at home: Reduce - reduce carbohyd…" at bounding box center [892, 411] width 577 height 117
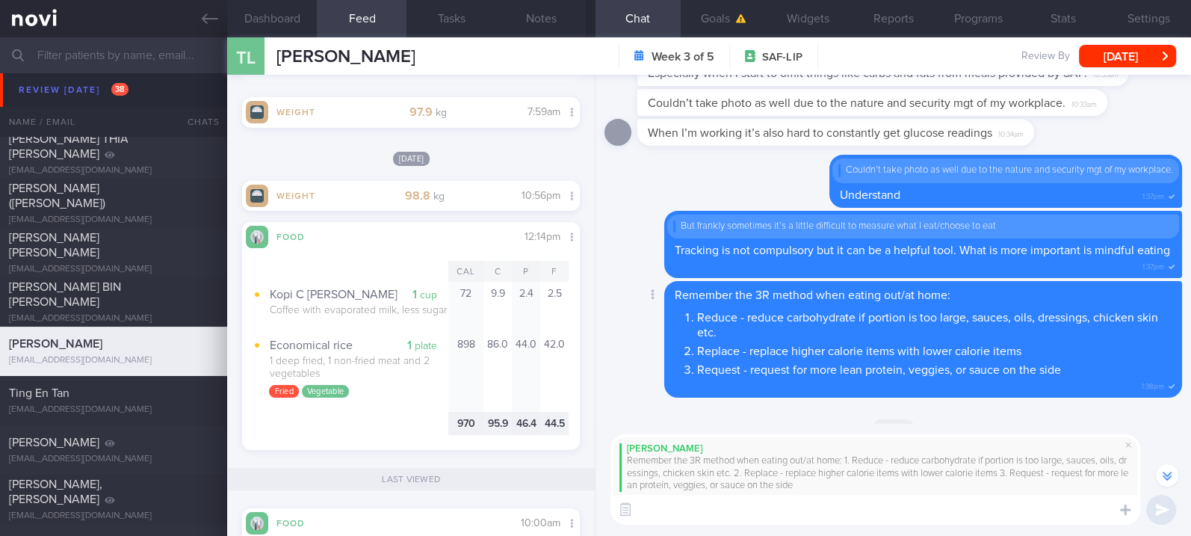
scroll to position [-1653, 0]
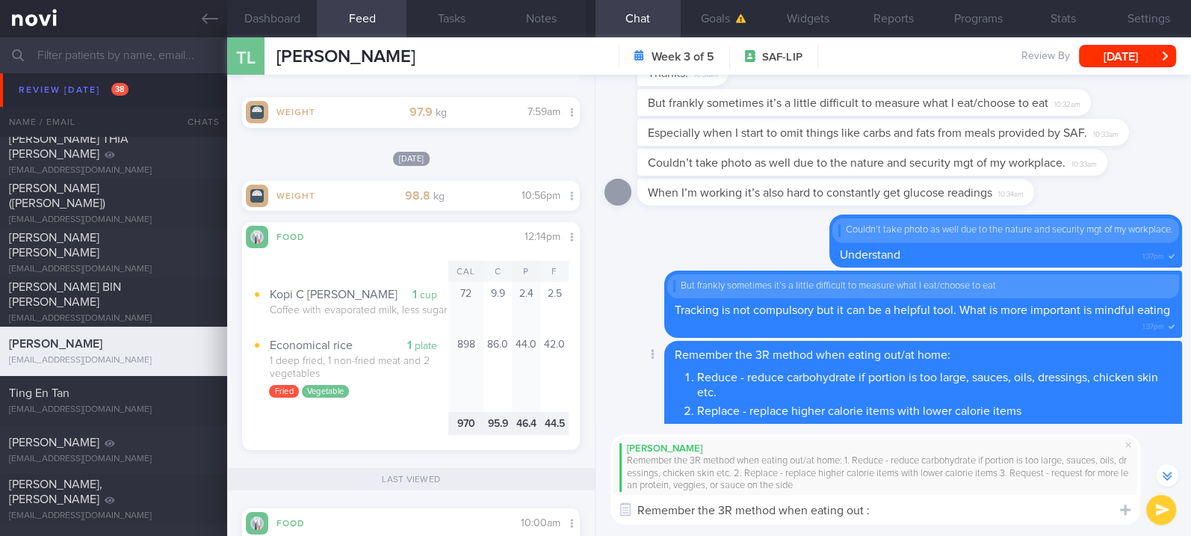
type textarea "Remember the 3R method when eating out :)"
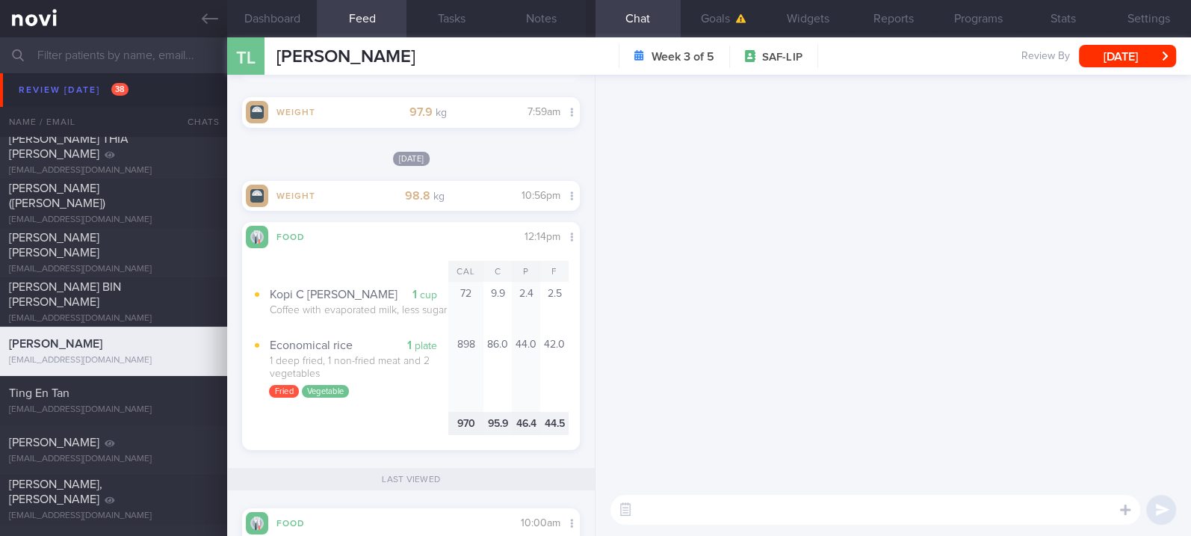
scroll to position [0, 0]
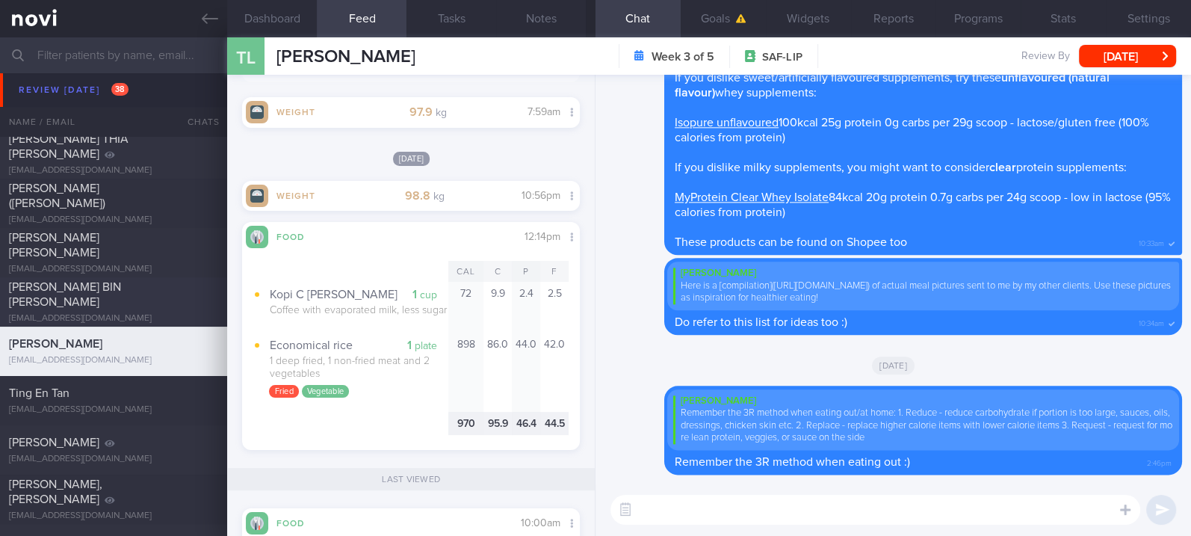
click at [151, 308] on div "[PERSON_NAME] BIN [PERSON_NAME]" at bounding box center [111, 294] width 205 height 30
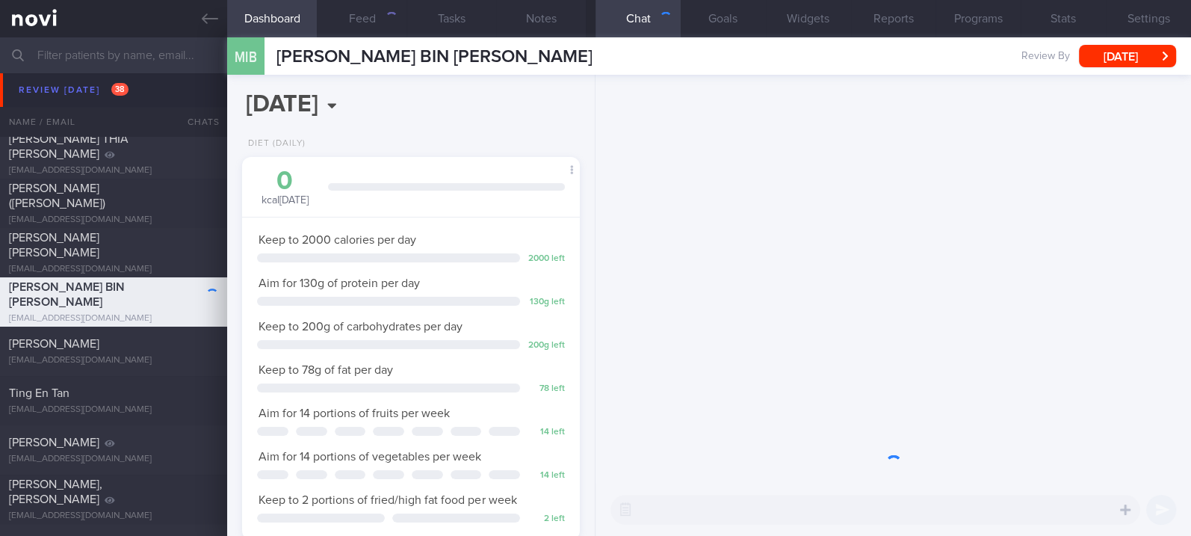
scroll to position [149, 300]
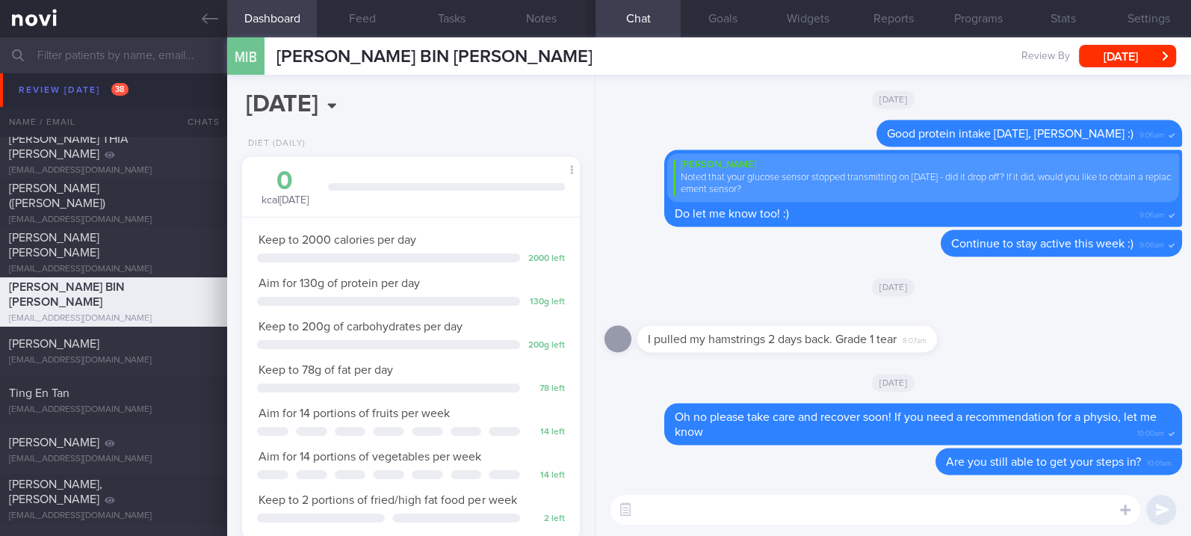
click at [748, 507] on textarea at bounding box center [875, 509] width 530 height 30
type textarea "Hi [PERSON_NAME], how is your leg?"
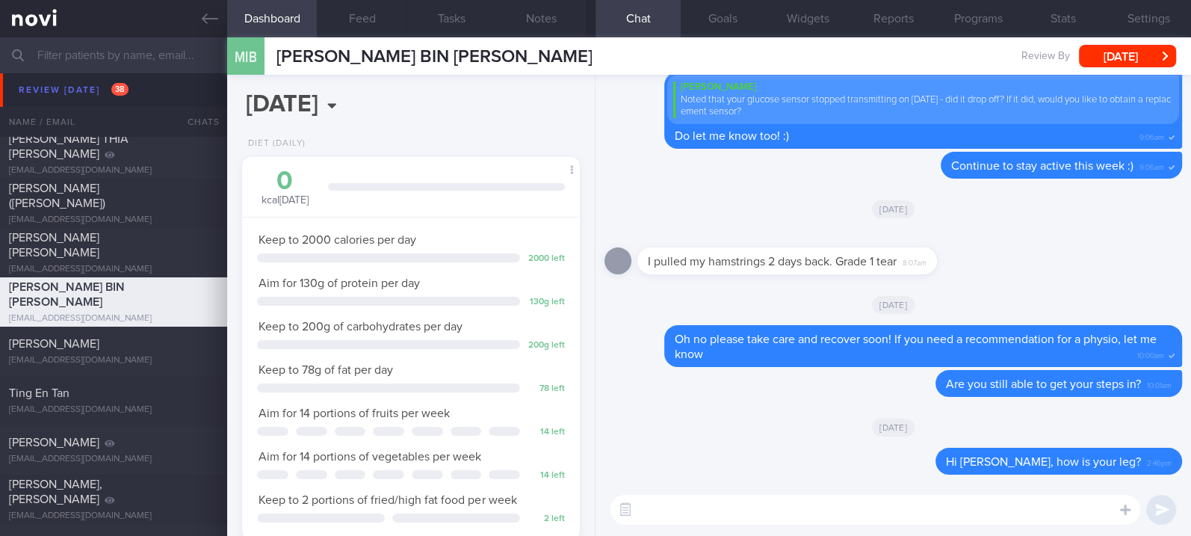
click at [93, 93] on div "[PERSON_NAME]" at bounding box center [111, 97] width 205 height 15
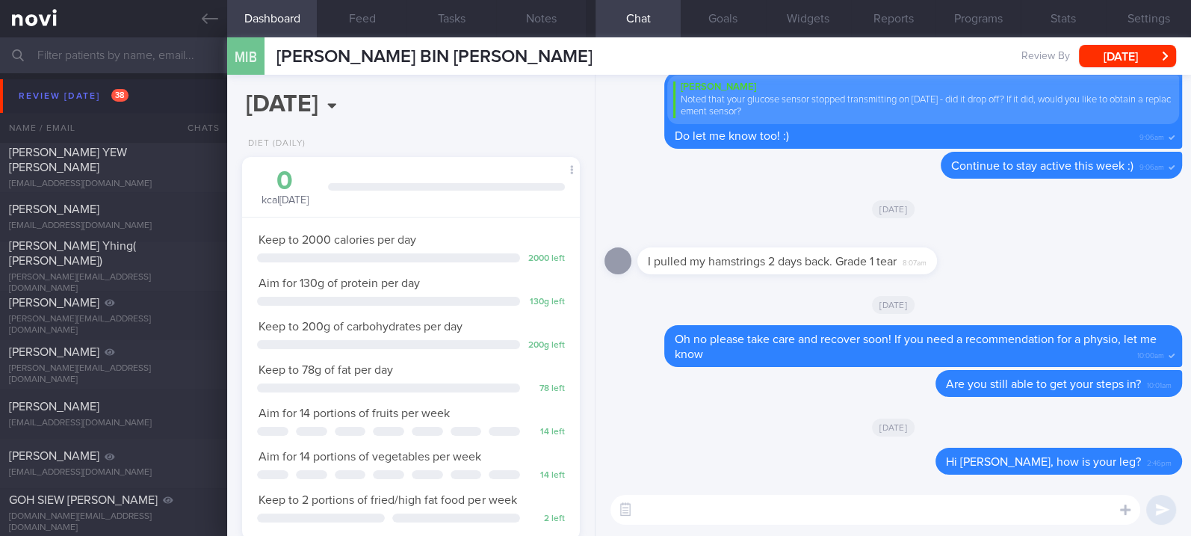
scroll to position [0, 0]
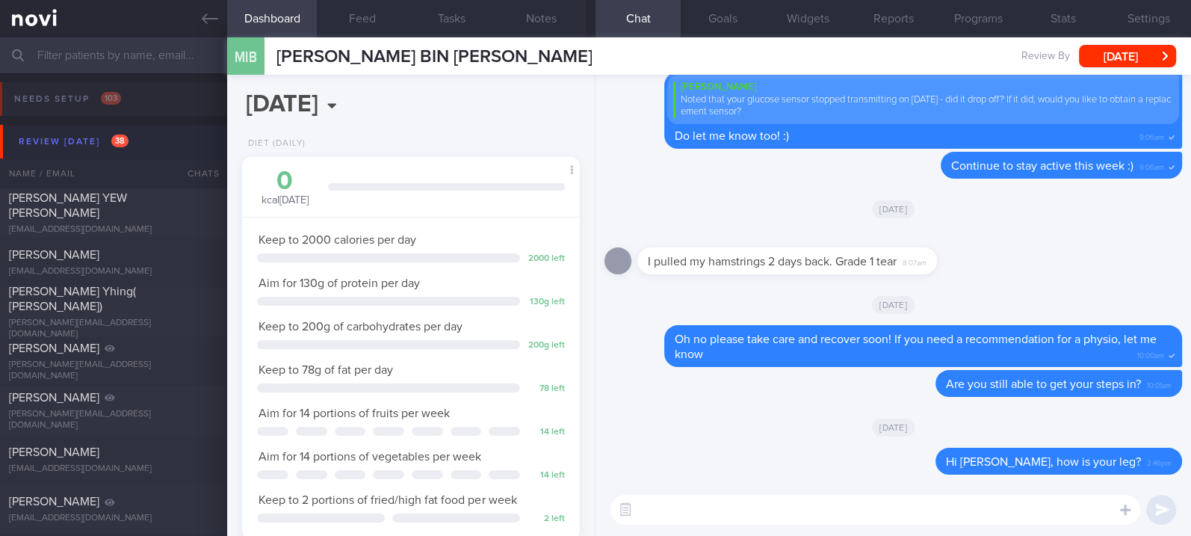
click at [117, 128] on button "Review [DATE] 38" at bounding box center [597, 142] width 1195 height 34
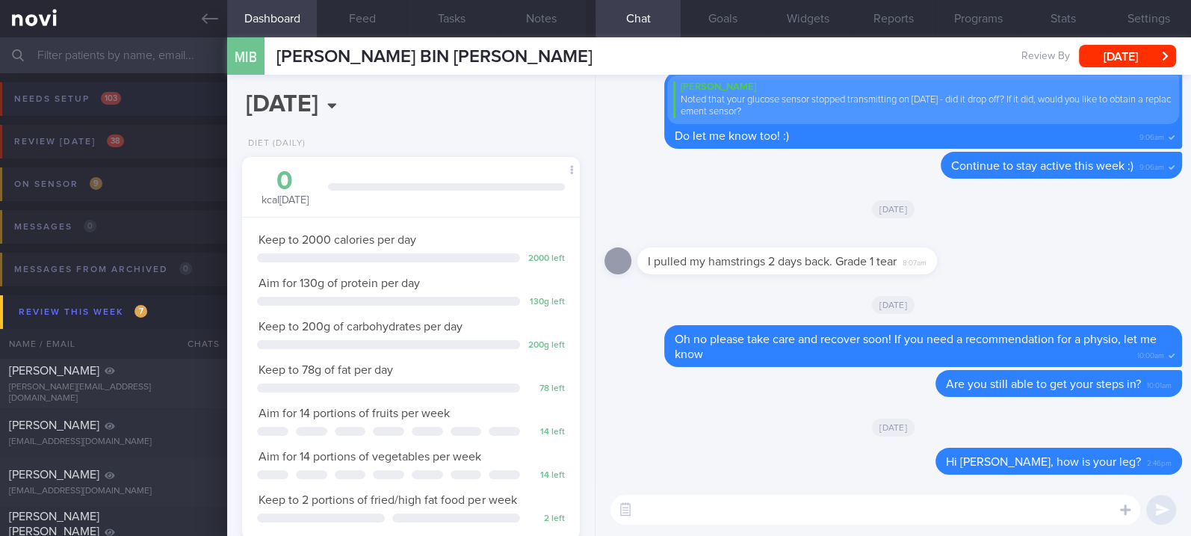
click at [137, 119] on button "Needs setup 103" at bounding box center [593, 103] width 1195 height 43
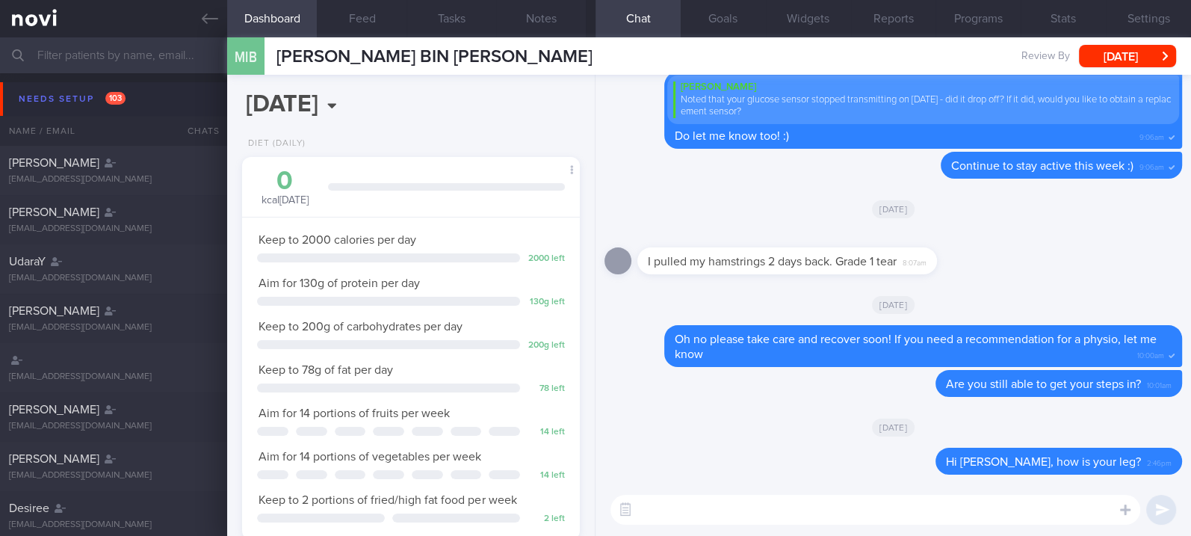
click at [136, 119] on div "Name / Email" at bounding box center [83, 131] width 167 height 30
click at [140, 105] on button "Needs setup 103" at bounding box center [597, 99] width 1195 height 34
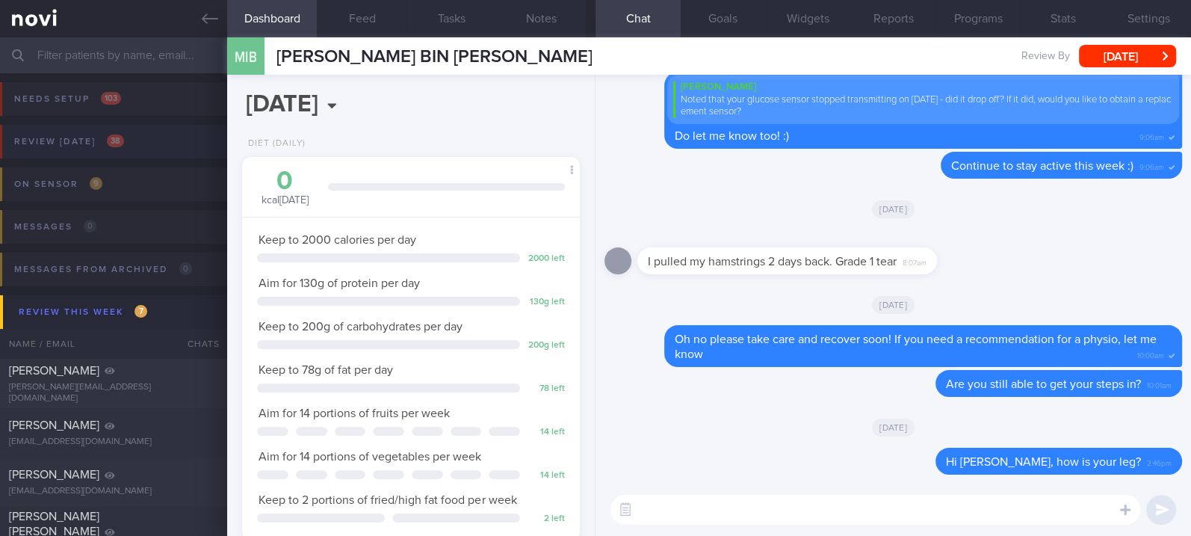
click at [111, 142] on span "38" at bounding box center [115, 140] width 17 height 13
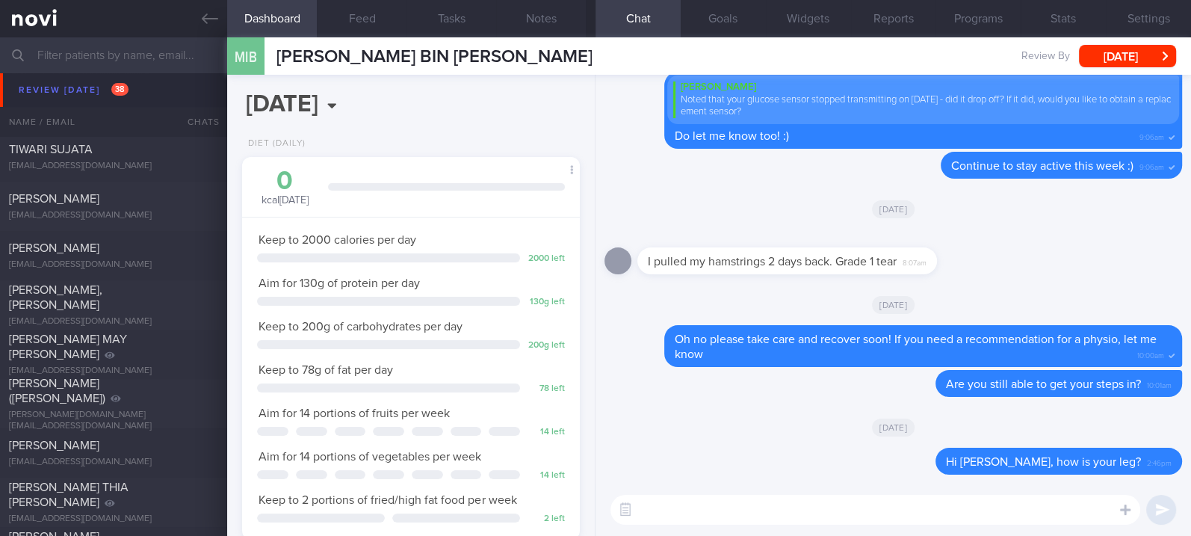
scroll to position [896, 0]
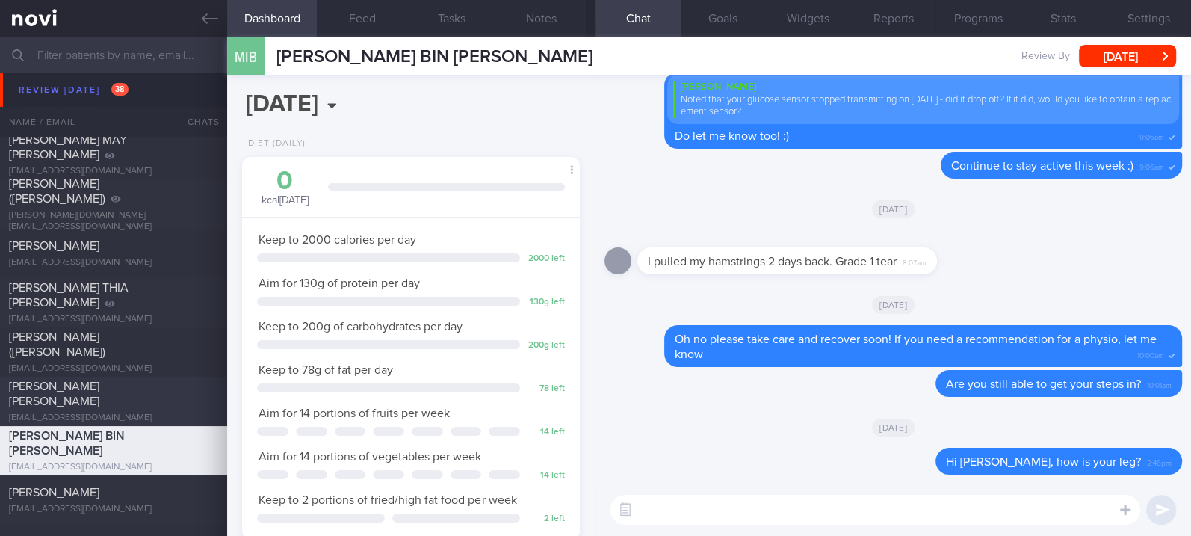
click at [153, 391] on div "[PERSON_NAME] [PERSON_NAME]" at bounding box center [111, 394] width 205 height 30
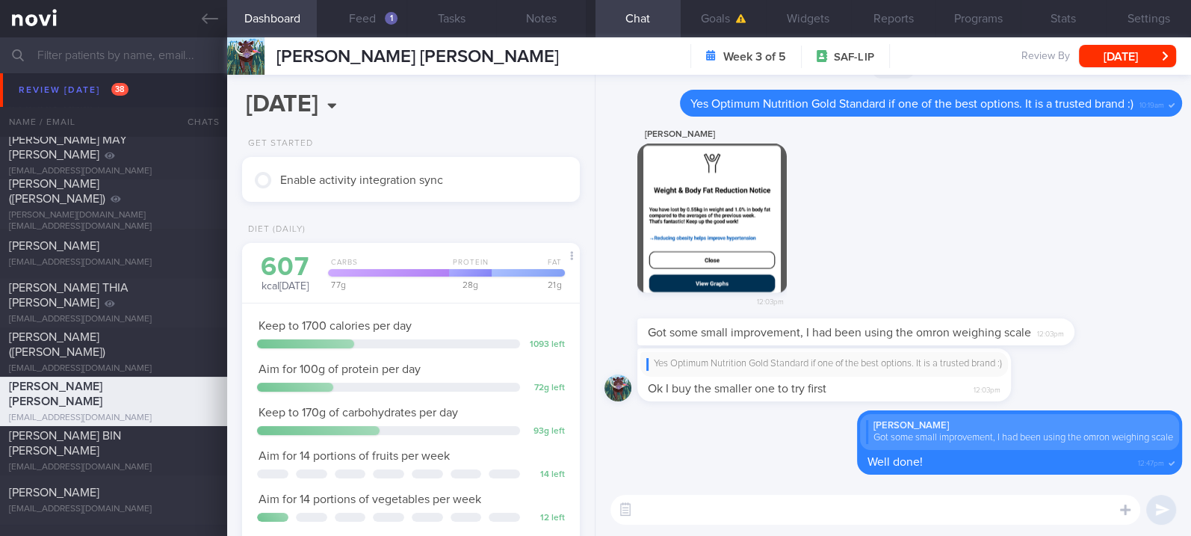
scroll to position [149, 300]
click at [140, 266] on div "[EMAIL_ADDRESS][DOMAIN_NAME]" at bounding box center [113, 262] width 209 height 11
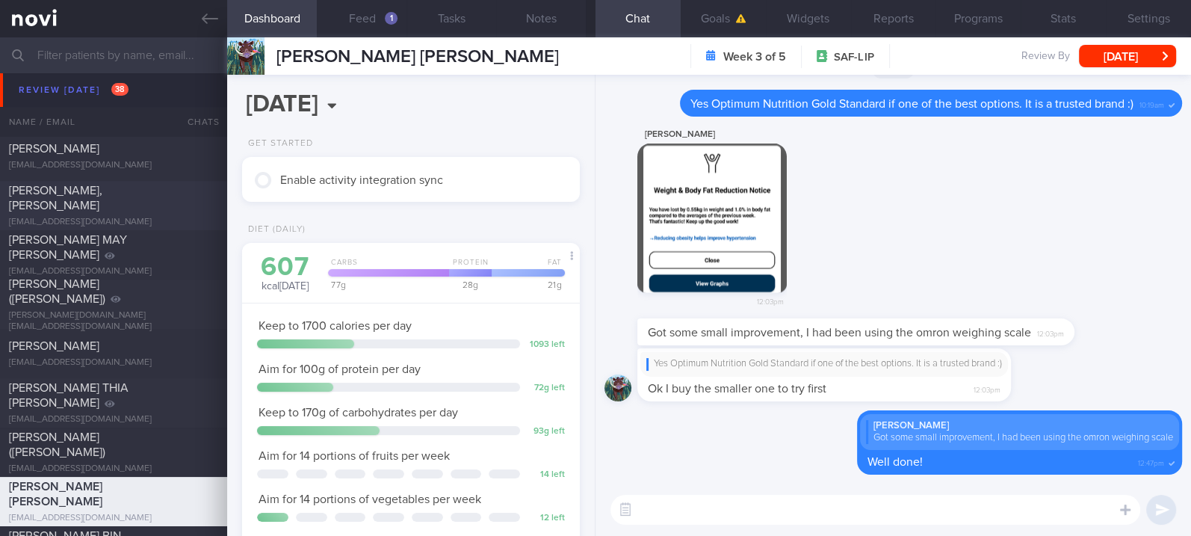
scroll to position [697, 0]
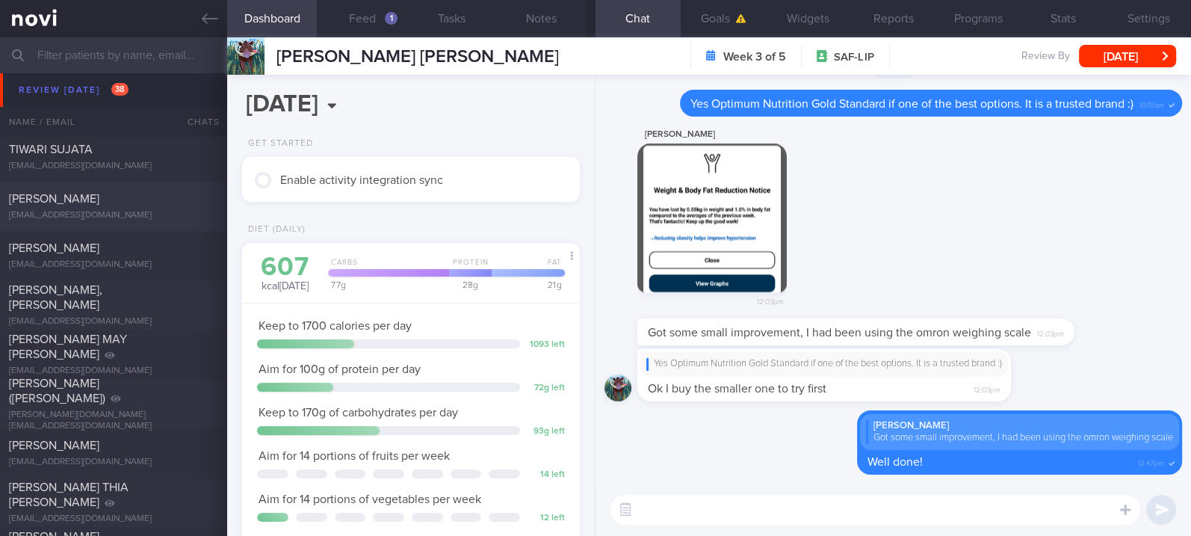
click at [160, 208] on div "[PERSON_NAME] [EMAIL_ADDRESS][DOMAIN_NAME]" at bounding box center [113, 206] width 227 height 30
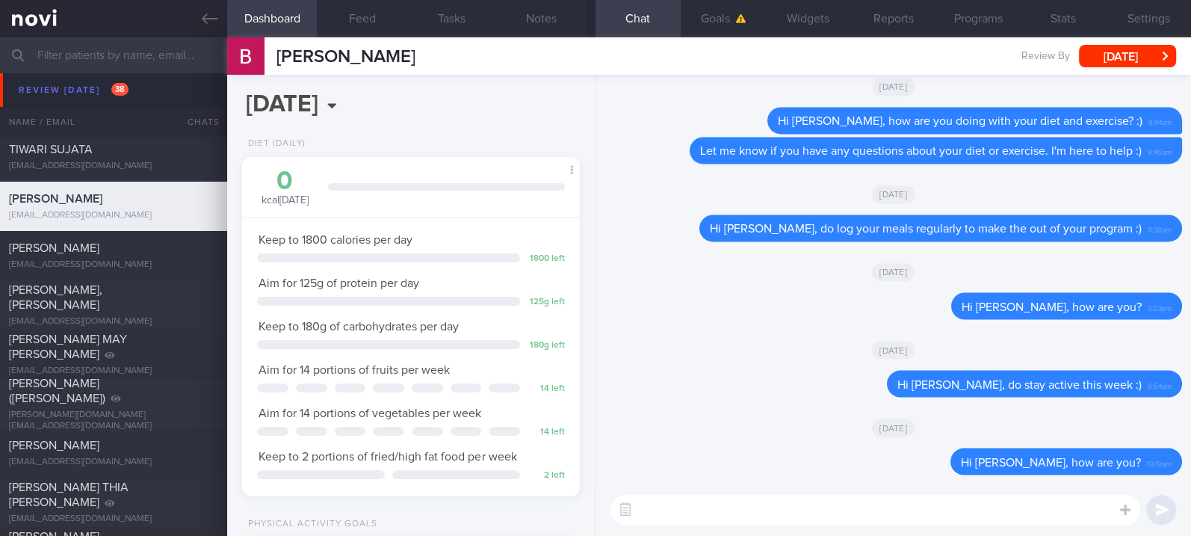
scroll to position [149, 300]
drag, startPoint x: 1129, startPoint y: 304, endPoint x: 1042, endPoint y: 289, distance: 87.9
click at [1033, 304] on div "Hi [PERSON_NAME], how are you? 3:23pm" at bounding box center [1066, 305] width 231 height 27
click at [1147, 224] on span "11:38am" at bounding box center [1159, 228] width 24 height 14
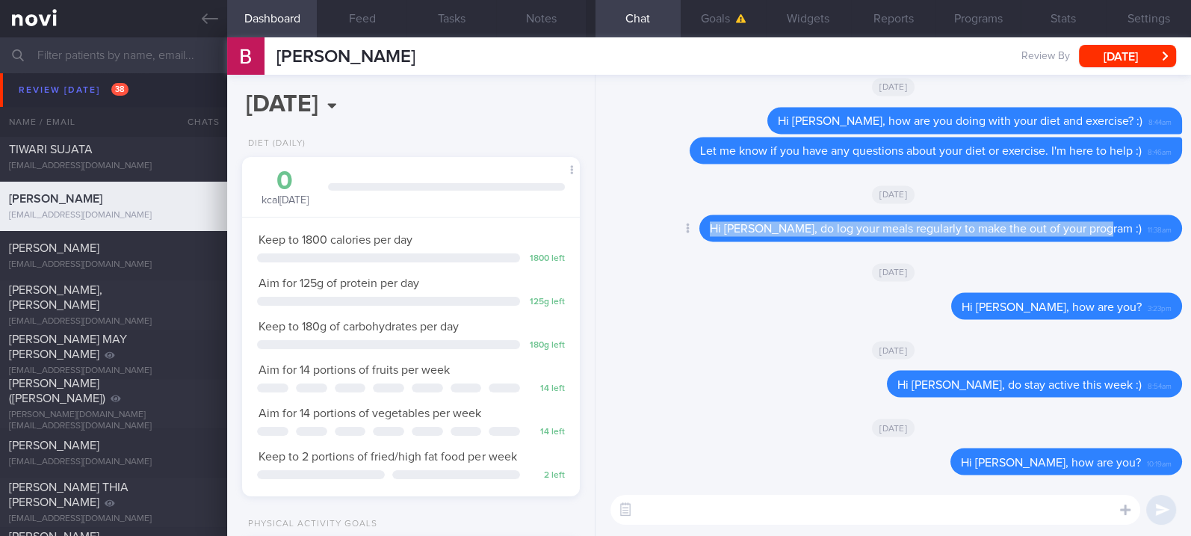
drag, startPoint x: 1128, startPoint y: 223, endPoint x: 736, endPoint y: 233, distance: 392.2
click at [736, 233] on div "Hi [PERSON_NAME], do log your meals regularly to make the out of your program :…" at bounding box center [940, 227] width 482 height 27
copy span "Hi [PERSON_NAME], do log your meals regularly to make the out of your program :)"
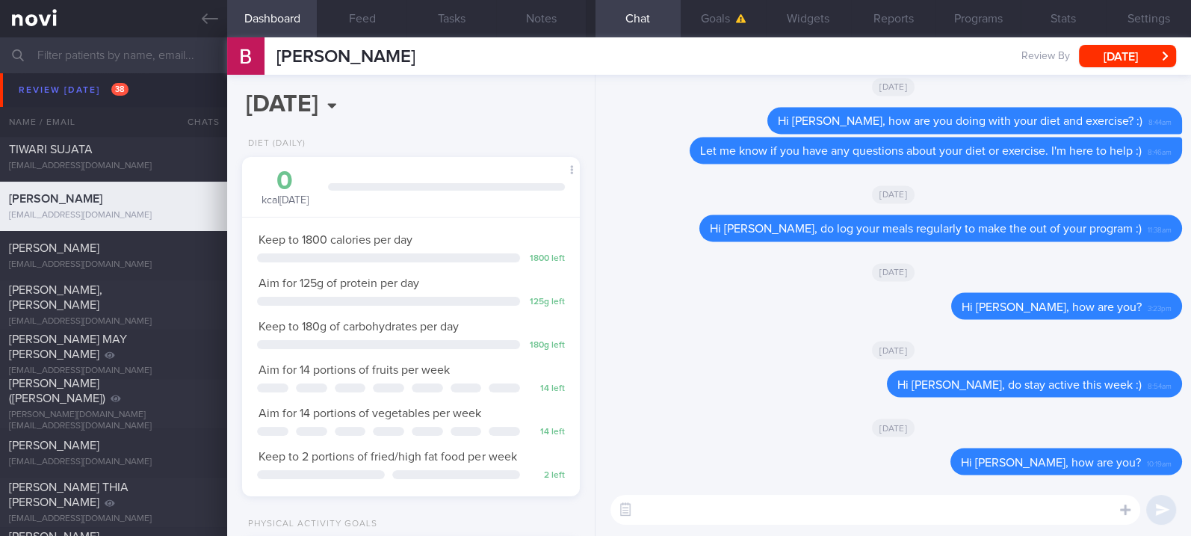
click at [735, 512] on textarea at bounding box center [875, 509] width 530 height 30
paste textarea "Hi [PERSON_NAME], do log your meals regularly to make the out of your program :)"
type textarea "Hi [PERSON_NAME], do log your meals regularly to make the out of your program :)"
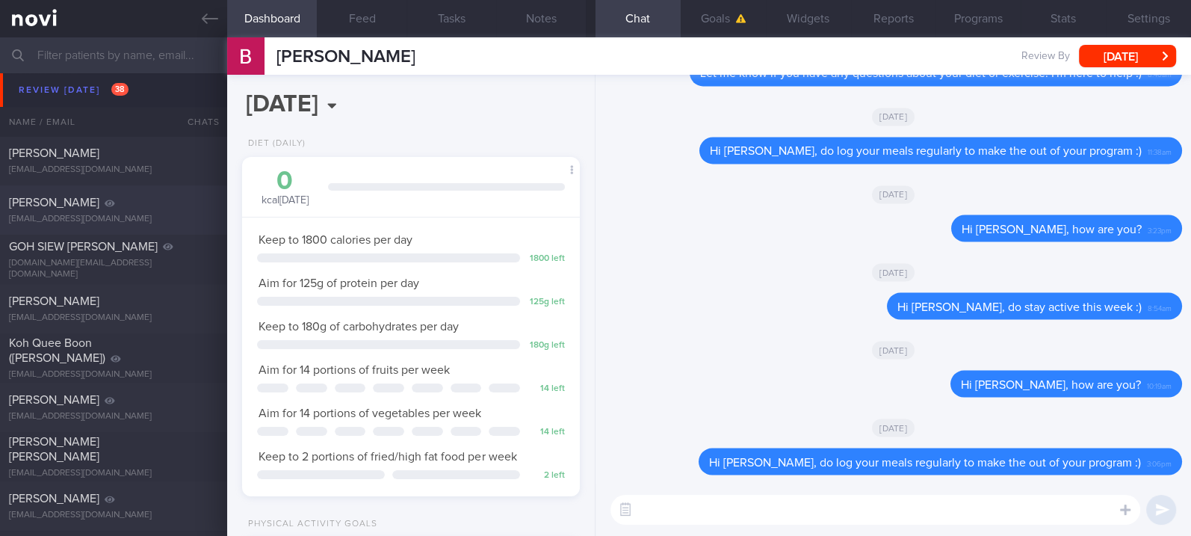
scroll to position [199, 0]
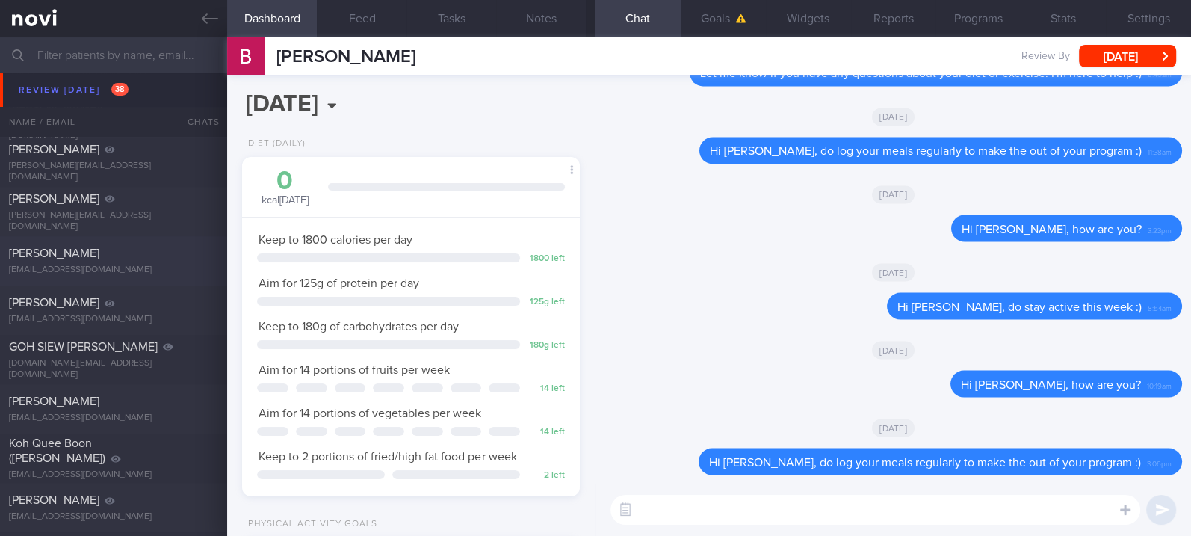
click at [161, 251] on div "[PERSON_NAME]" at bounding box center [111, 253] width 205 height 15
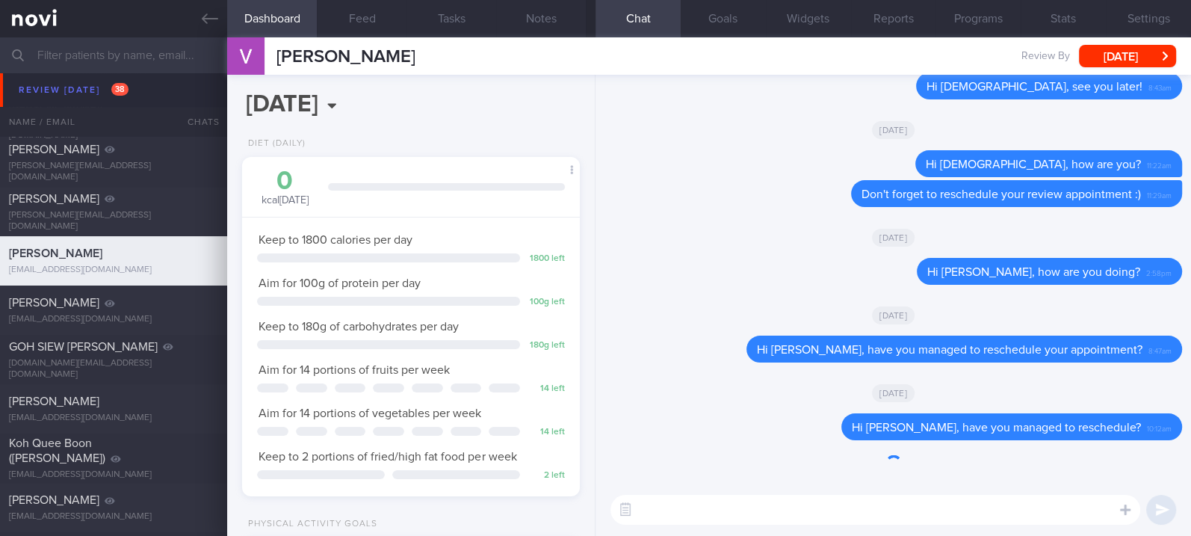
scroll to position [169, 294]
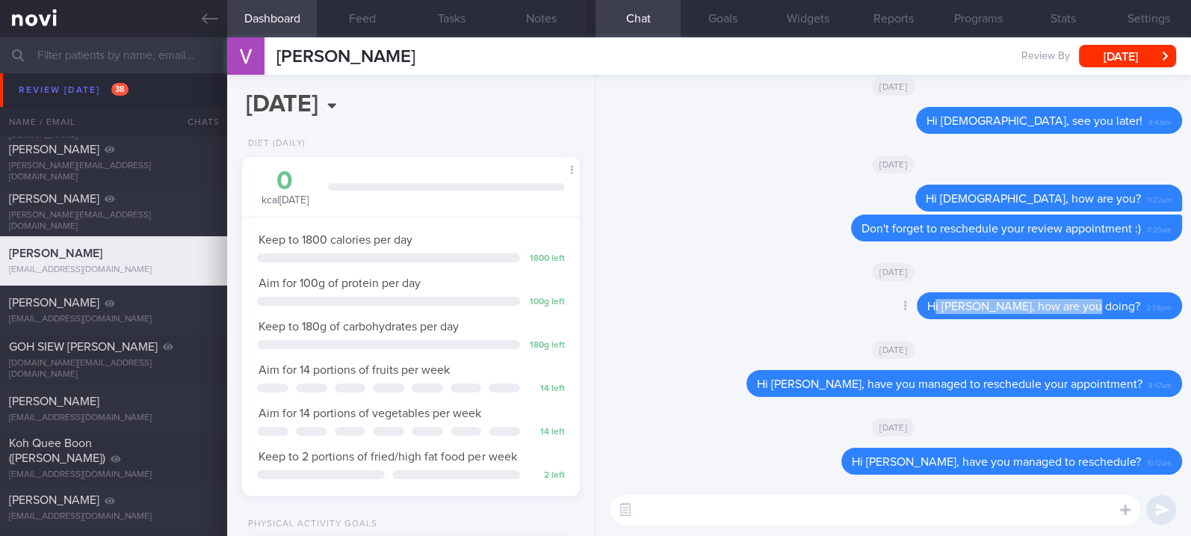
drag, startPoint x: 1073, startPoint y: 302, endPoint x: 972, endPoint y: 302, distance: 100.8
click at [972, 302] on span "Hi [PERSON_NAME], how are you doing?" at bounding box center [1033, 306] width 213 height 12
click at [1021, 314] on div "Hi [PERSON_NAME], how are you doing? 2:58pm" at bounding box center [1048, 305] width 265 height 27
drag, startPoint x: 1087, startPoint y: 308, endPoint x: 961, endPoint y: 302, distance: 127.1
click at [961, 302] on div "Hi [PERSON_NAME], how are you doing? 2:58pm" at bounding box center [1048, 305] width 265 height 27
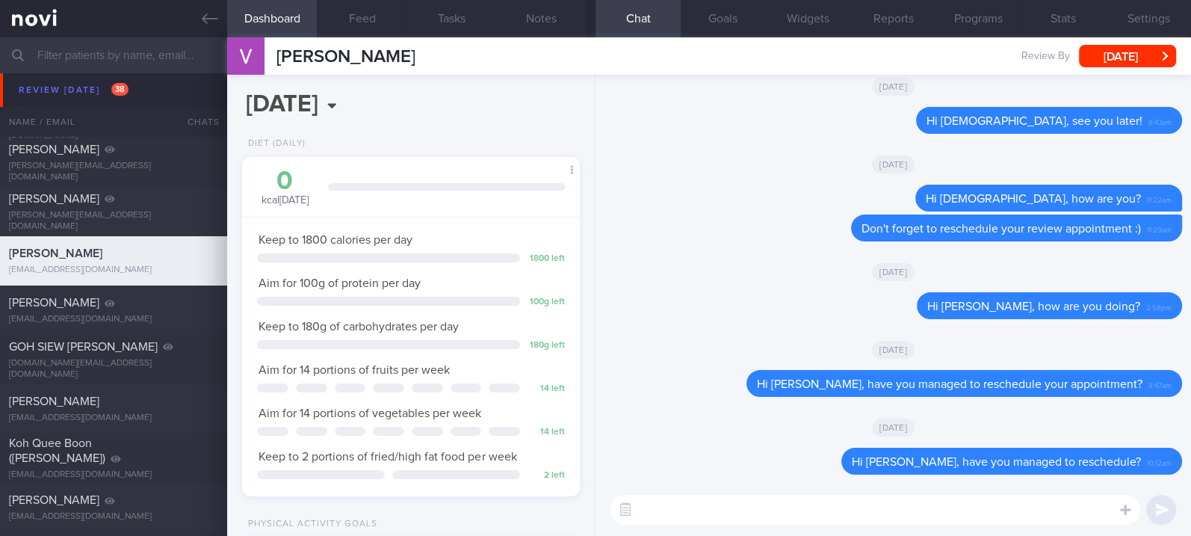
click at [890, 510] on textarea at bounding box center [875, 509] width 530 height 30
paste textarea "Hi [DEMOGRAPHIC_DATA], how are you"
type textarea "Hi [DEMOGRAPHIC_DATA], how are you? :)"
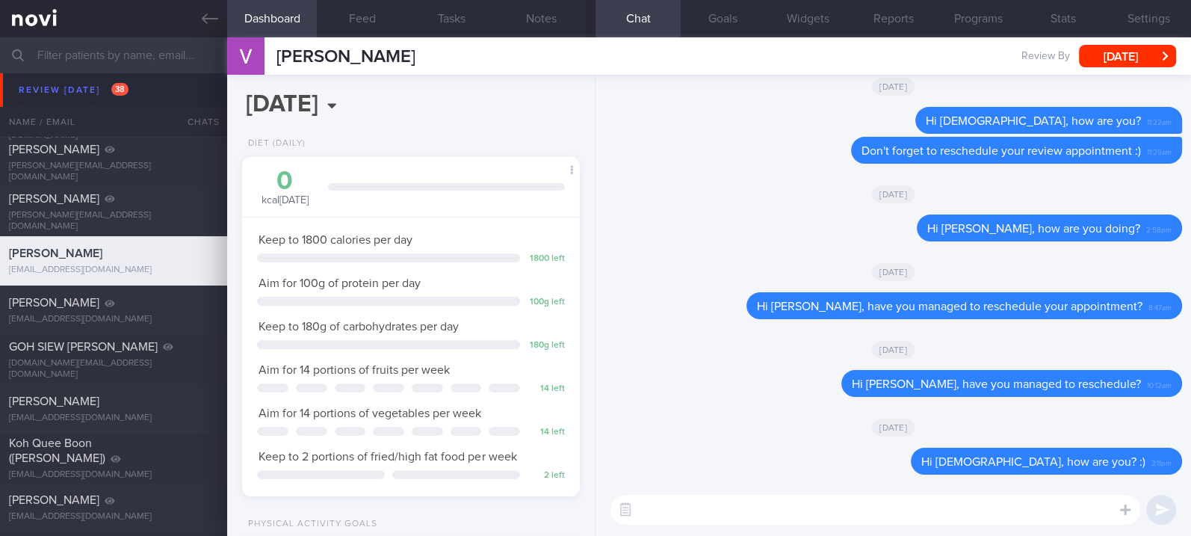
drag, startPoint x: 206, startPoint y: 13, endPoint x: 382, endPoint y: 124, distance: 208.1
click at [206, 13] on icon at bounding box center [210, 18] width 16 height 16
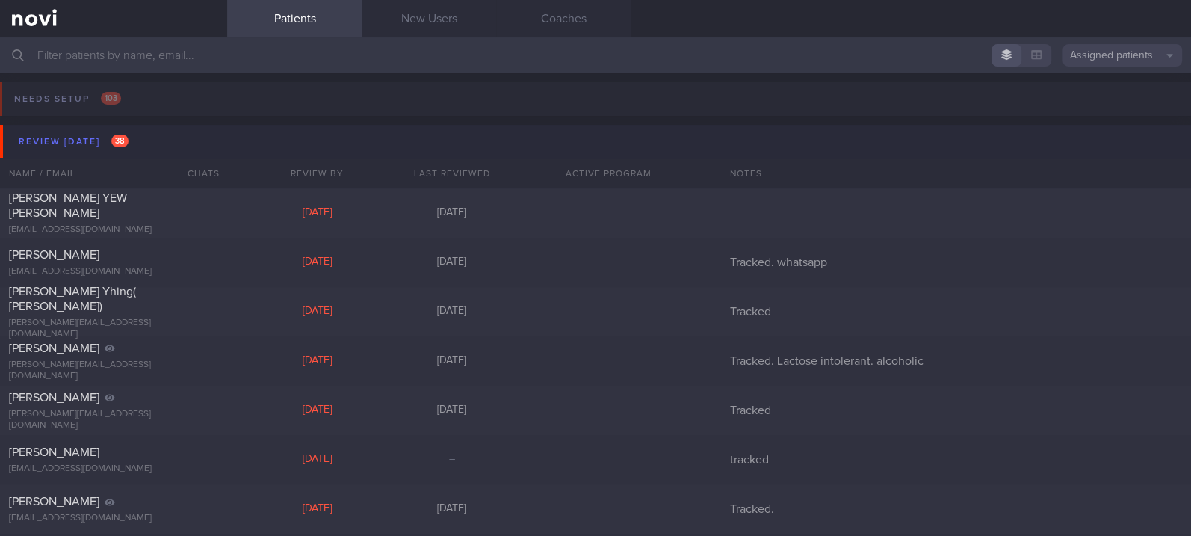
click at [140, 146] on button "Review [DATE] 38" at bounding box center [597, 142] width 1195 height 34
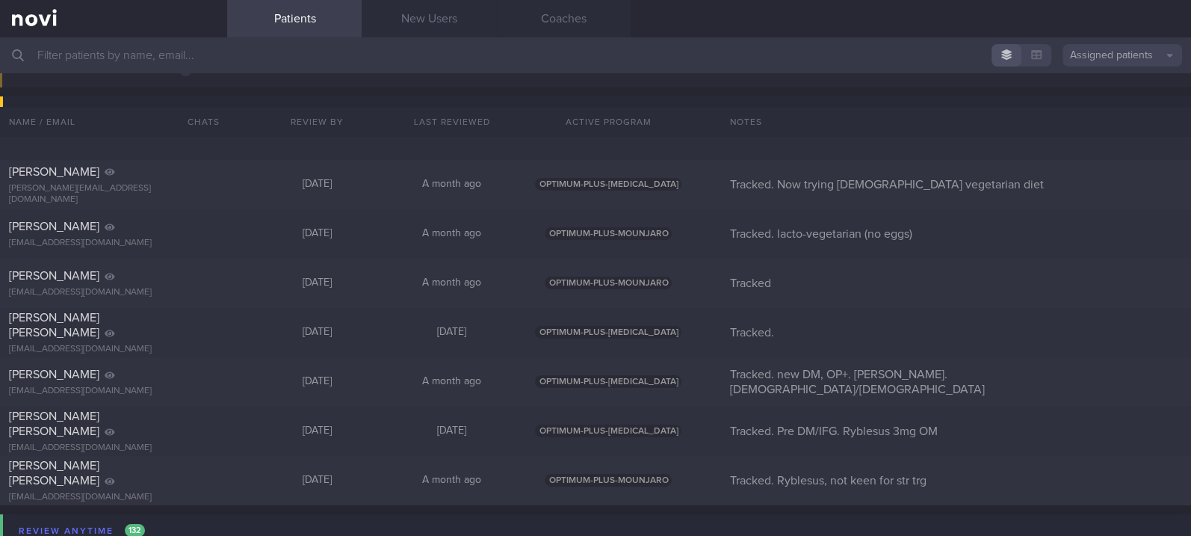
scroll to position [497, 0]
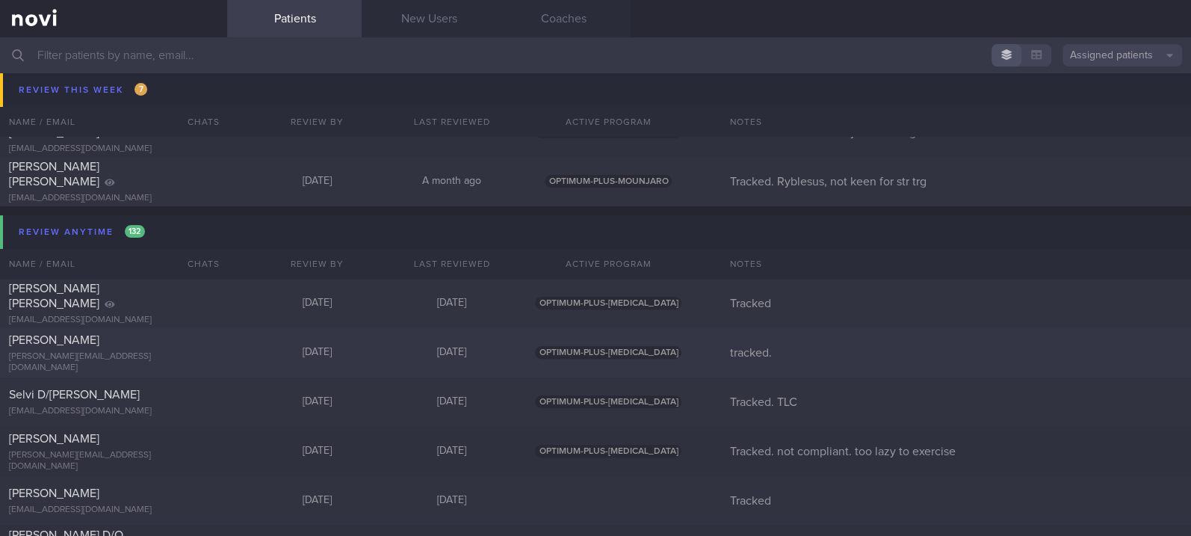
click at [218, 352] on div "[PERSON_NAME] [PERSON_NAME][EMAIL_ADDRESS][DOMAIN_NAME]" at bounding box center [113, 352] width 227 height 41
select select "9"
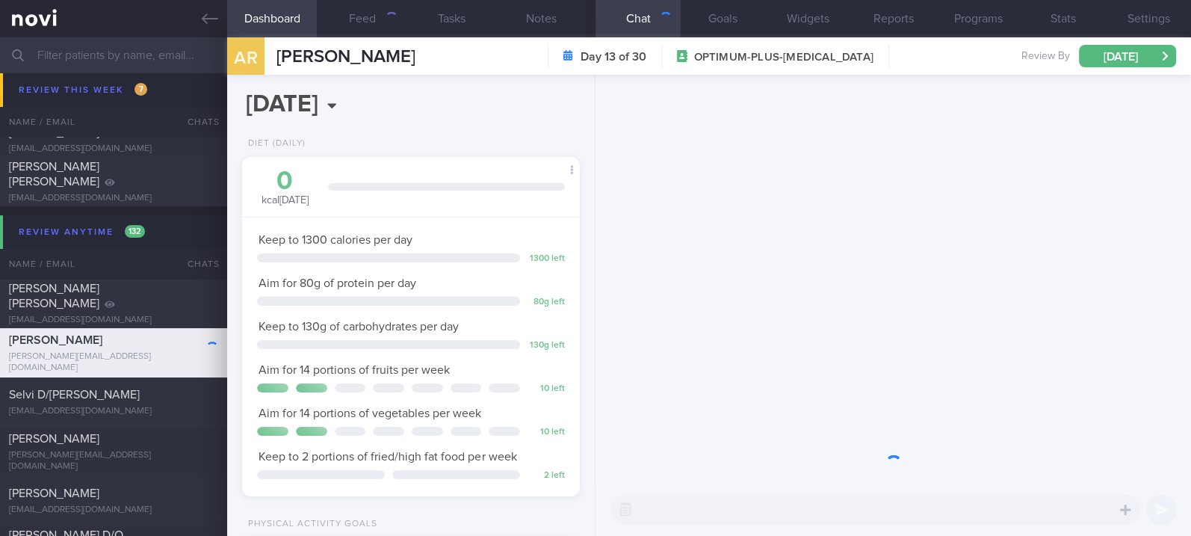
scroll to position [169, 294]
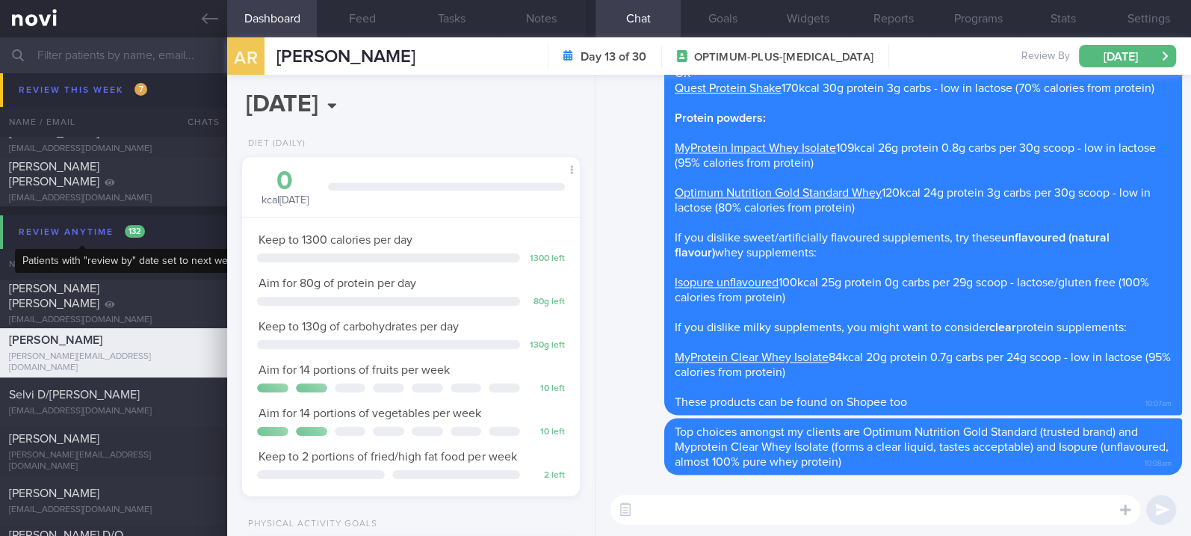
click at [137, 229] on span "132" at bounding box center [135, 231] width 20 height 13
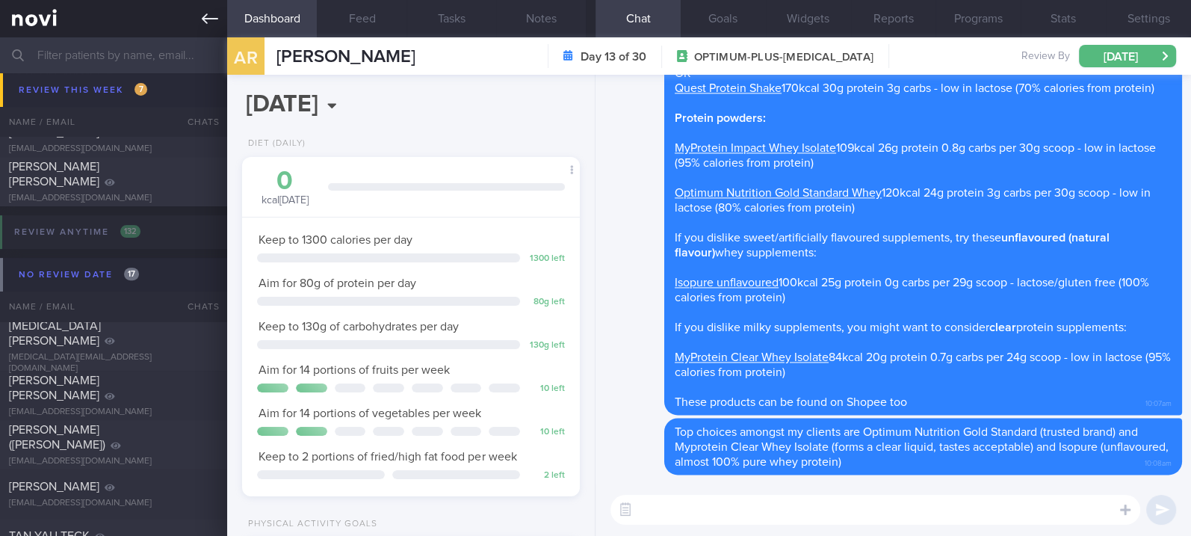
click at [204, 14] on icon at bounding box center [210, 18] width 16 height 16
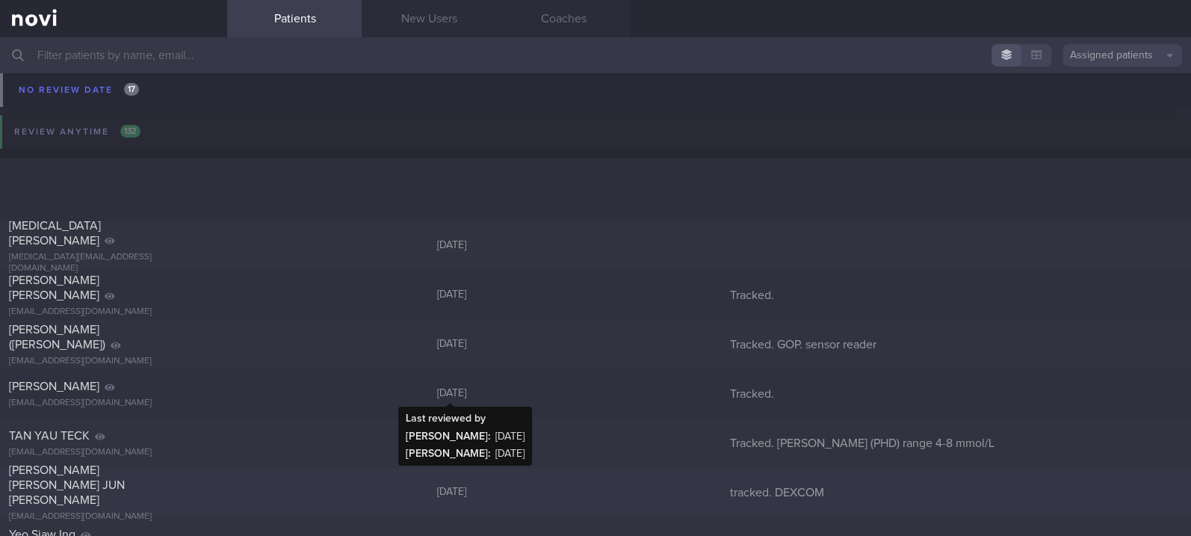
scroll to position [697, 0]
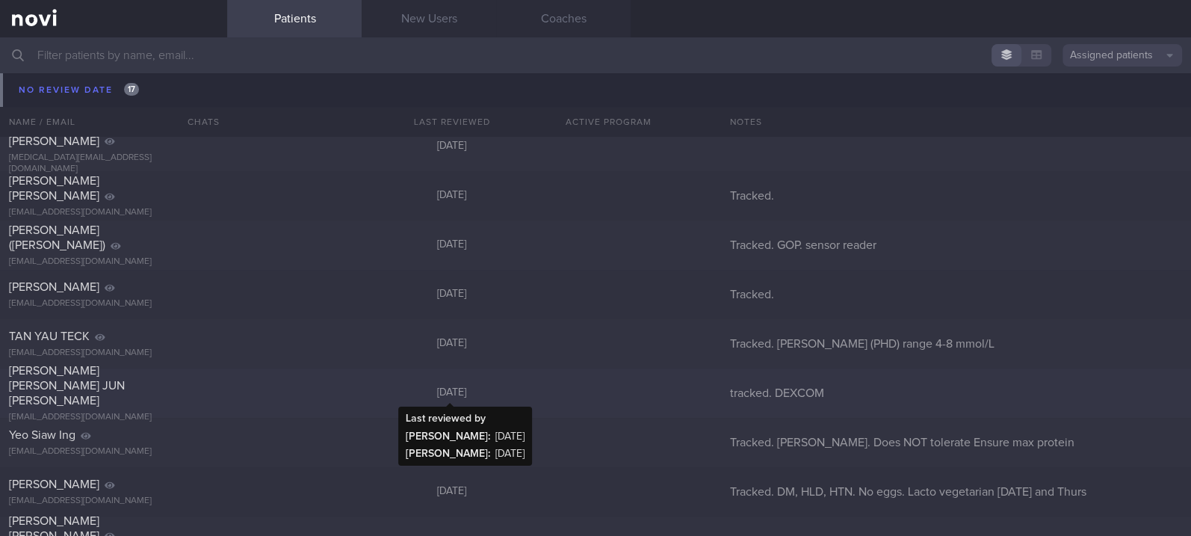
click at [504, 394] on div "[DATE]" at bounding box center [451, 392] width 134 height 13
select select "8"
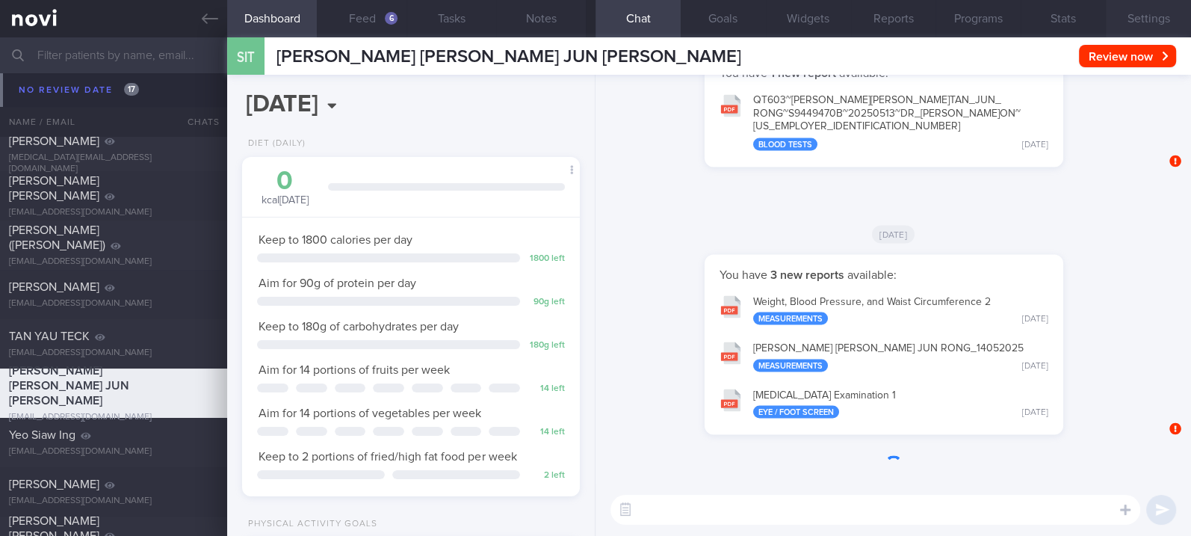
scroll to position [149, 300]
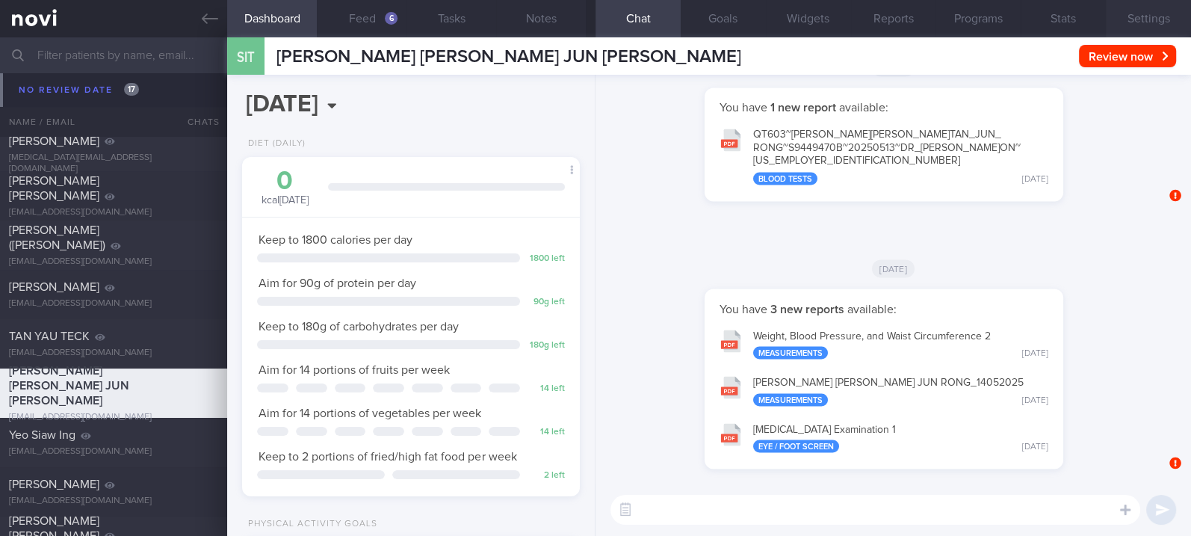
click at [1134, 14] on button "Settings" at bounding box center [1147, 18] width 85 height 37
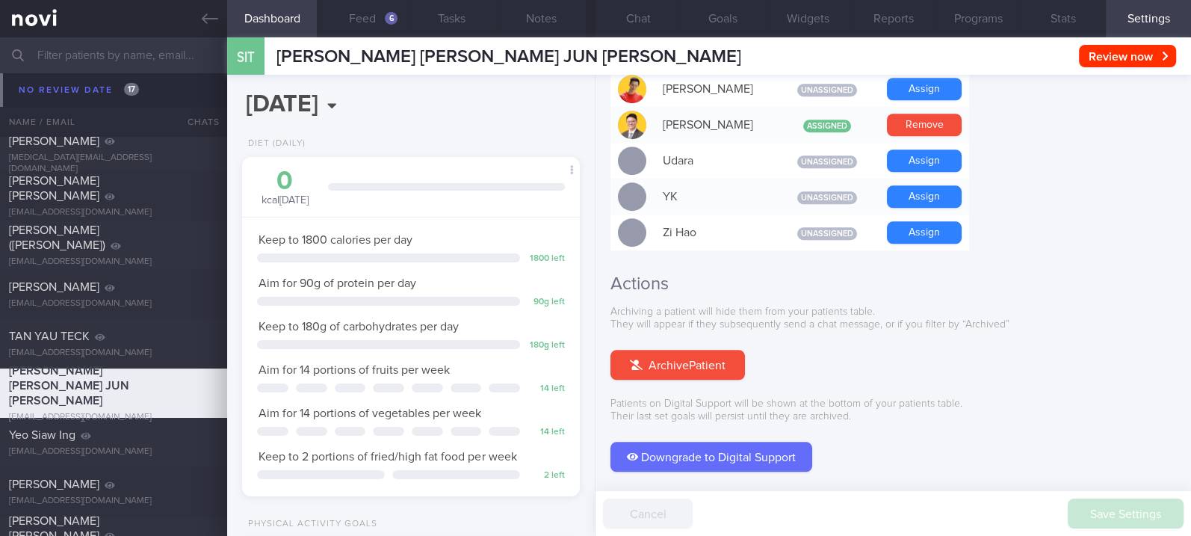
scroll to position [1428, 0]
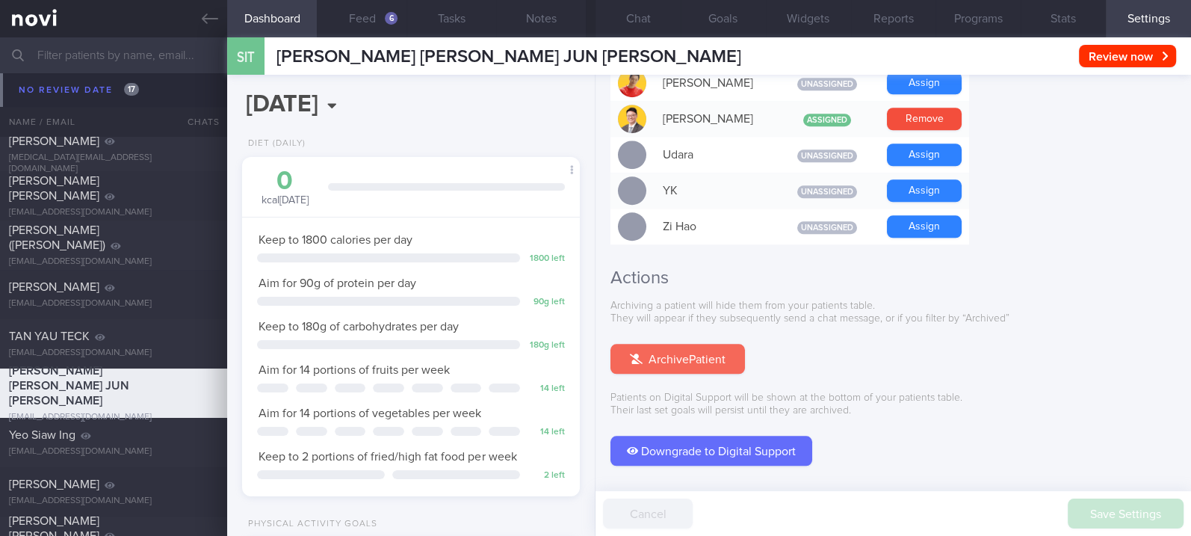
click at [700, 344] on button "Archive Patient" at bounding box center [677, 359] width 134 height 30
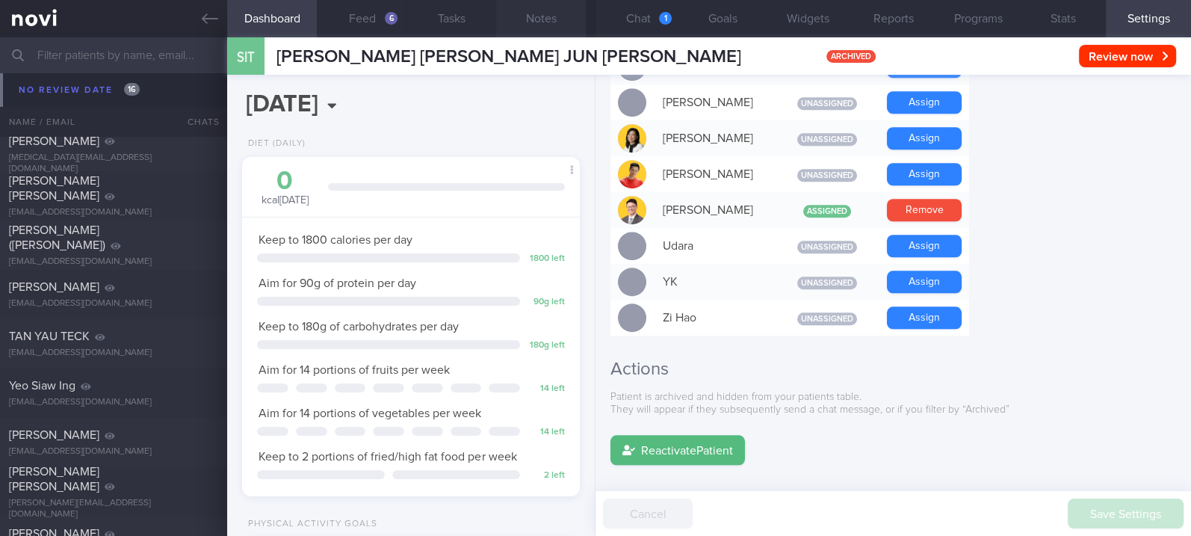
scroll to position [0, 0]
click at [663, 17] on div "1" at bounding box center [665, 18] width 13 height 13
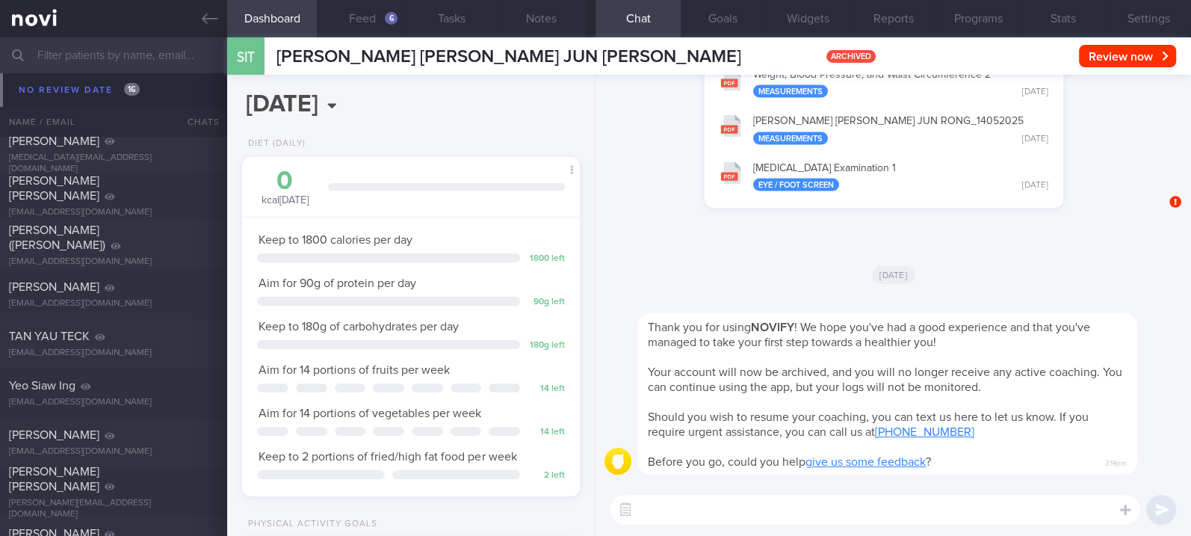
drag, startPoint x: 205, startPoint y: 27, endPoint x: 217, endPoint y: 48, distance: 24.1
click at [205, 27] on link at bounding box center [113, 18] width 227 height 37
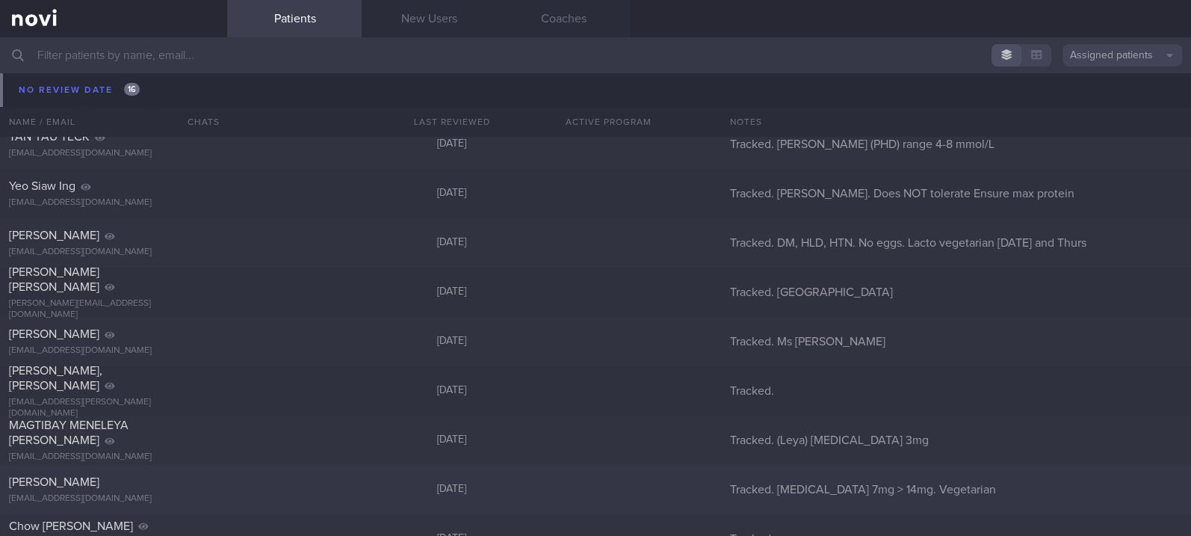
scroll to position [996, 0]
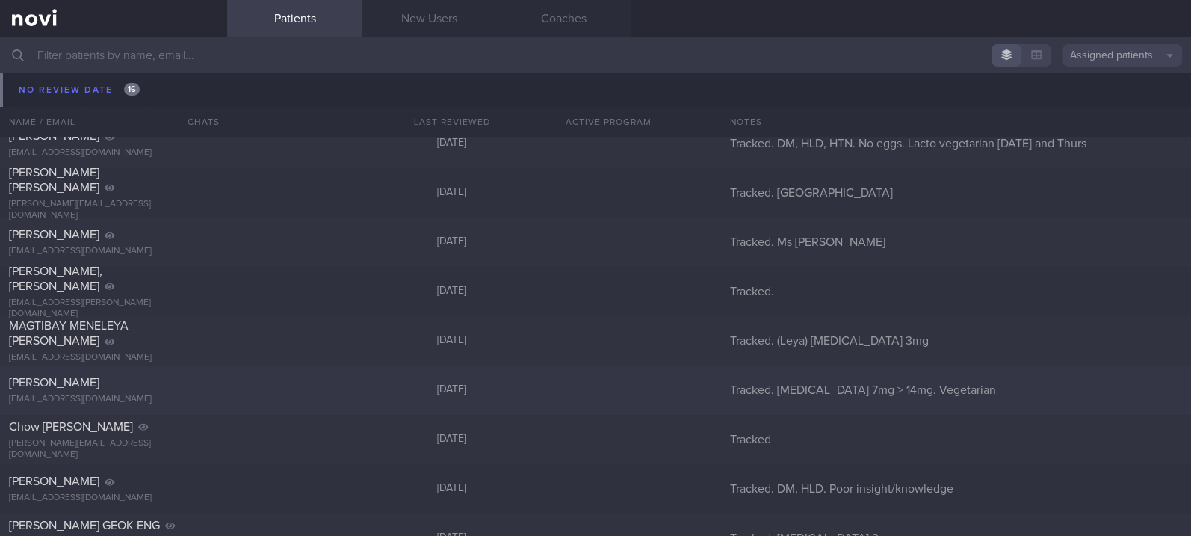
click at [201, 386] on div "[PERSON_NAME]" at bounding box center [111, 382] width 205 height 15
select select "8"
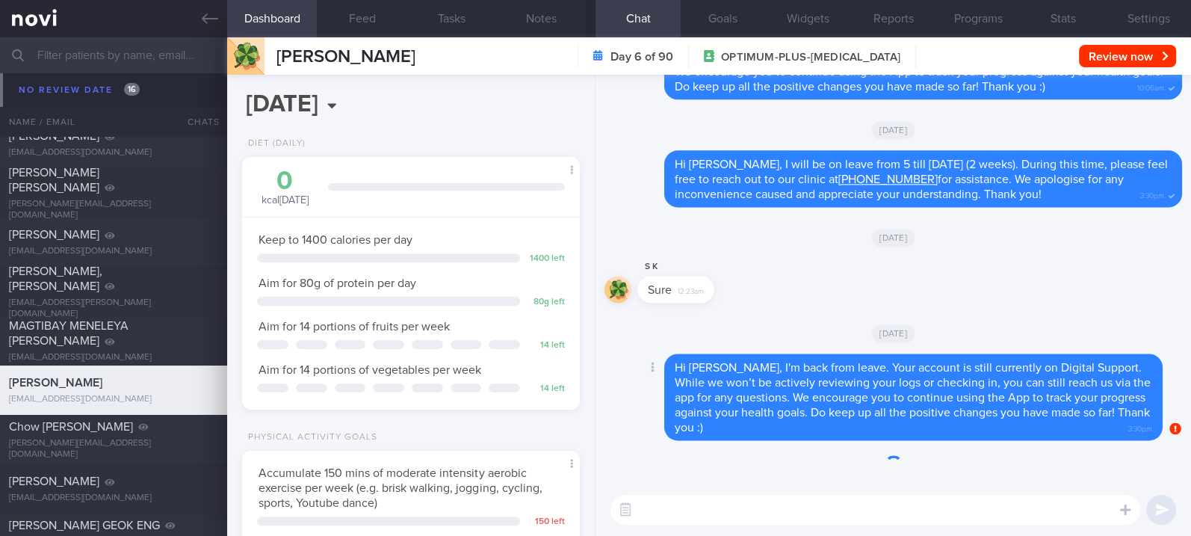
scroll to position [169, 294]
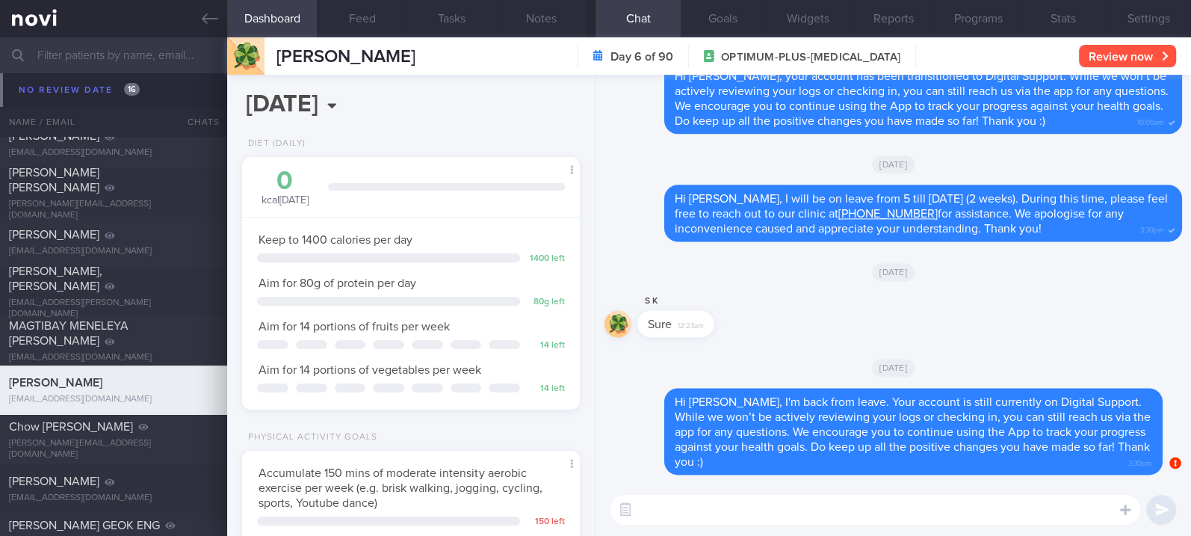
click at [1135, 55] on button "Review now" at bounding box center [1127, 56] width 97 height 22
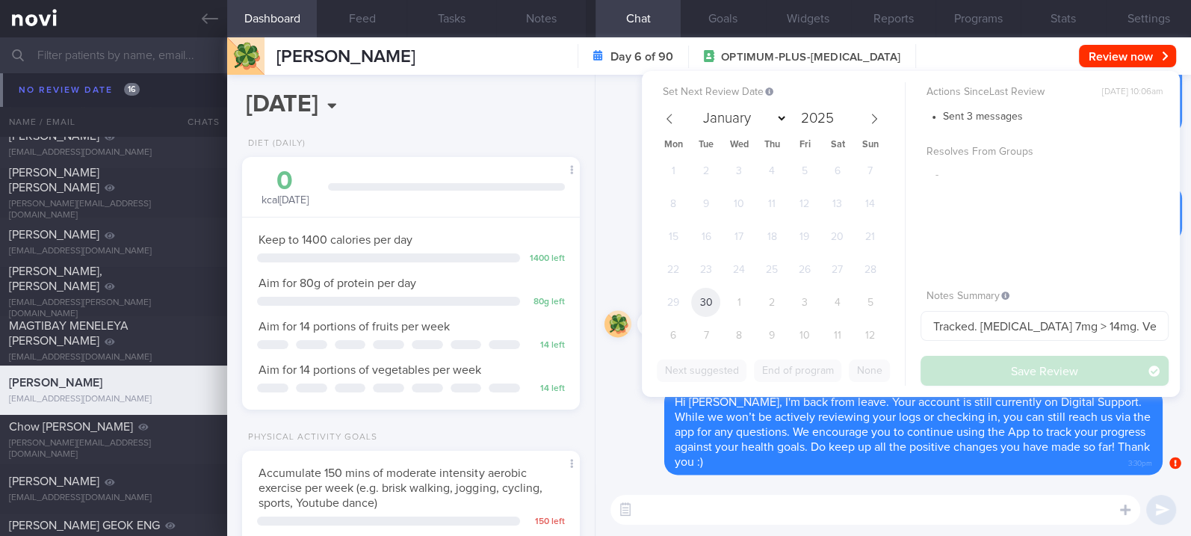
click at [707, 298] on span "30" at bounding box center [705, 302] width 29 height 29
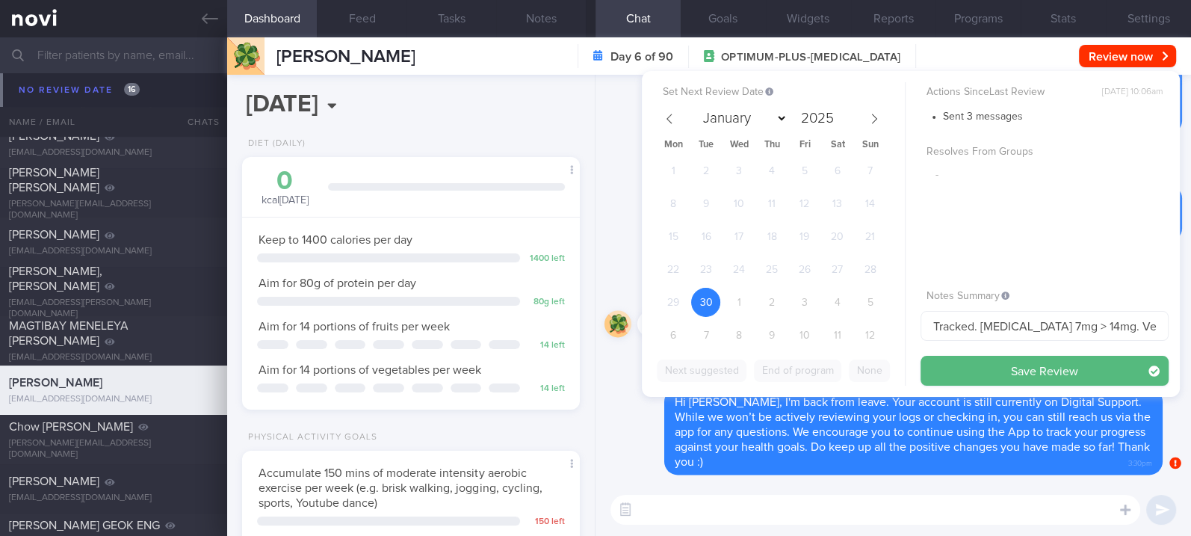
click at [1068, 373] on button "Save Review" at bounding box center [1044, 371] width 248 height 30
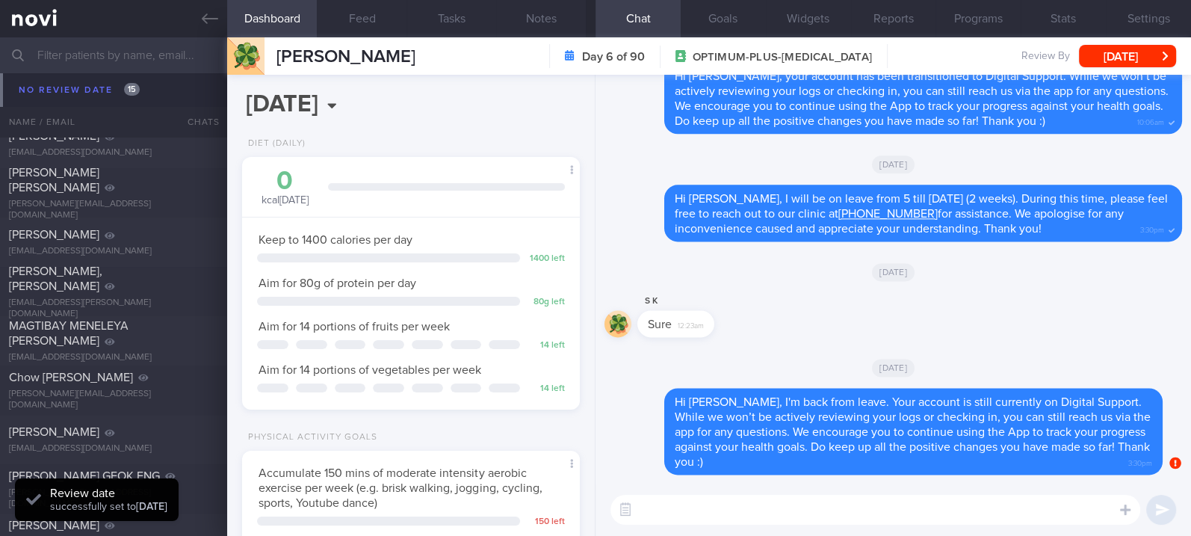
click at [636, 149] on div "[DATE]" at bounding box center [892, 164] width 577 height 42
click at [202, 26] on icon at bounding box center [210, 18] width 16 height 16
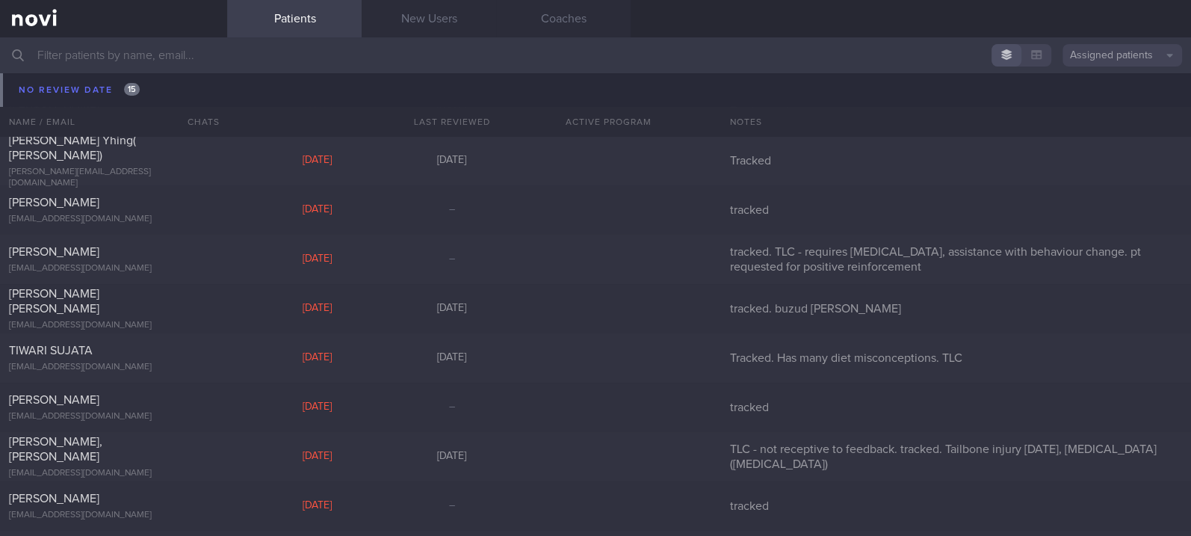
scroll to position [1494, 0]
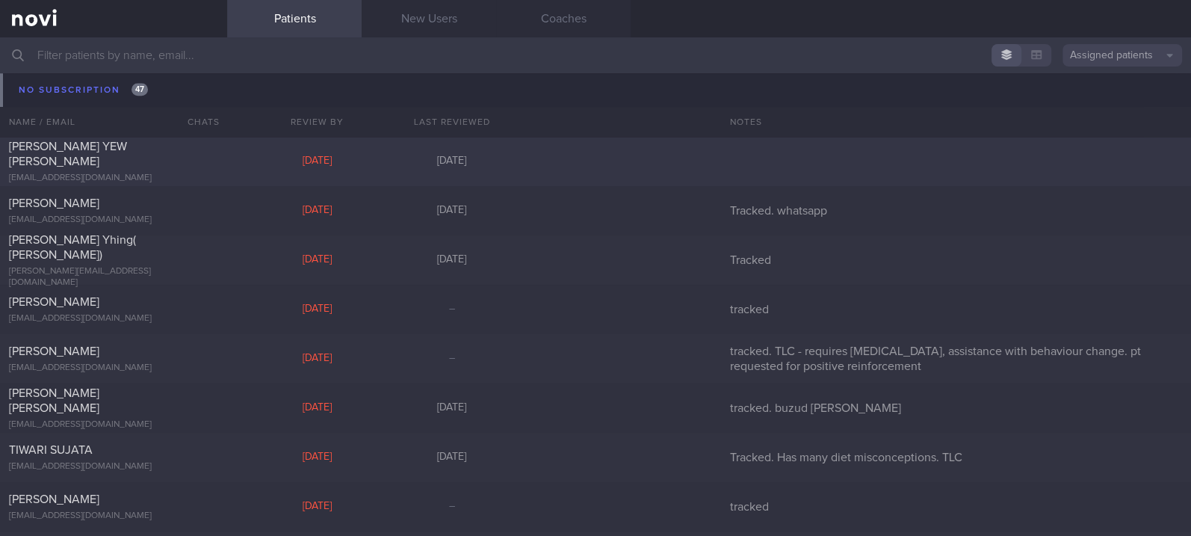
click at [245, 164] on div "[PERSON_NAME] YEW [PERSON_NAME] [EMAIL_ADDRESS][DOMAIN_NAME] [DATE] [DATE]" at bounding box center [595, 161] width 1191 height 49
select select "1"
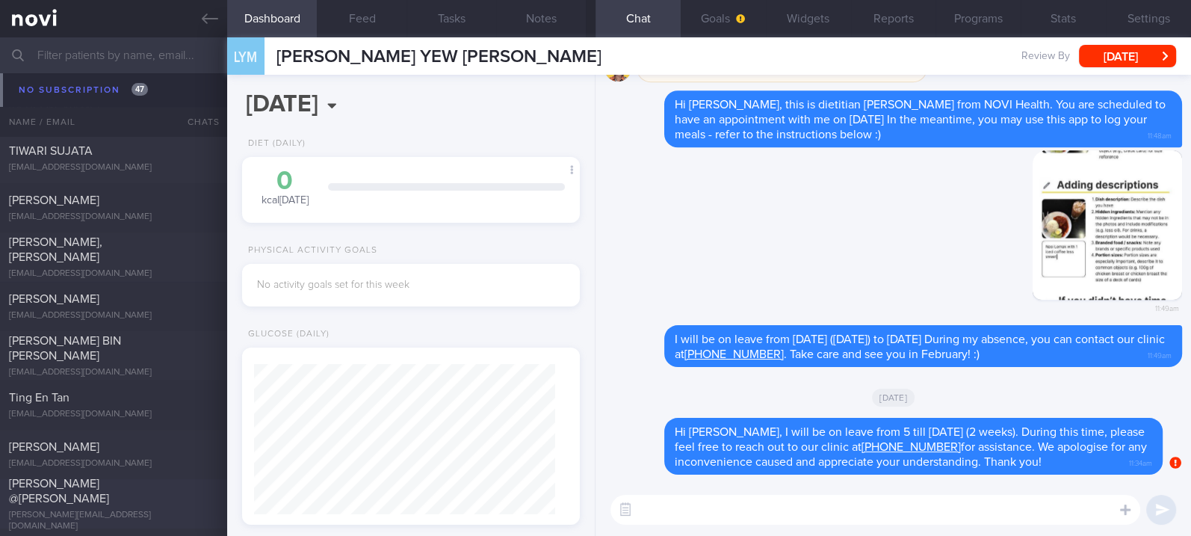
scroll to position [1991, 0]
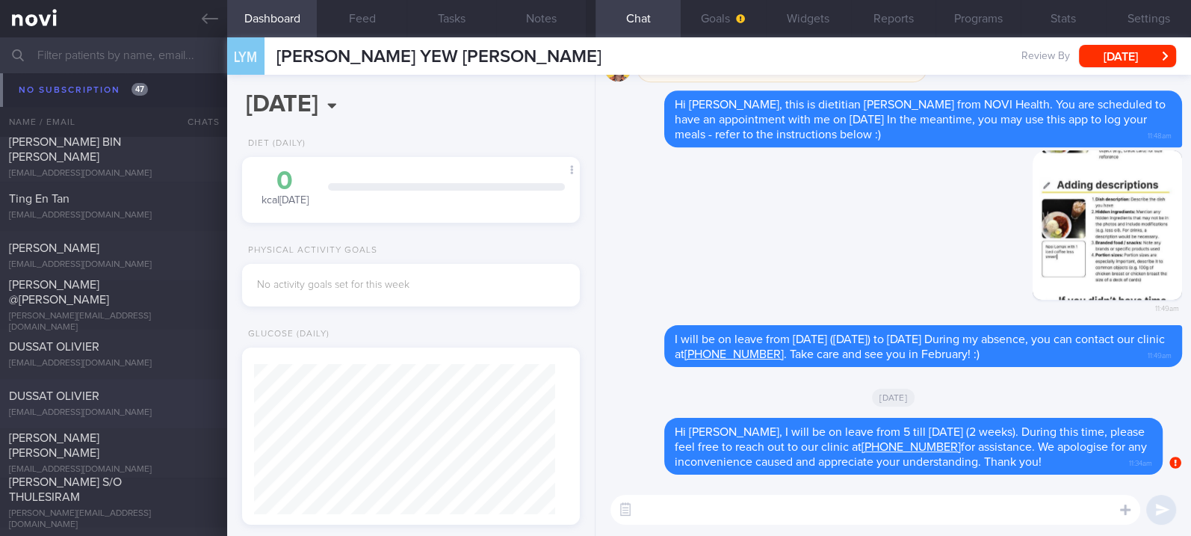
click at [155, 397] on div "DUSSAT OLIVIER" at bounding box center [111, 395] width 205 height 15
type input "tracked"
select select "9"
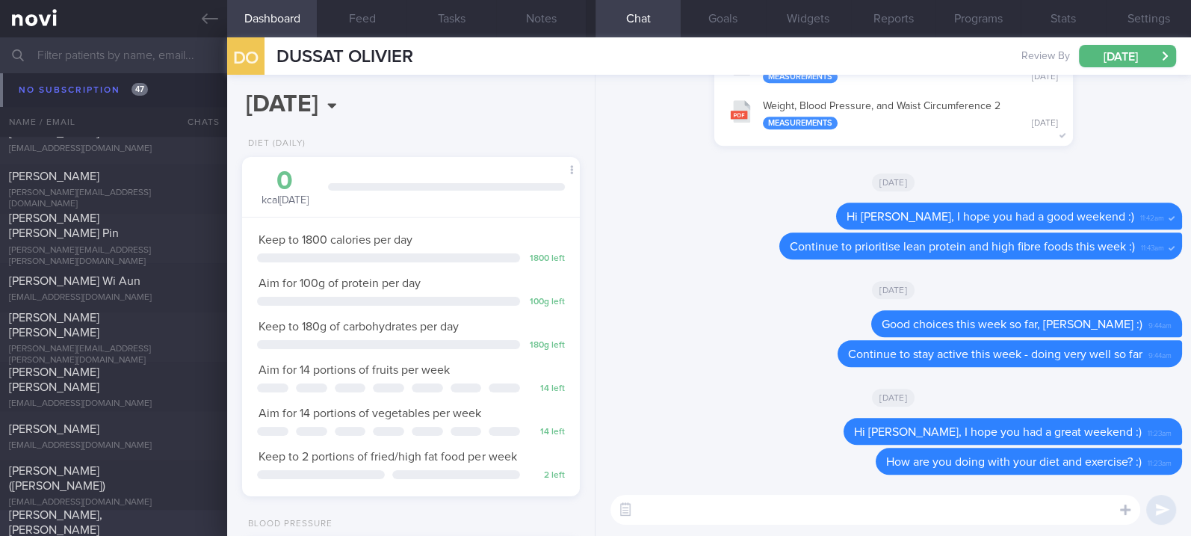
scroll to position [2701, 0]
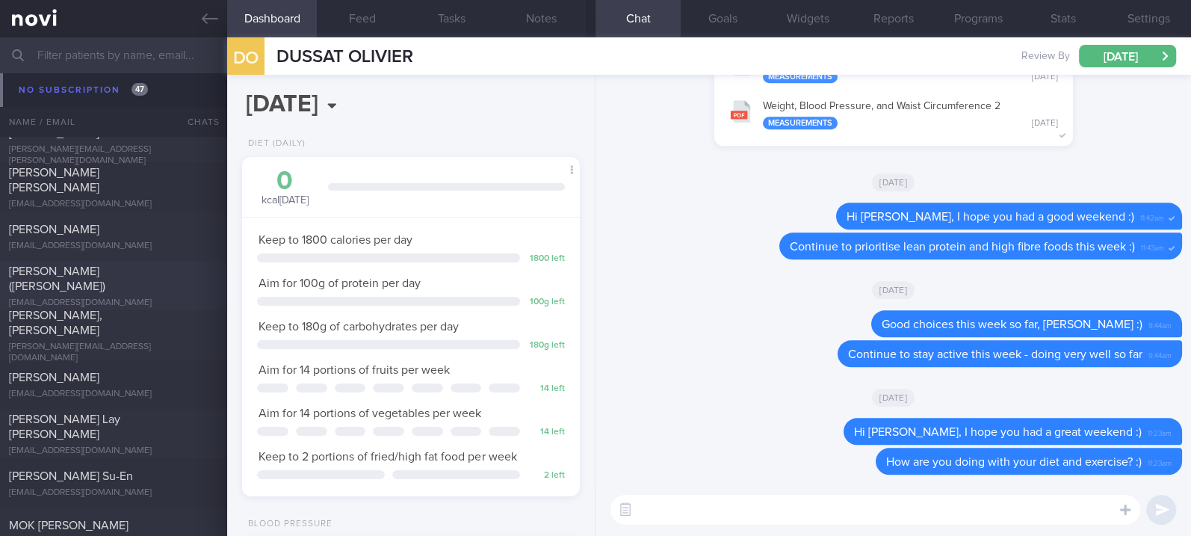
click at [157, 297] on div "[EMAIL_ADDRESS][DOMAIN_NAME]" at bounding box center [113, 302] width 209 height 11
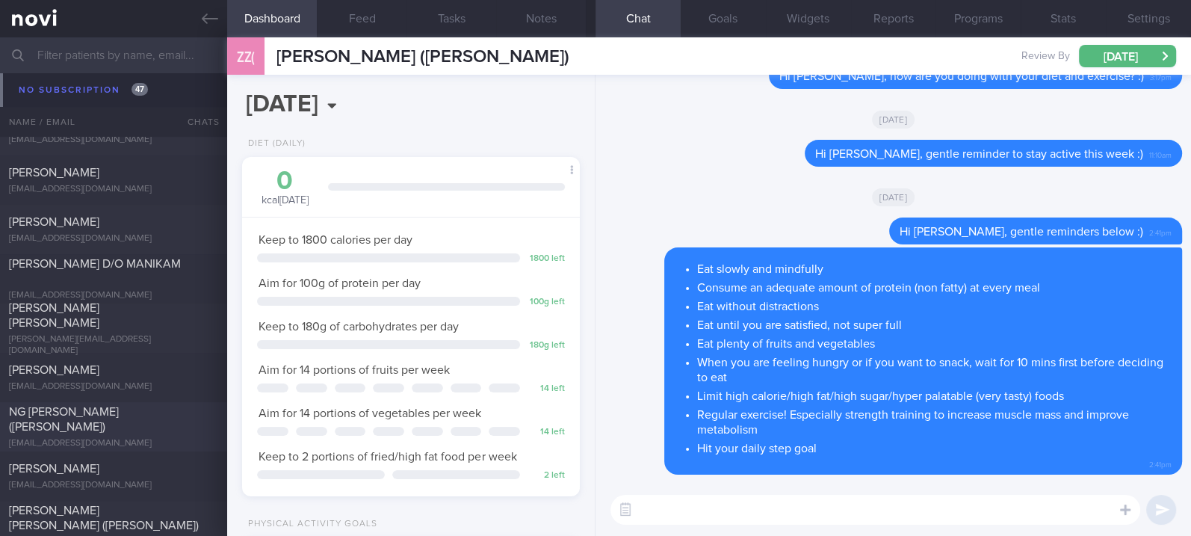
scroll to position [3460, 0]
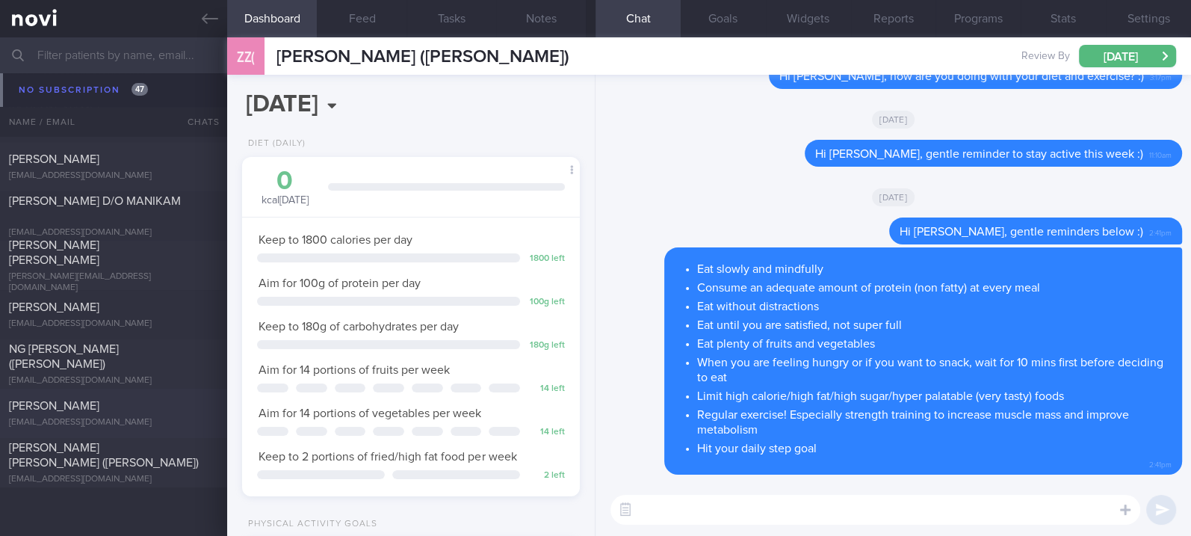
click at [165, 410] on div "[PERSON_NAME]" at bounding box center [111, 405] width 205 height 15
type input "Tracked. [PERSON_NAME]. Libre, on Yolofoods for dinner"
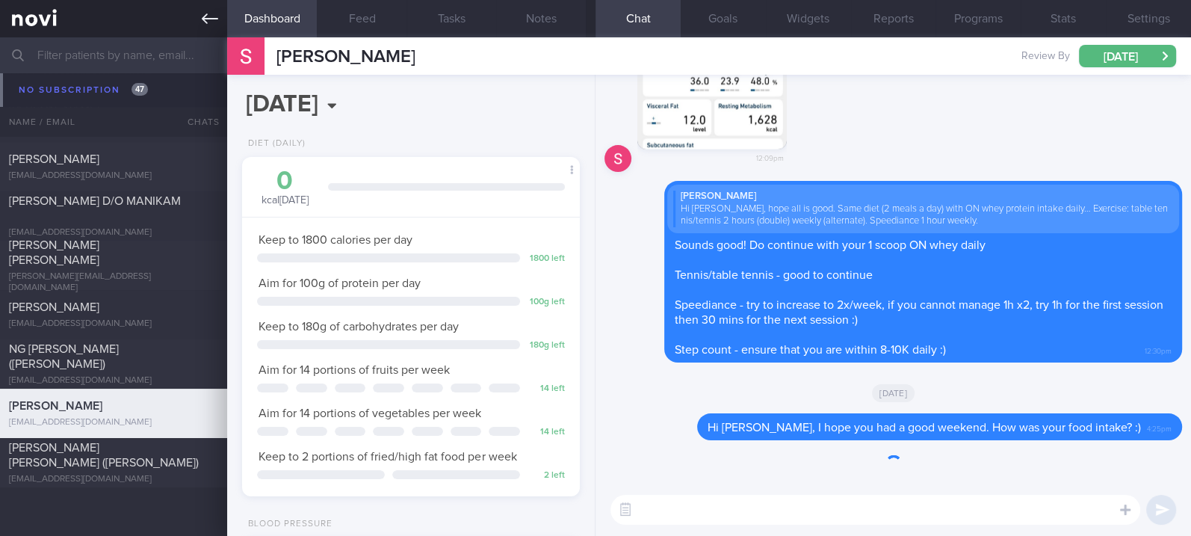
scroll to position [169, 294]
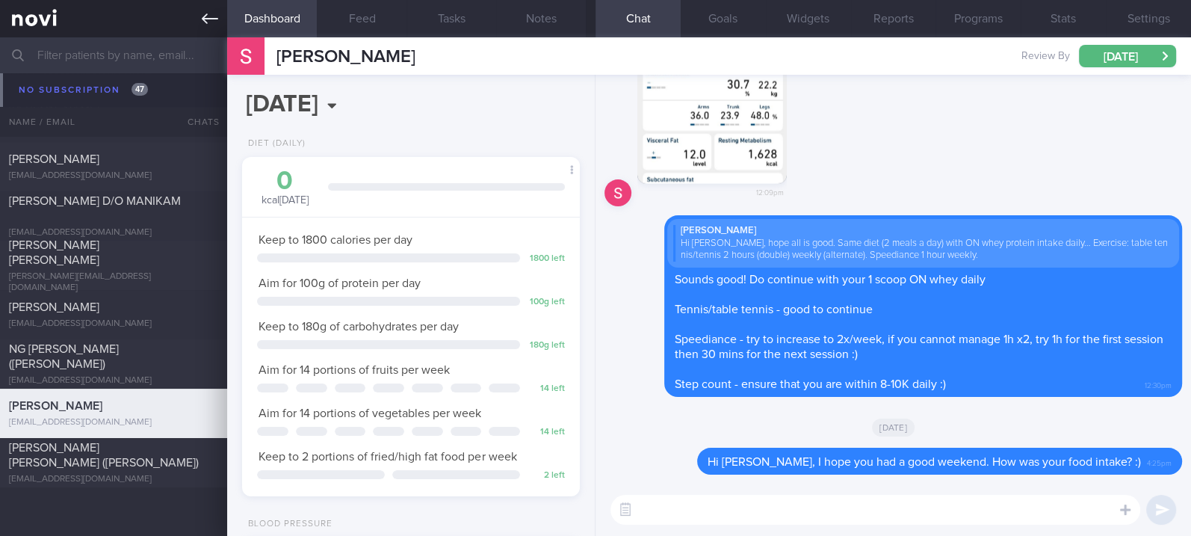
click at [204, 21] on icon at bounding box center [210, 18] width 16 height 10
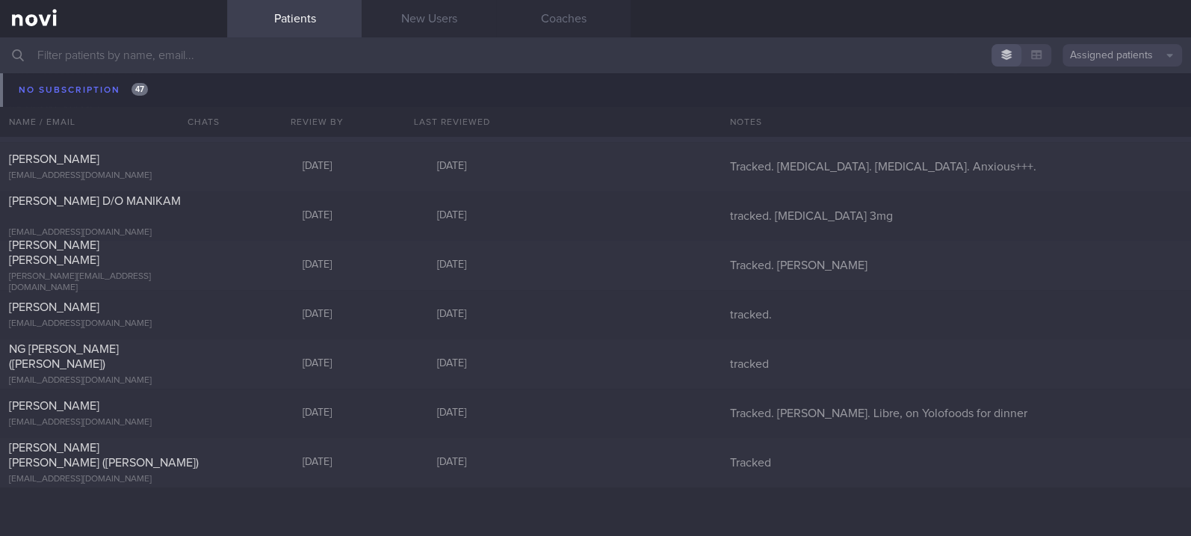
click at [103, 97] on div "[PERSON_NAME] [PERSON_NAME][EMAIL_ADDRESS][DOMAIN_NAME] [DATE] [DATE] Tracked" at bounding box center [595, 117] width 1191 height 49
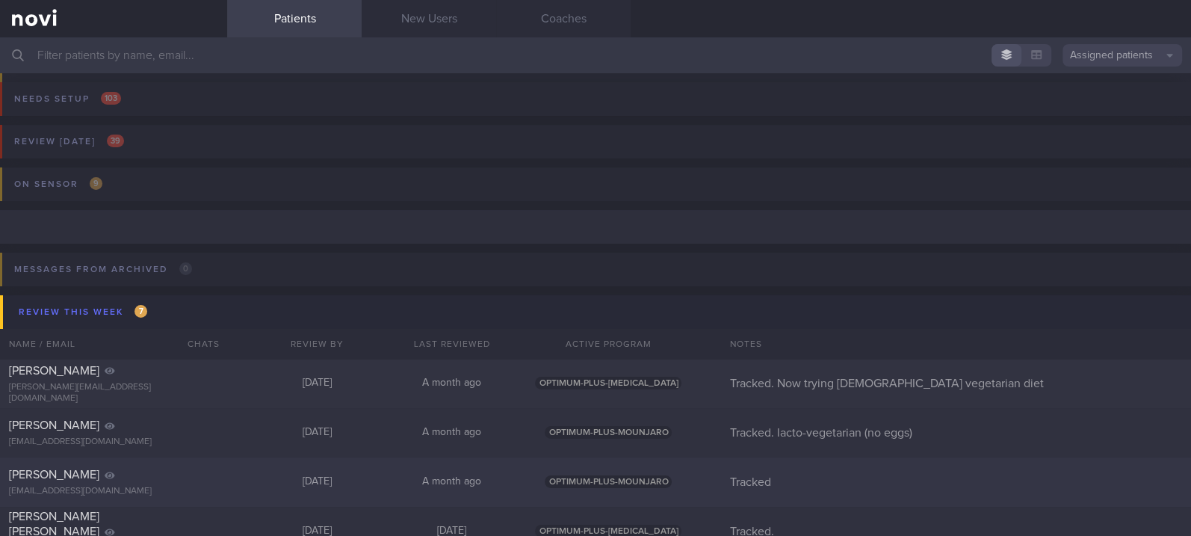
scroll to position [199, 0]
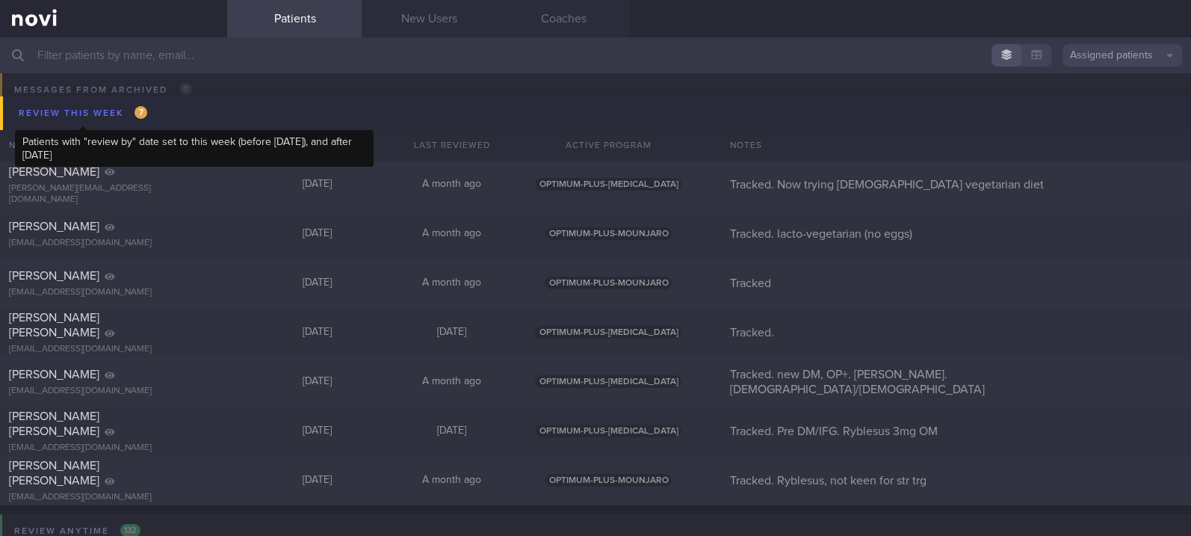
click at [123, 105] on div "Review this week 7" at bounding box center [83, 113] width 136 height 20
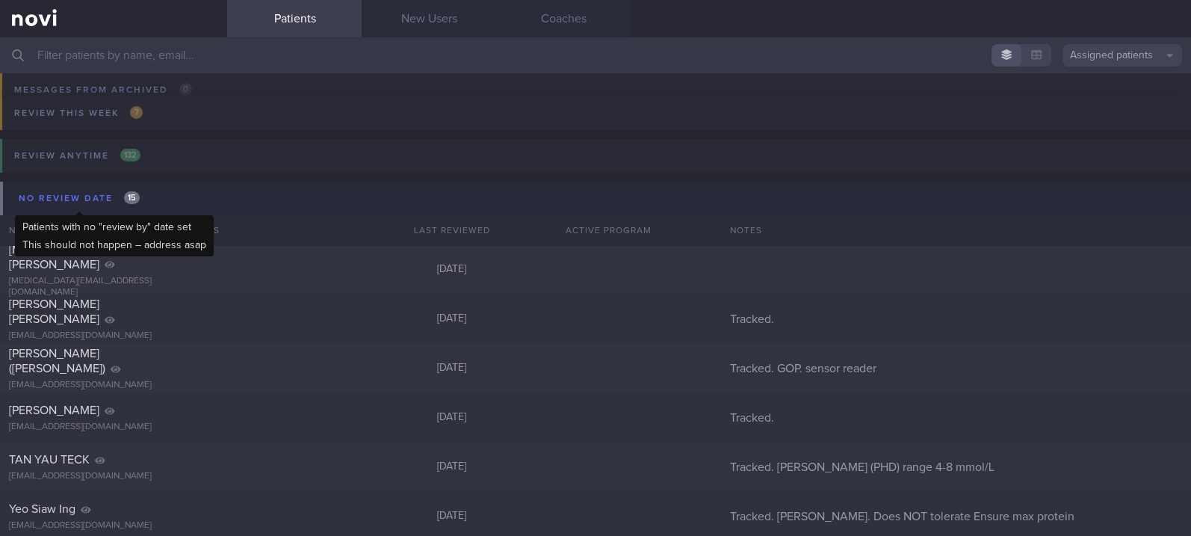
click at [136, 189] on div "No review date 15" at bounding box center [79, 198] width 128 height 20
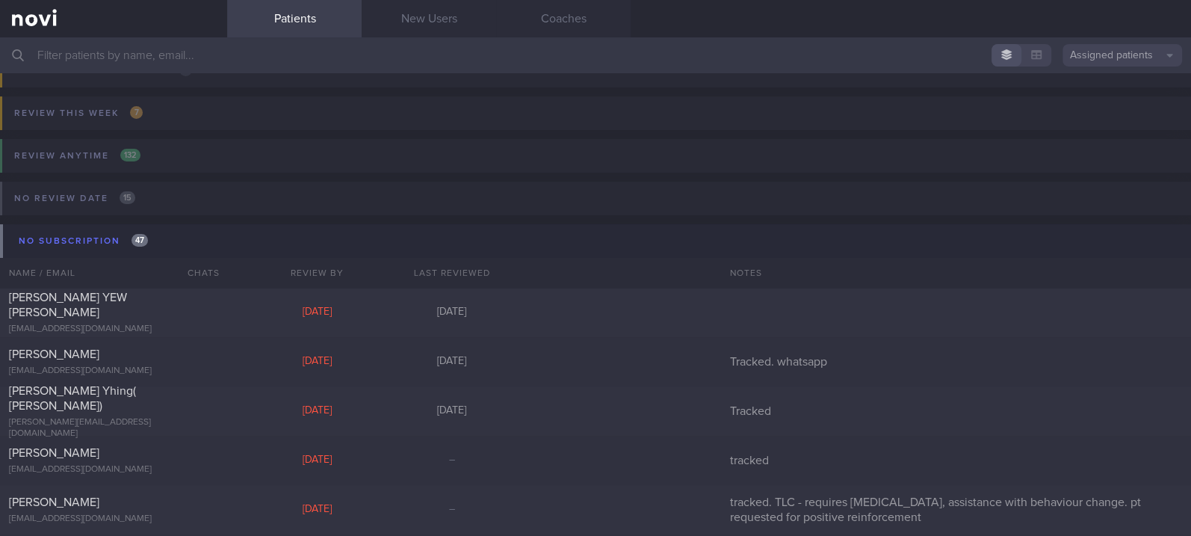
scroll to position [0, 0]
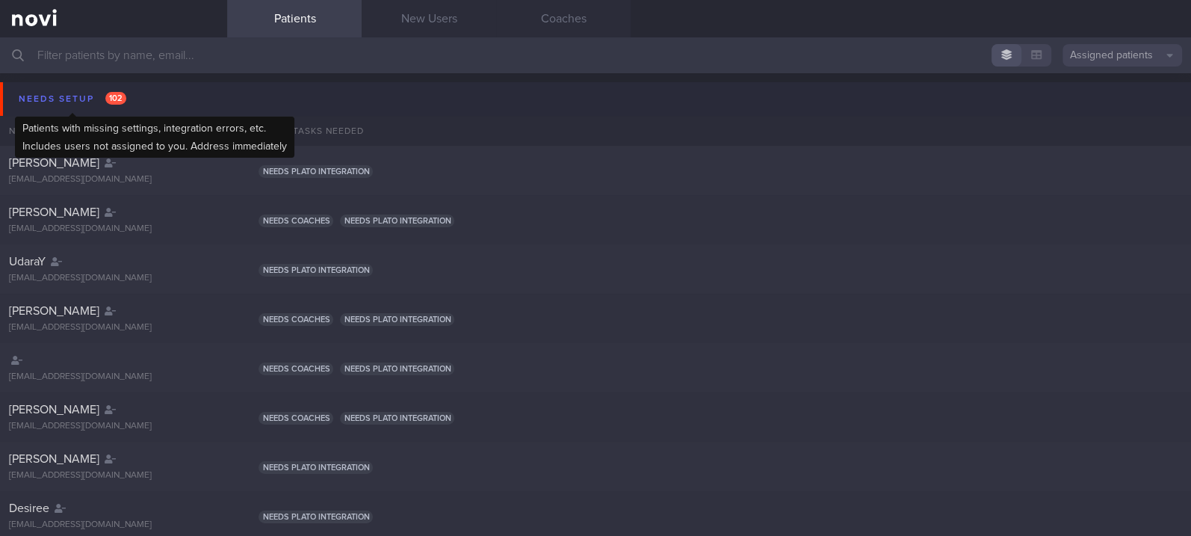
click at [117, 89] on div "Needs setup 102" at bounding box center [72, 99] width 115 height 20
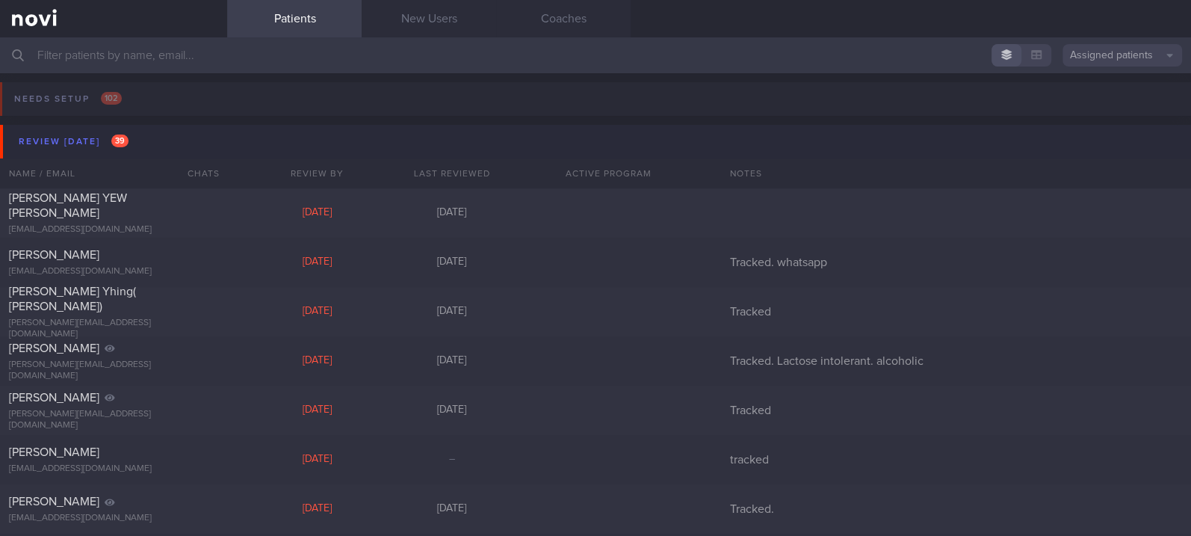
click at [137, 137] on button "Review [DATE] 39" at bounding box center [597, 142] width 1195 height 34
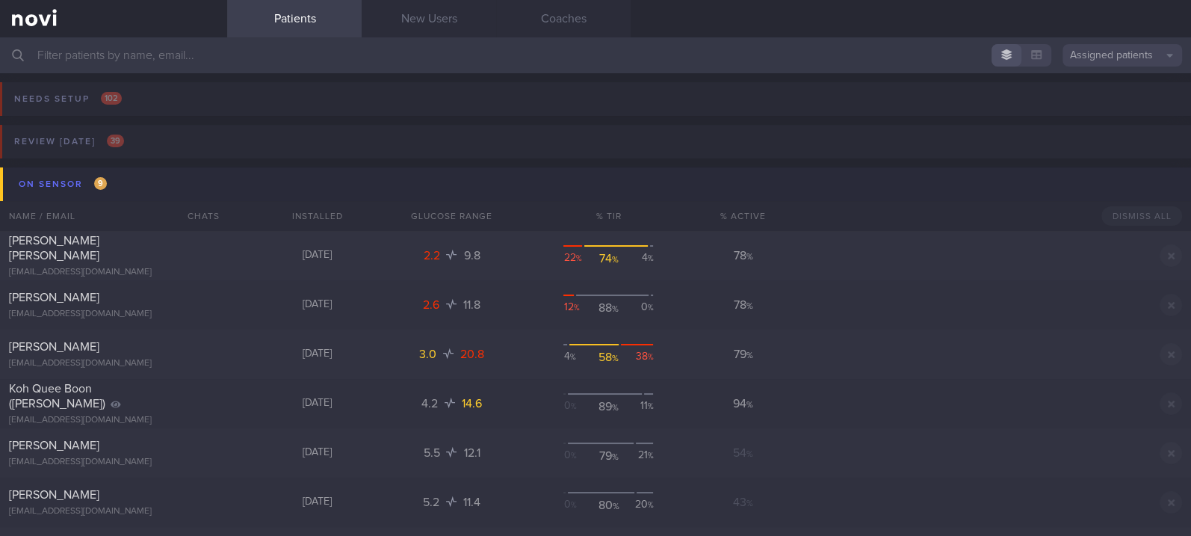
click at [186, 184] on button "On sensor 9" at bounding box center [597, 184] width 1195 height 34
